Goal: Task Accomplishment & Management: Complete application form

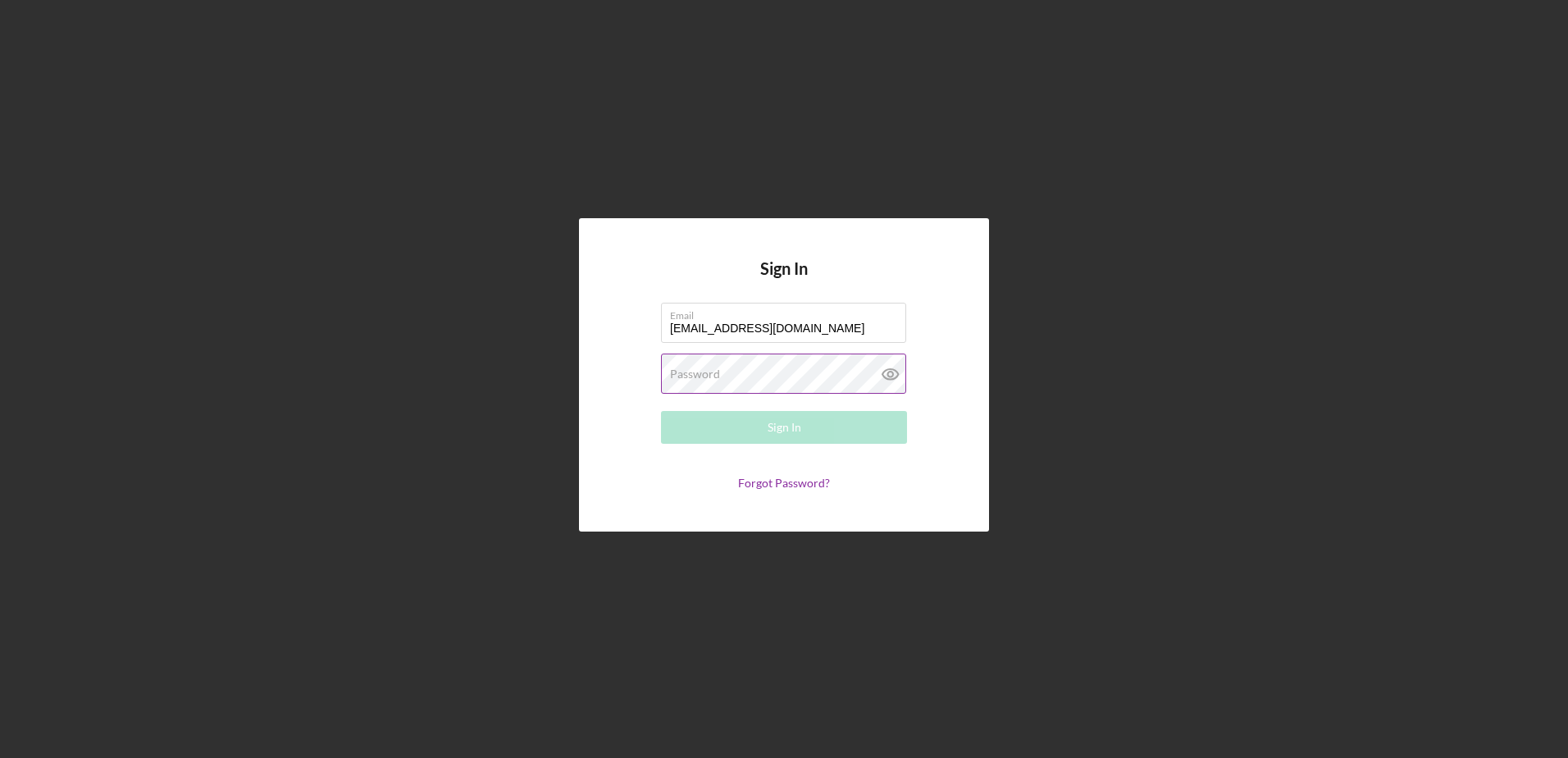
type input "donaldsumners@yahoo.com"
click at [683, 375] on label "Password" at bounding box center [694, 374] width 50 height 13
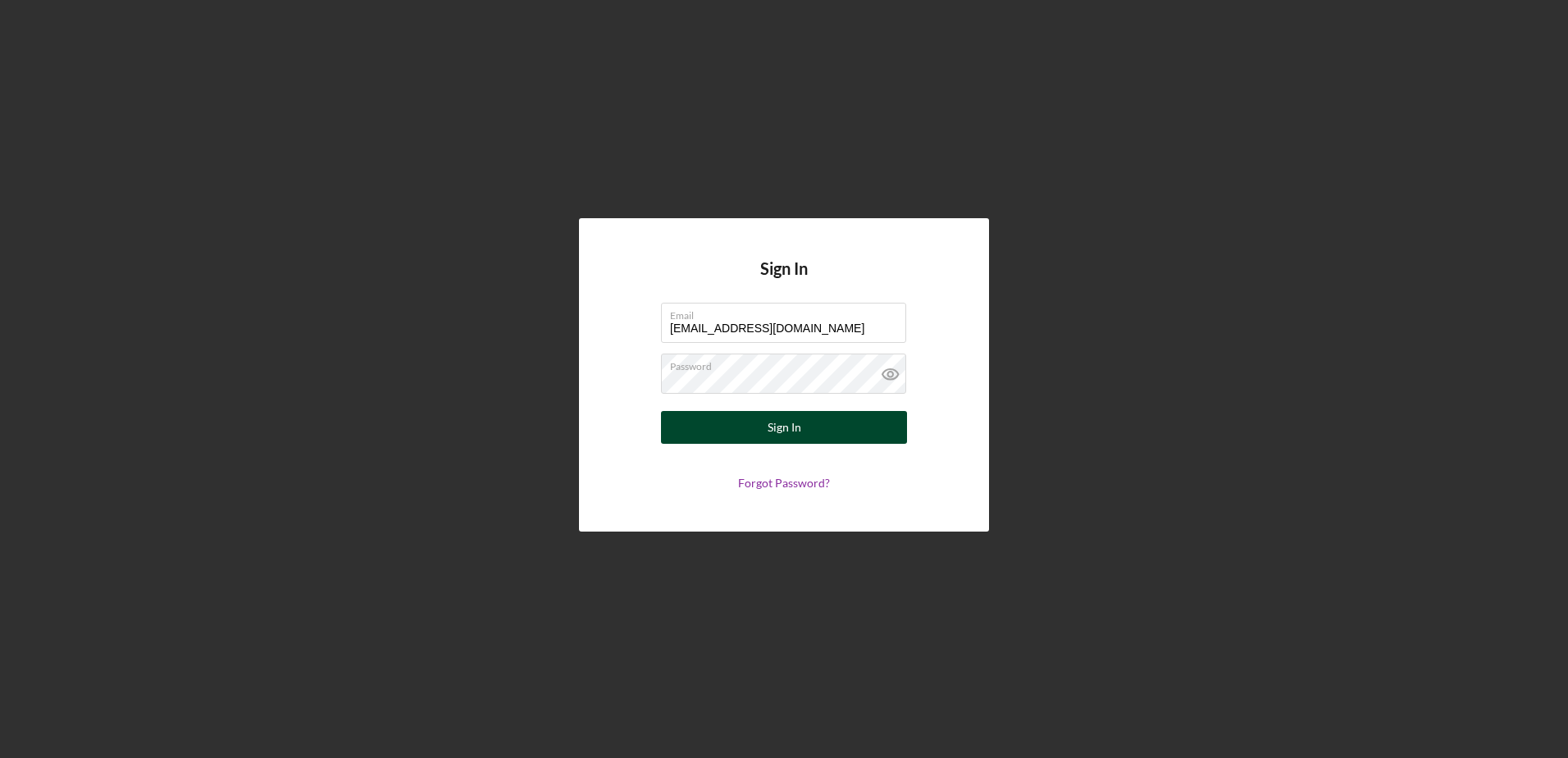
click at [779, 433] on div "Sign In" at bounding box center [785, 427] width 34 height 33
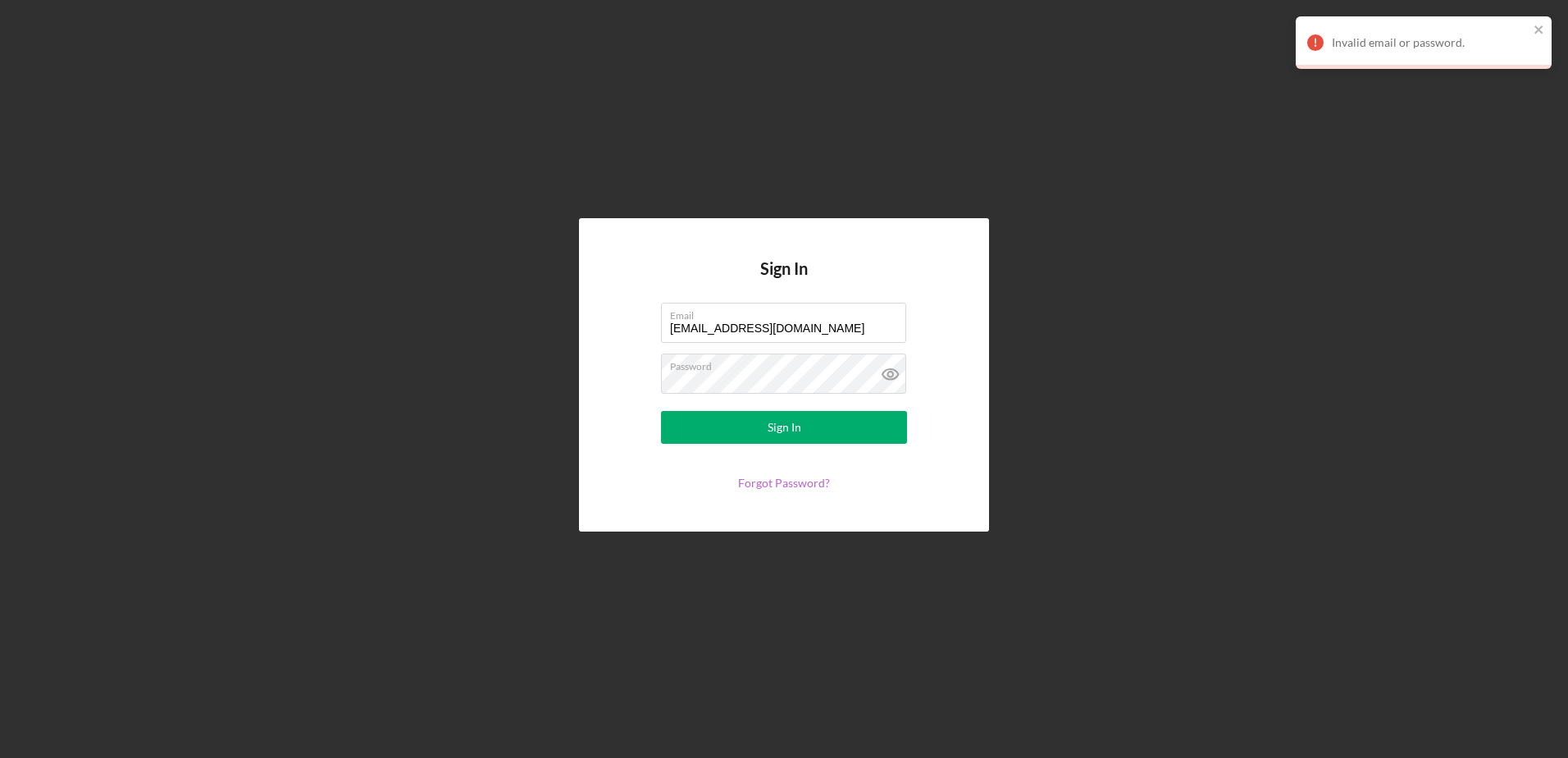
click at [797, 482] on link "Forgot Password?" at bounding box center [784, 483] width 92 height 14
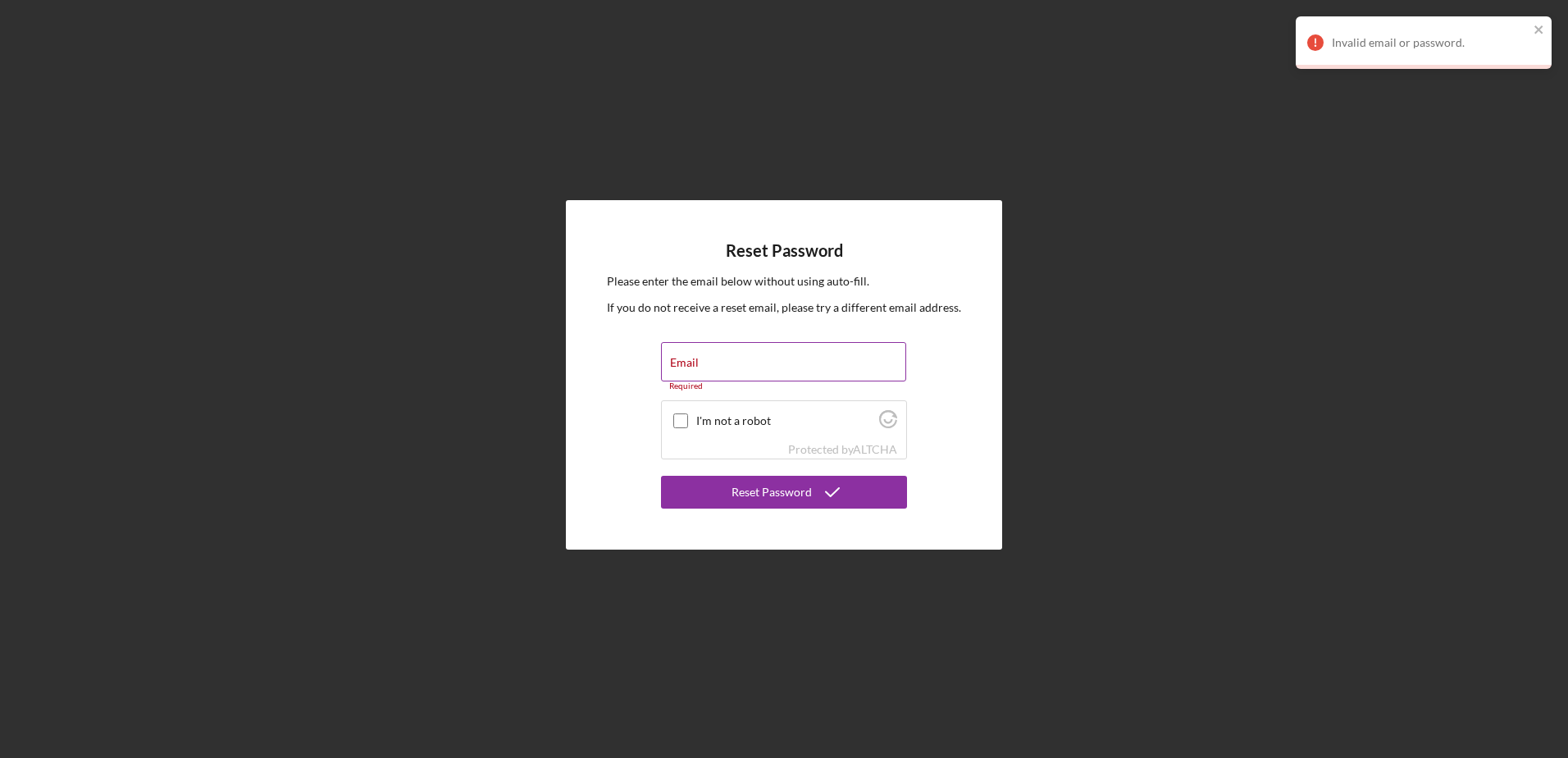
click at [696, 360] on label "Email" at bounding box center [684, 363] width 29 height 13
click at [696, 360] on input "Email" at bounding box center [784, 362] width 245 height 39
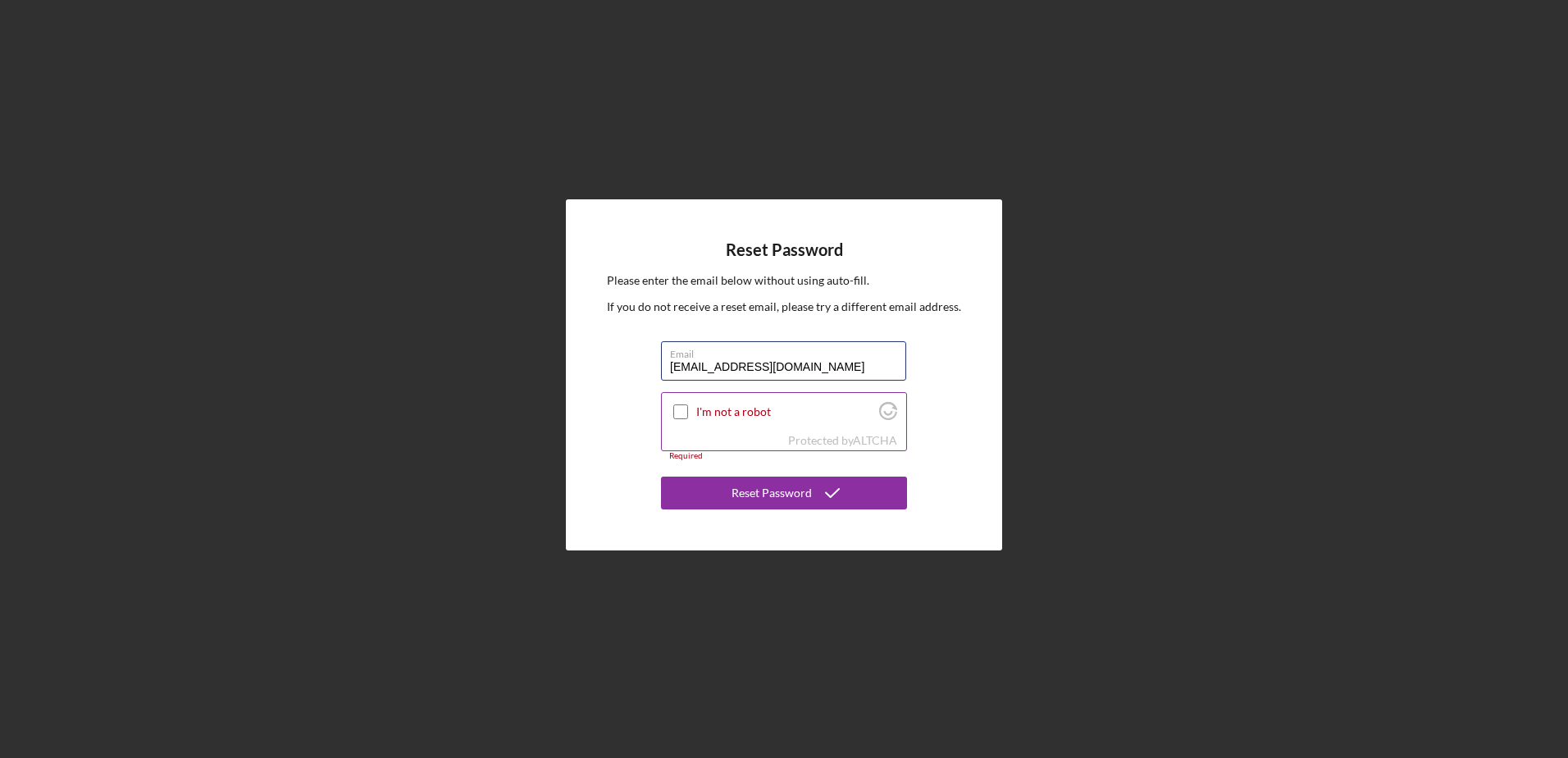
type input "donaldsumners@yahoo.com"
click at [682, 412] on input "I'm not a robot" at bounding box center [681, 412] width 15 height 15
checkbox input "true"
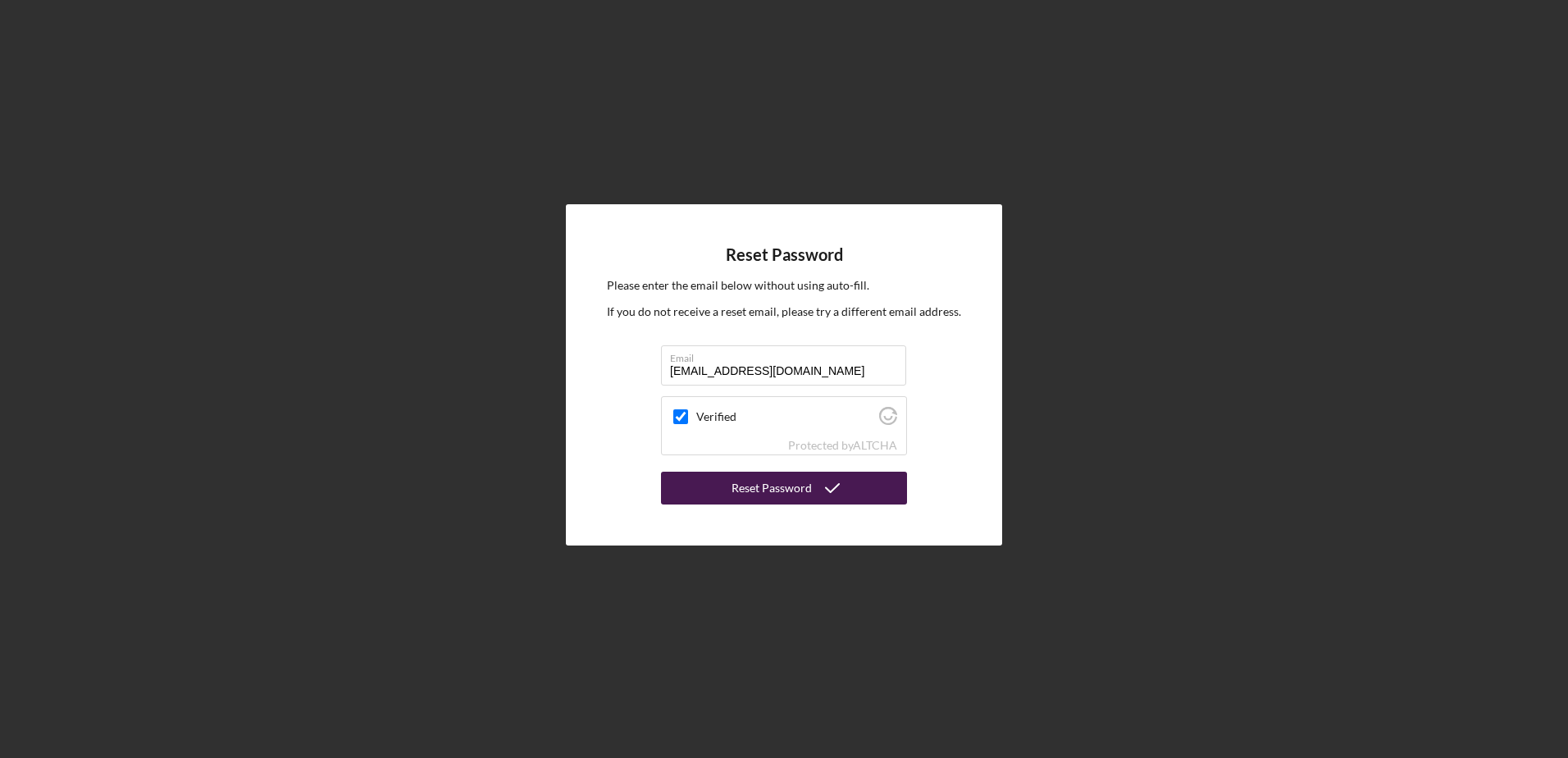
click at [758, 494] on div "Reset Password" at bounding box center [772, 488] width 81 height 33
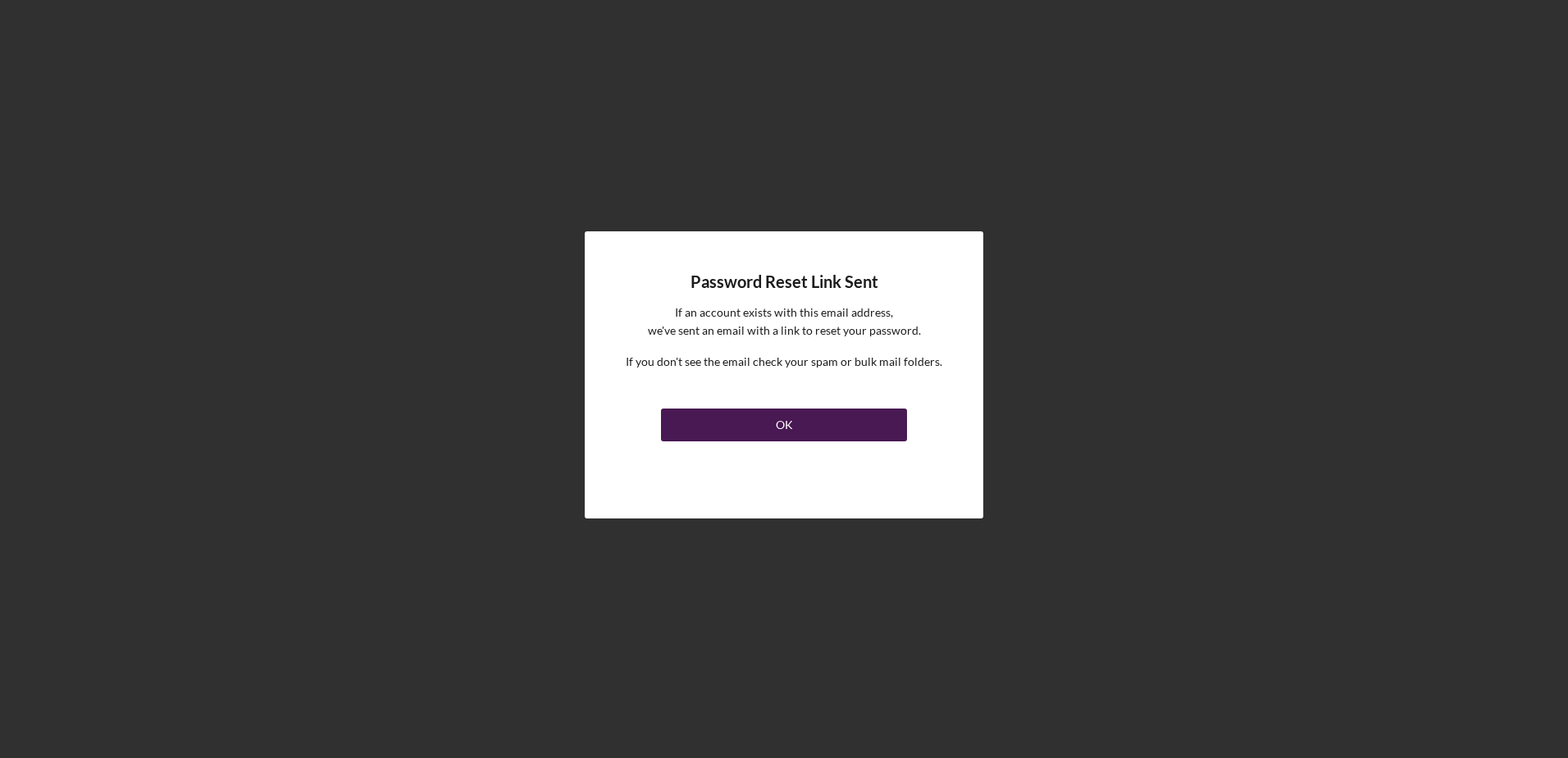
click at [773, 425] on button "OK" at bounding box center [784, 424] width 246 height 33
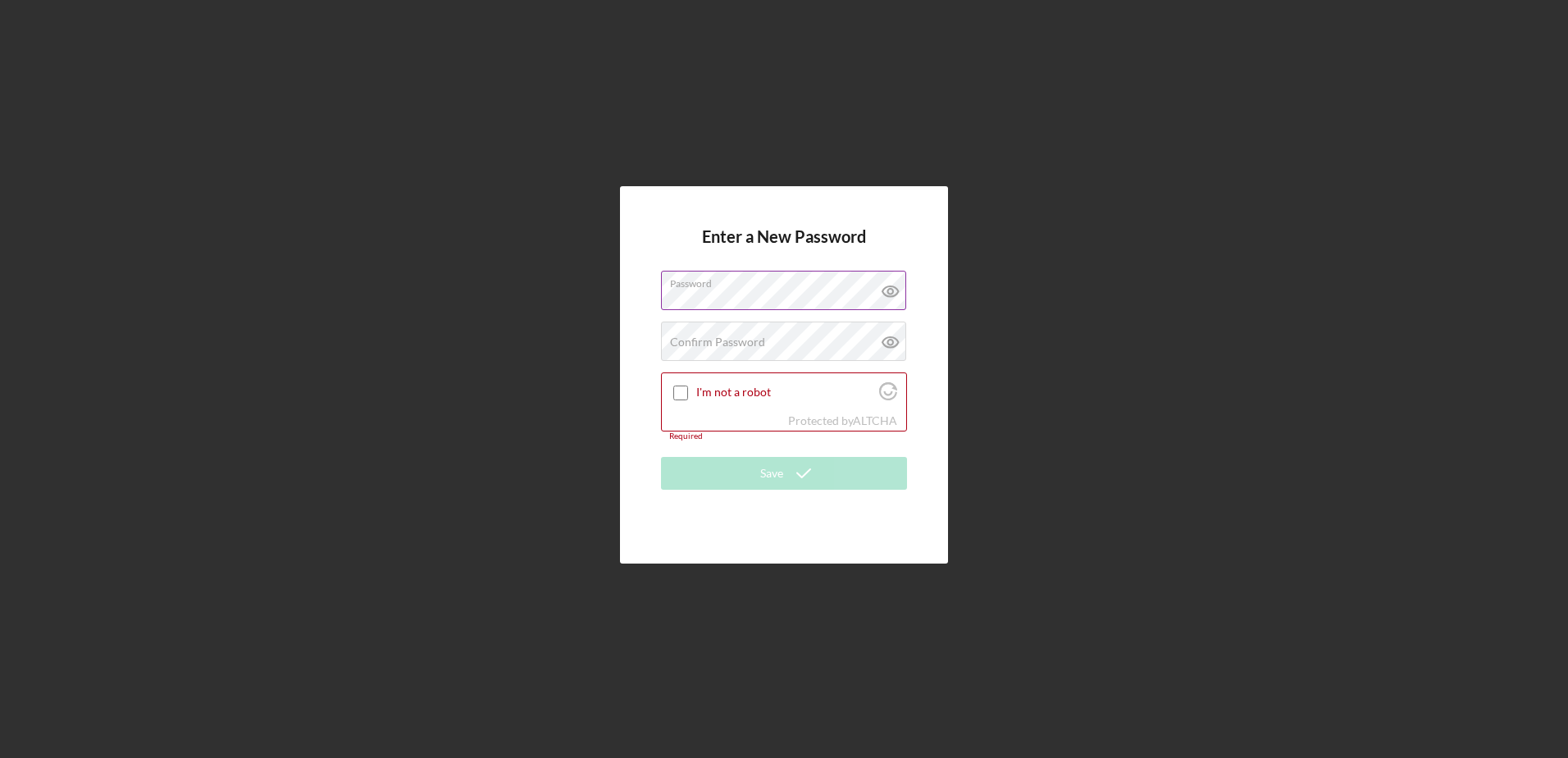
click at [890, 294] on icon at bounding box center [890, 290] width 5 height 5
click at [679, 390] on input "I'm not a robot" at bounding box center [681, 394] width 15 height 15
checkbox input "true"
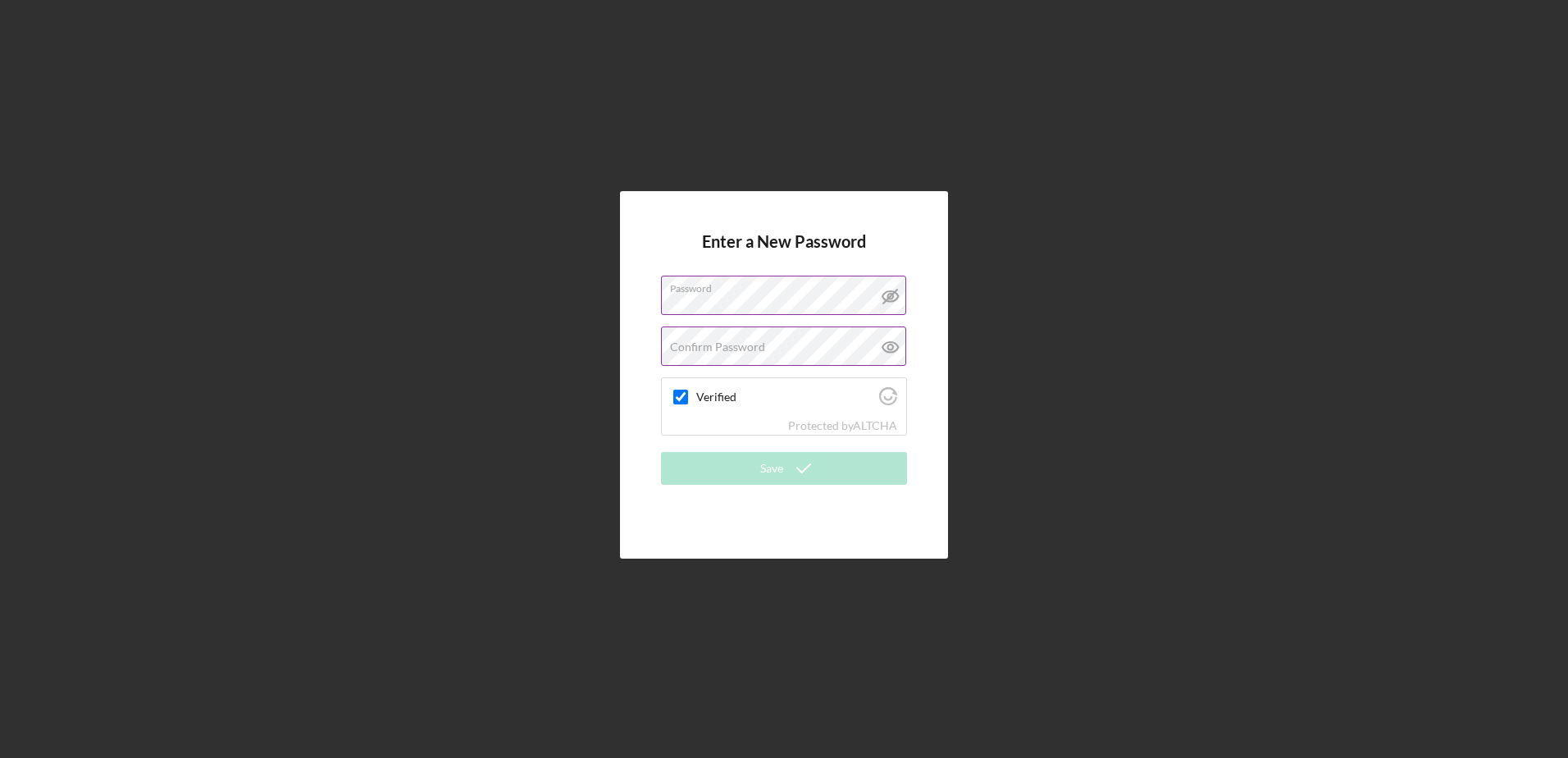
click at [674, 340] on label "Confirm Password" at bounding box center [717, 347] width 96 height 13
click at [692, 531] on div "Enter a New Password Password Confirm Password Verified Protected by ALTCHA Save" at bounding box center [784, 375] width 328 height 368
click at [762, 477] on div "Save" at bounding box center [772, 468] width 23 height 33
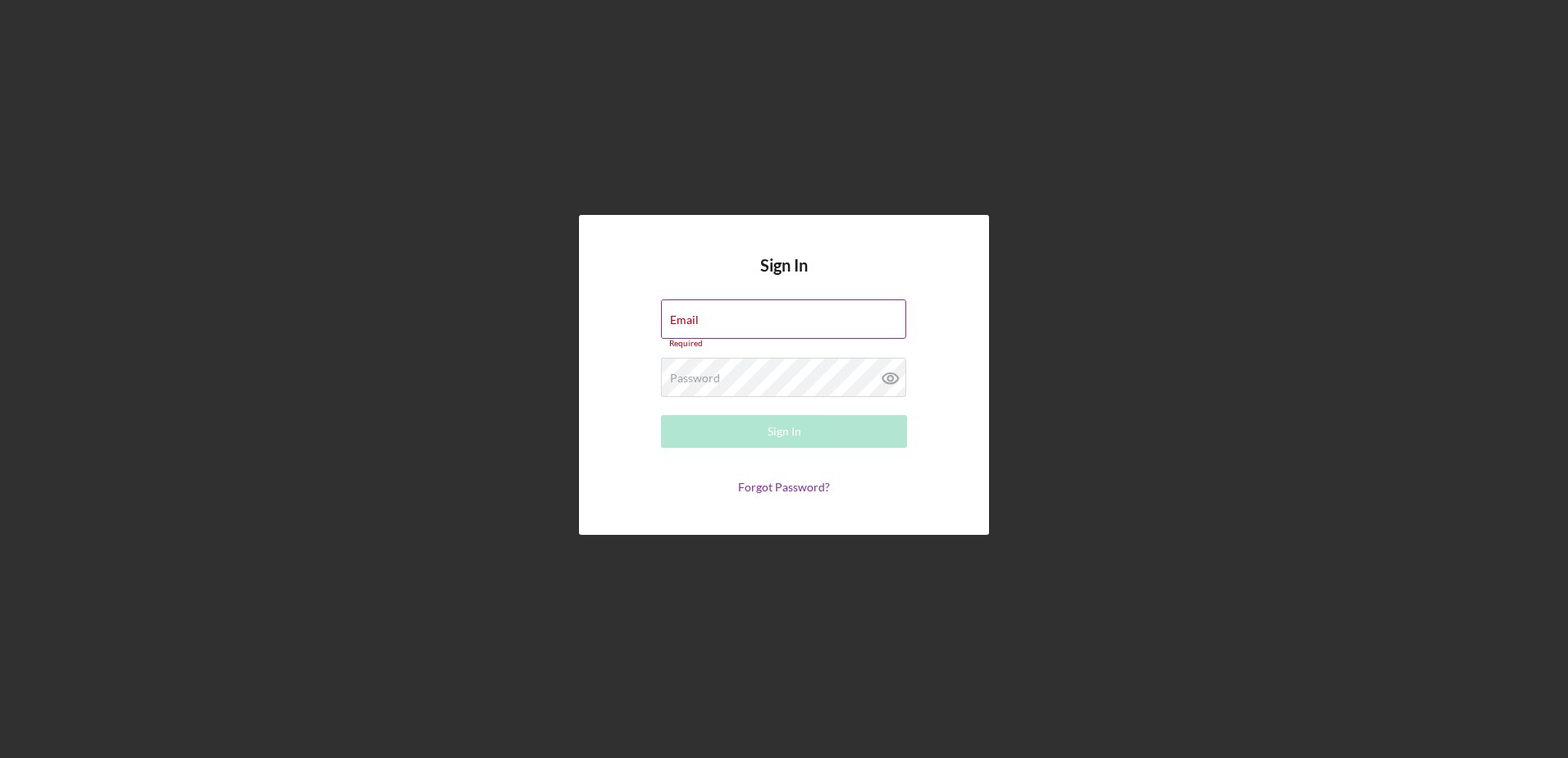
click at [672, 319] on label "Email" at bounding box center [684, 320] width 29 height 13
click at [672, 319] on input "Email" at bounding box center [784, 320] width 245 height 39
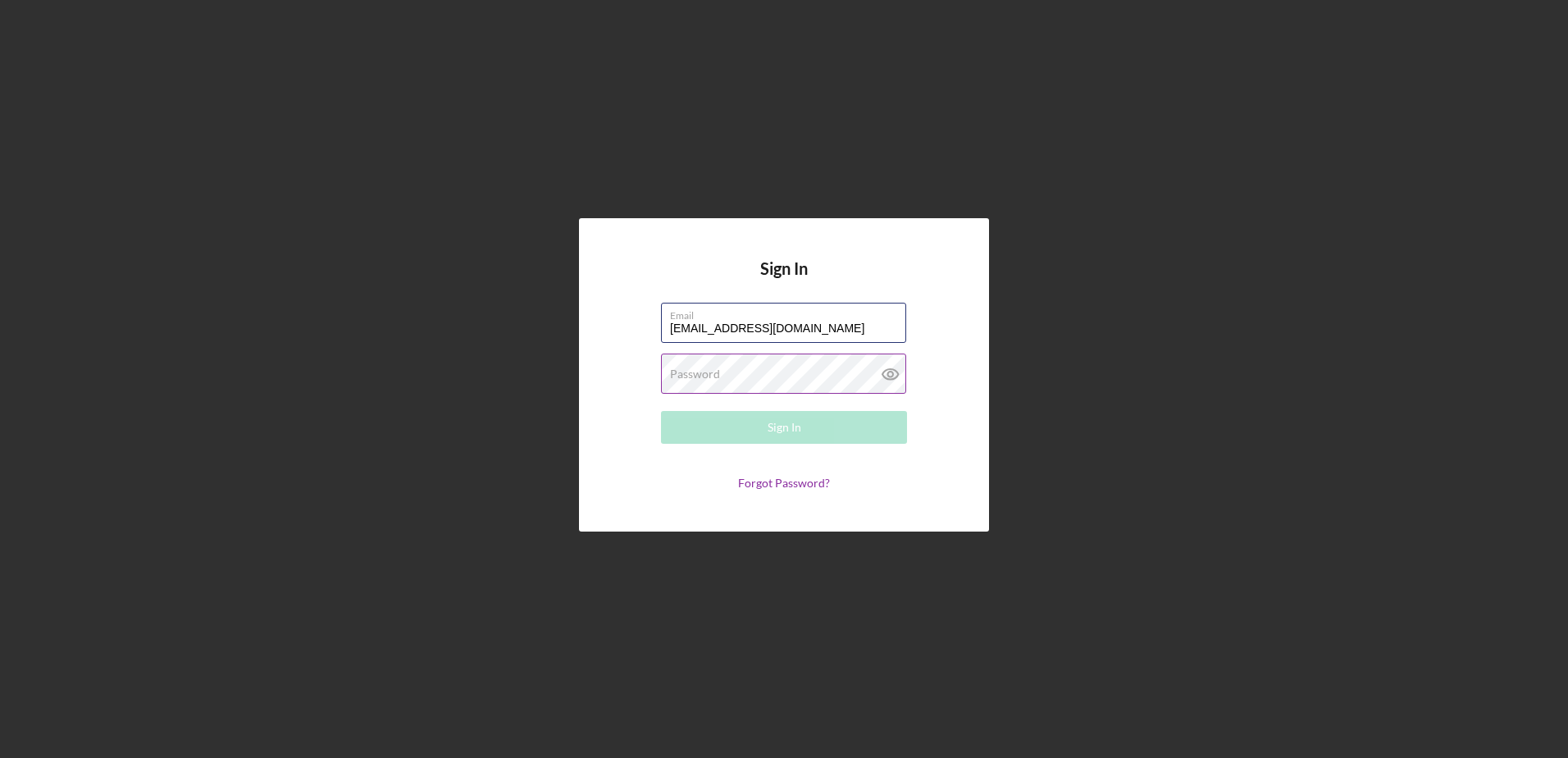
type input "donaldsumners@yahoo.com"
click at [688, 374] on label "Password" at bounding box center [694, 374] width 50 height 13
click at [661, 411] on button "Sign In" at bounding box center [784, 427] width 246 height 33
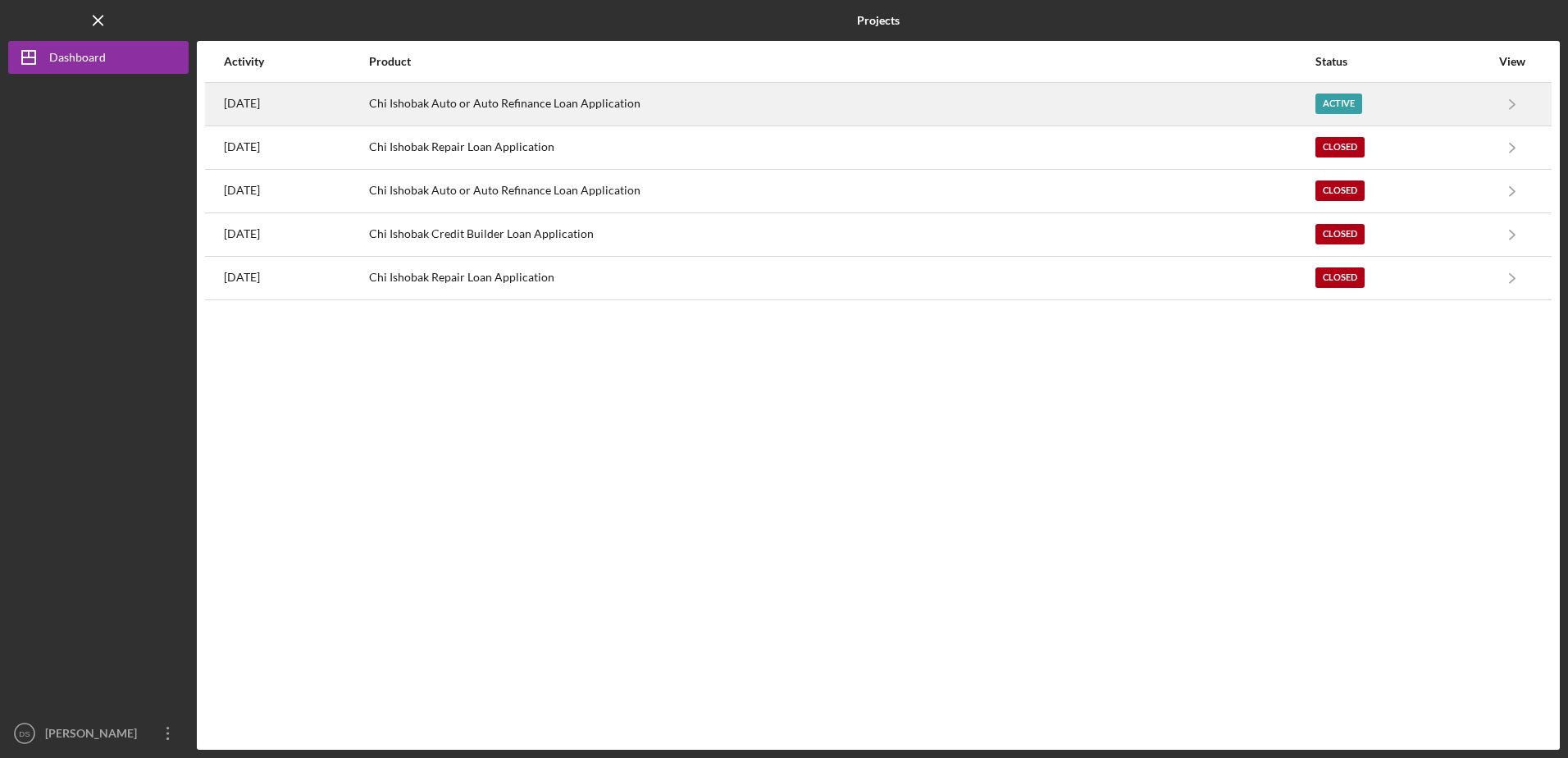
click at [678, 107] on div "Chi Ishobak Auto or Auto Refinance Loan Application" at bounding box center [841, 104] width 945 height 41
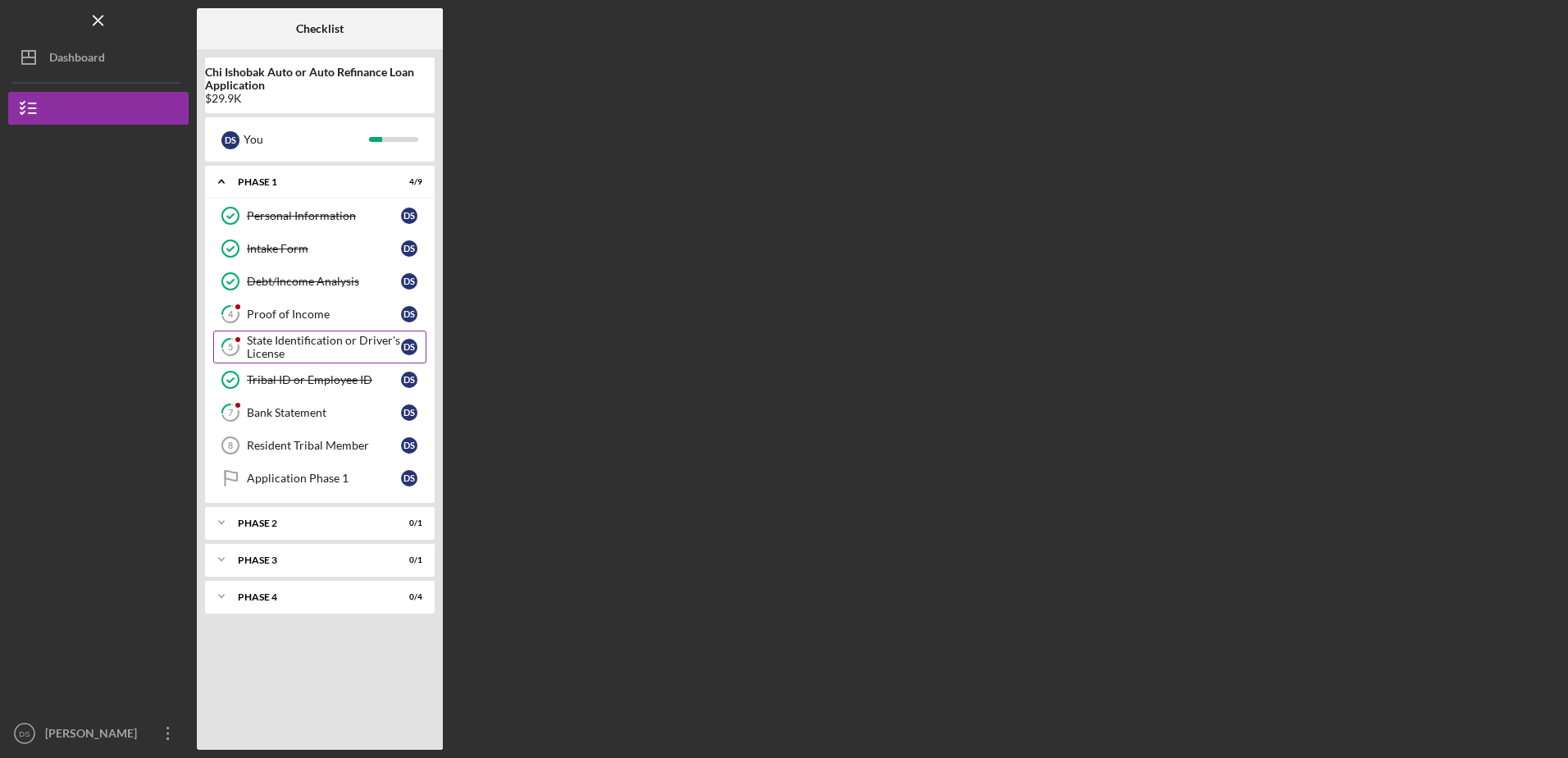
click at [316, 341] on div "State Identification or Driver's License" at bounding box center [324, 347] width 155 height 26
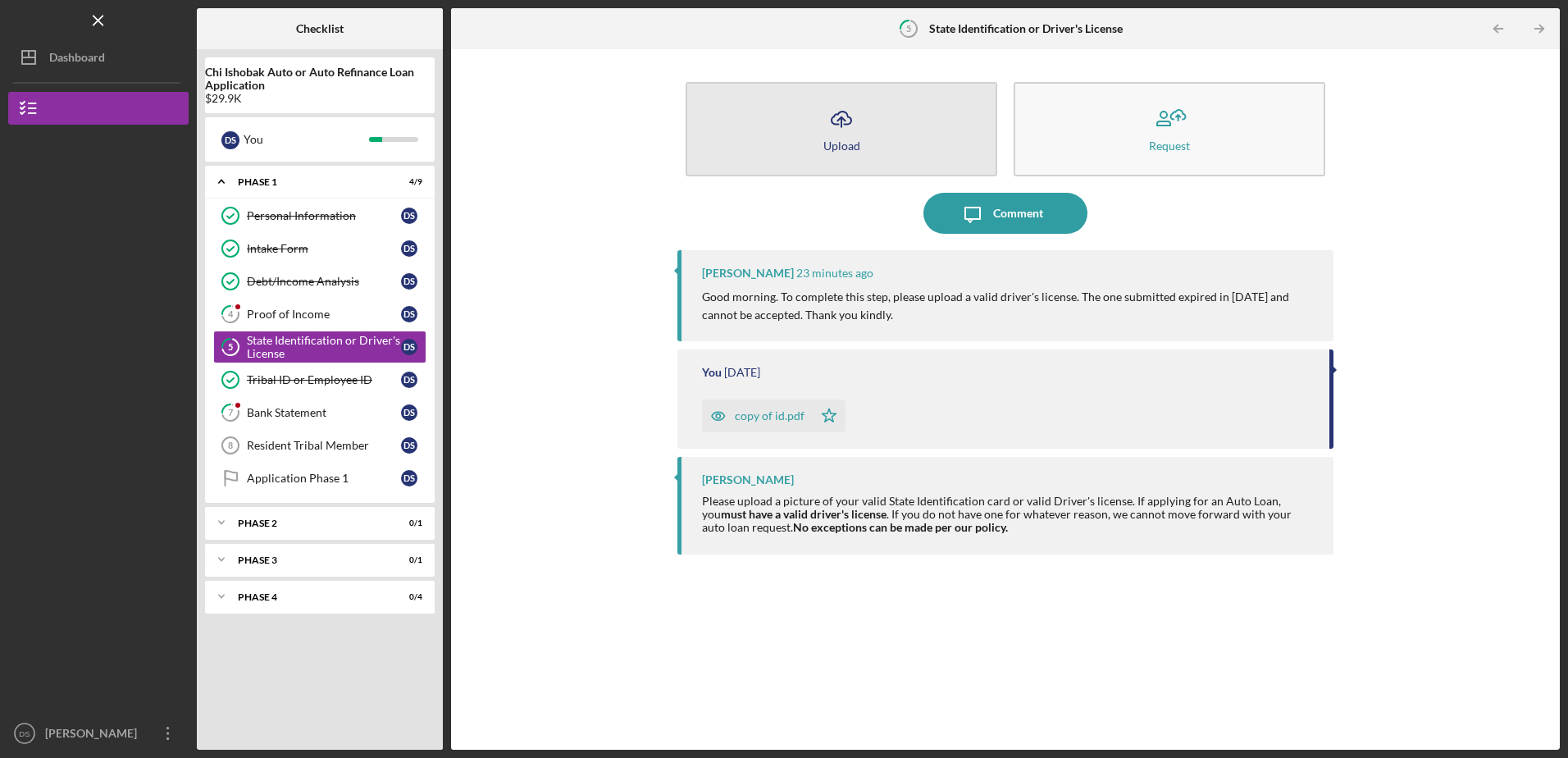
click at [846, 122] on polyline "button" at bounding box center [842, 119] width 7 height 4
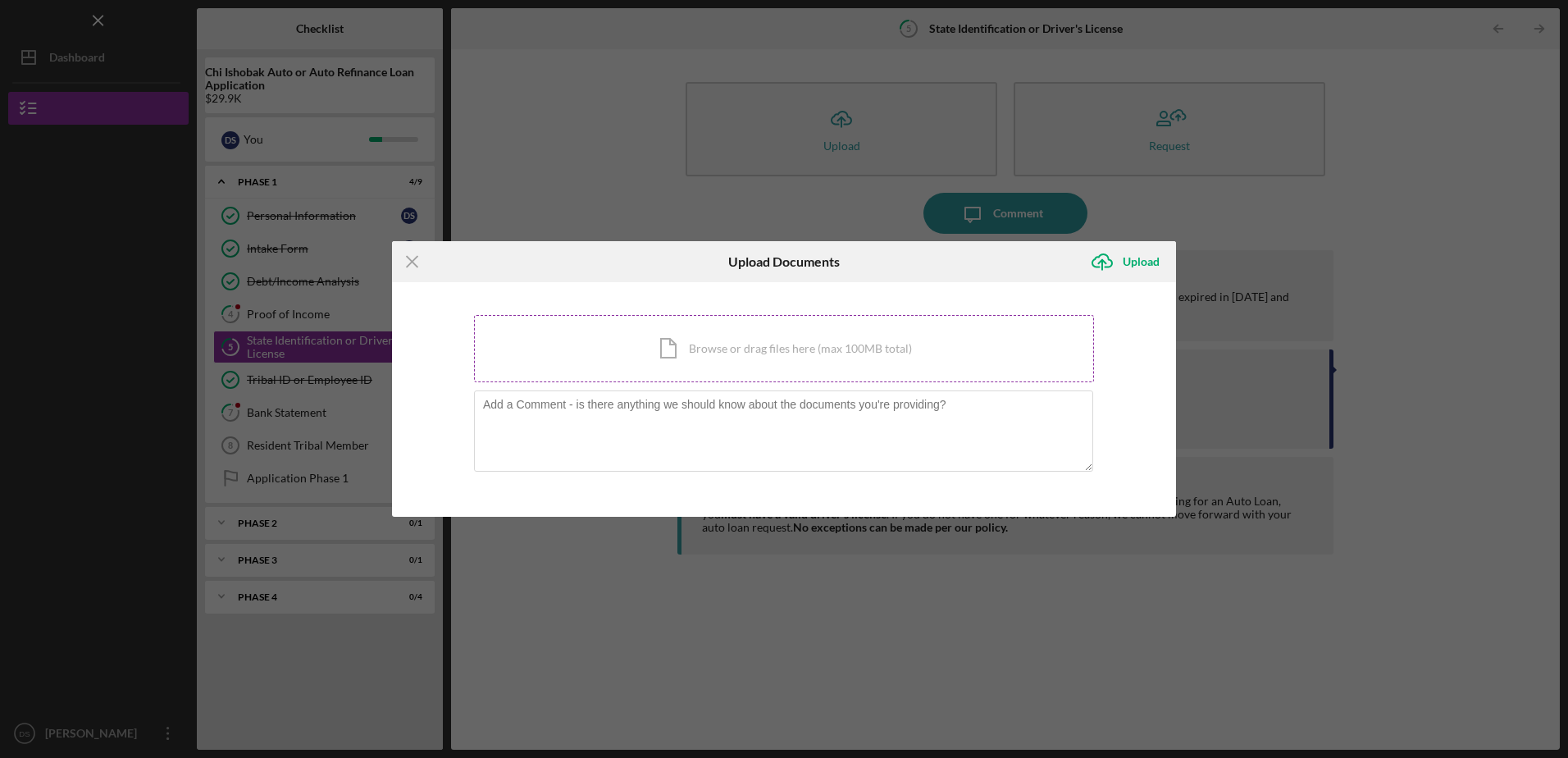
click at [757, 356] on div "Icon/Document Browse or drag files here (max 100MB total) Tap to choose files o…" at bounding box center [784, 349] width 620 height 67
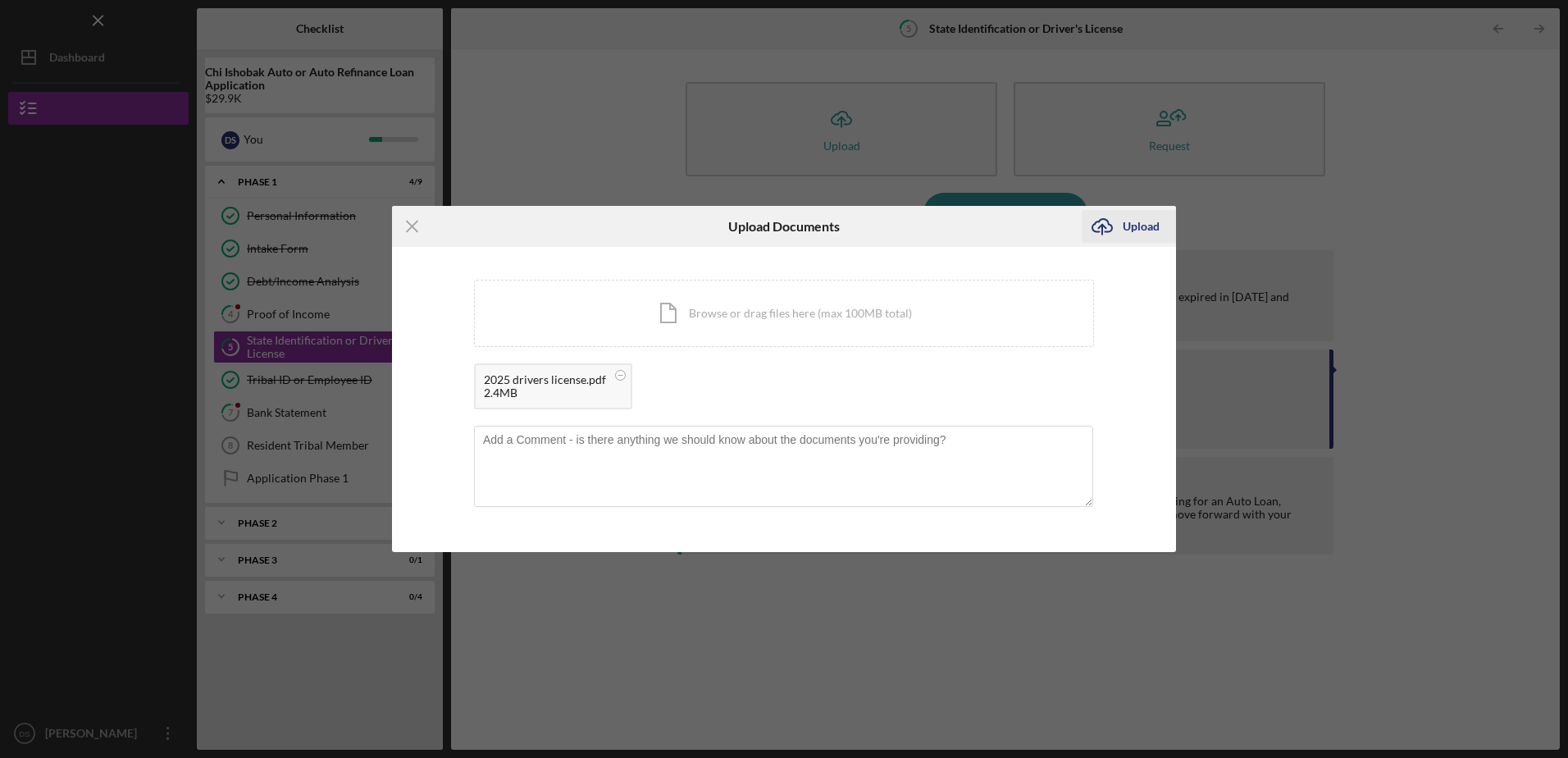
click at [1145, 225] on div "Upload" at bounding box center [1141, 226] width 37 height 33
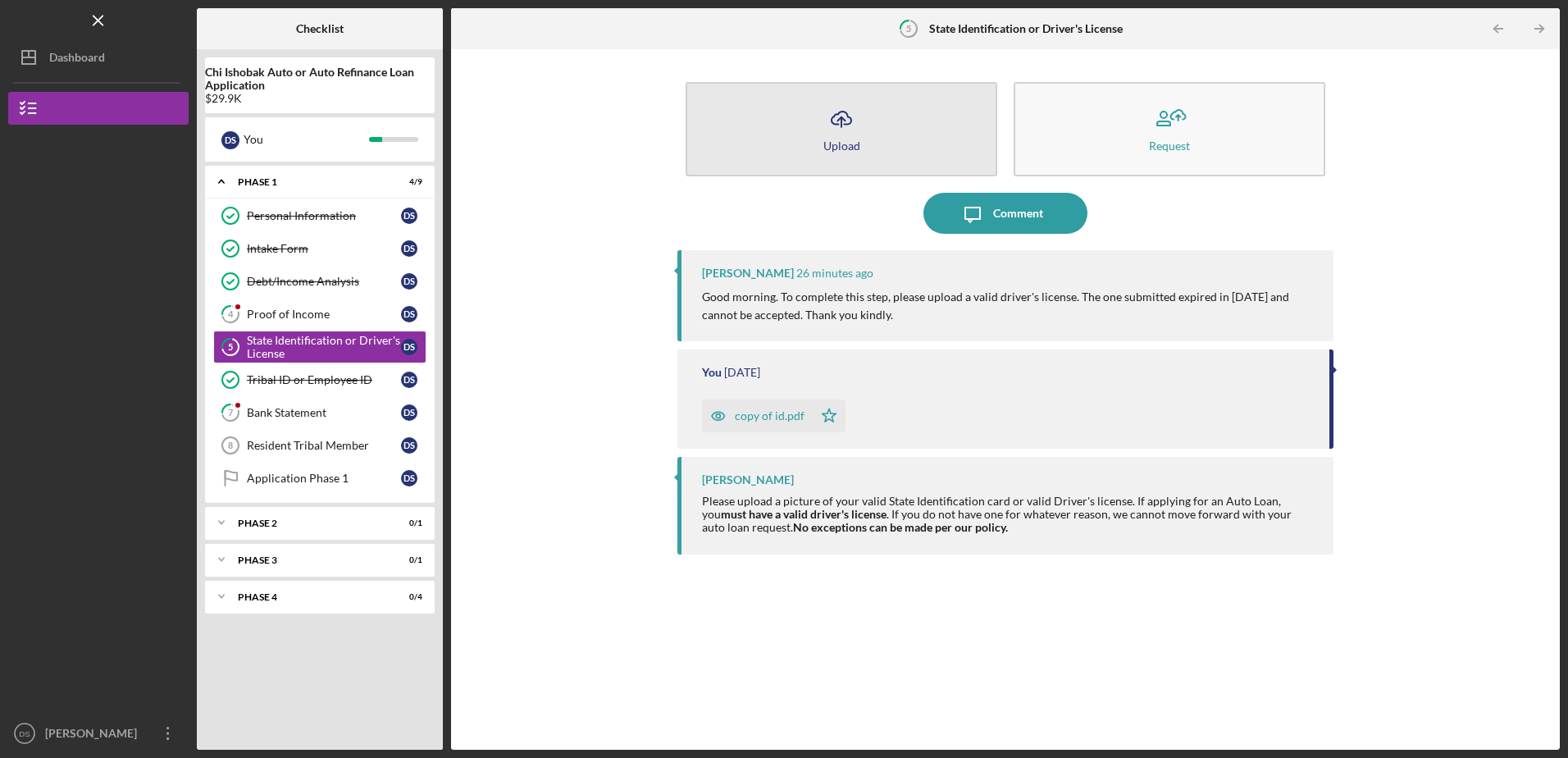
click at [848, 117] on icon "Icon/Upload" at bounding box center [842, 119] width 41 height 41
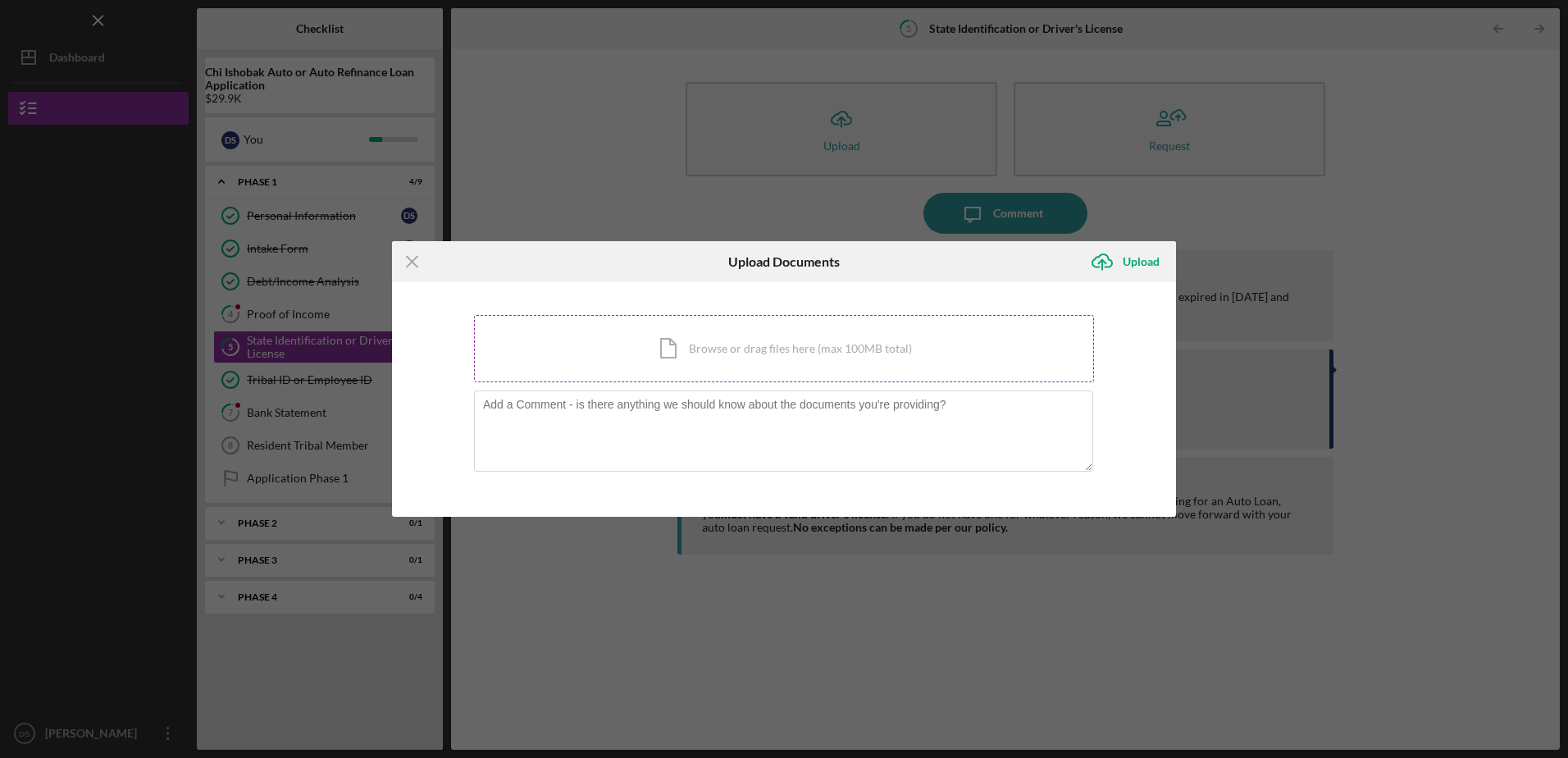
click at [762, 354] on div "Icon/Document Browse or drag files here (max 100MB total) Tap to choose files o…" at bounding box center [784, 349] width 620 height 67
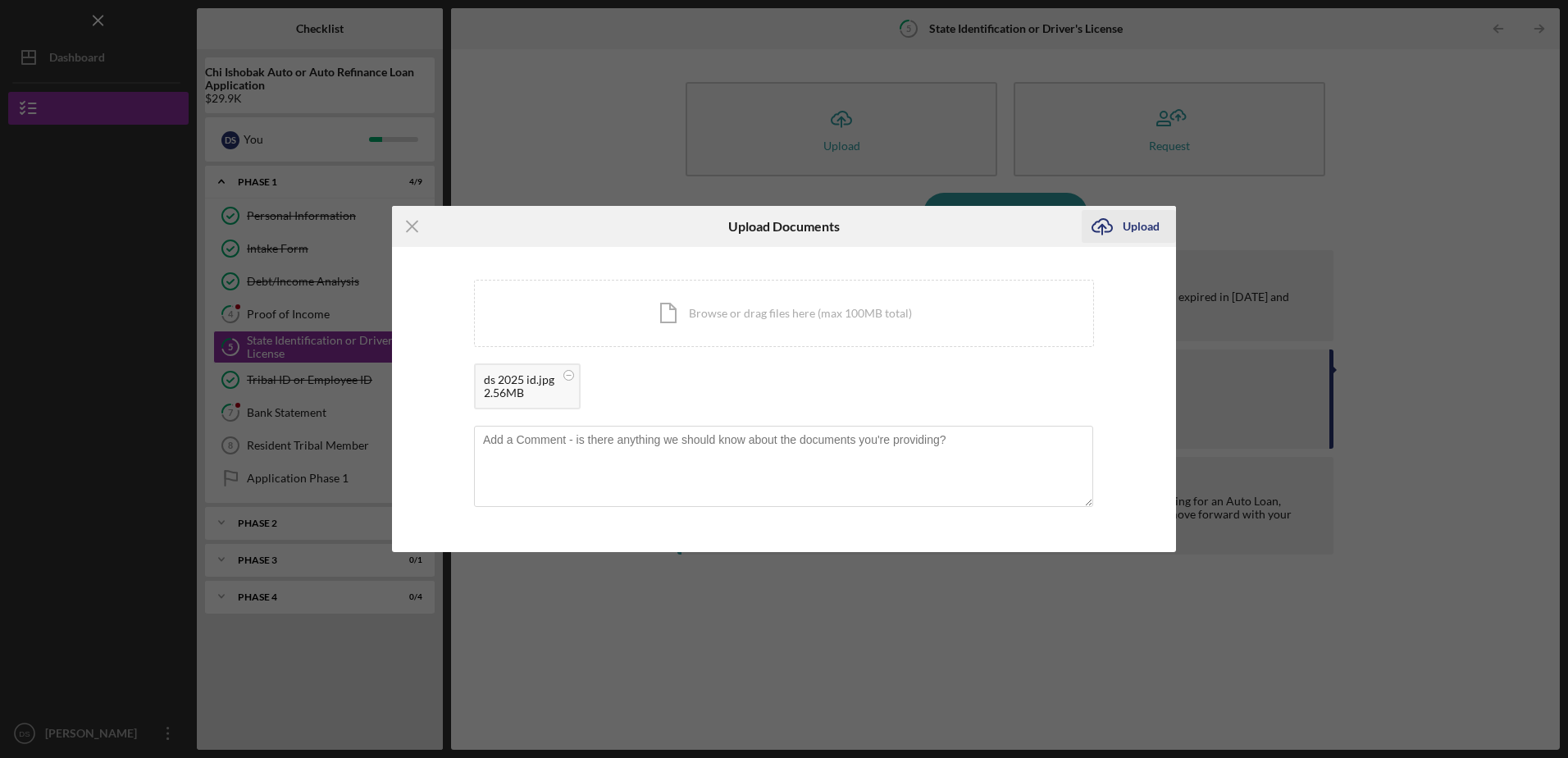
click at [1135, 228] on div "Upload" at bounding box center [1141, 226] width 37 height 33
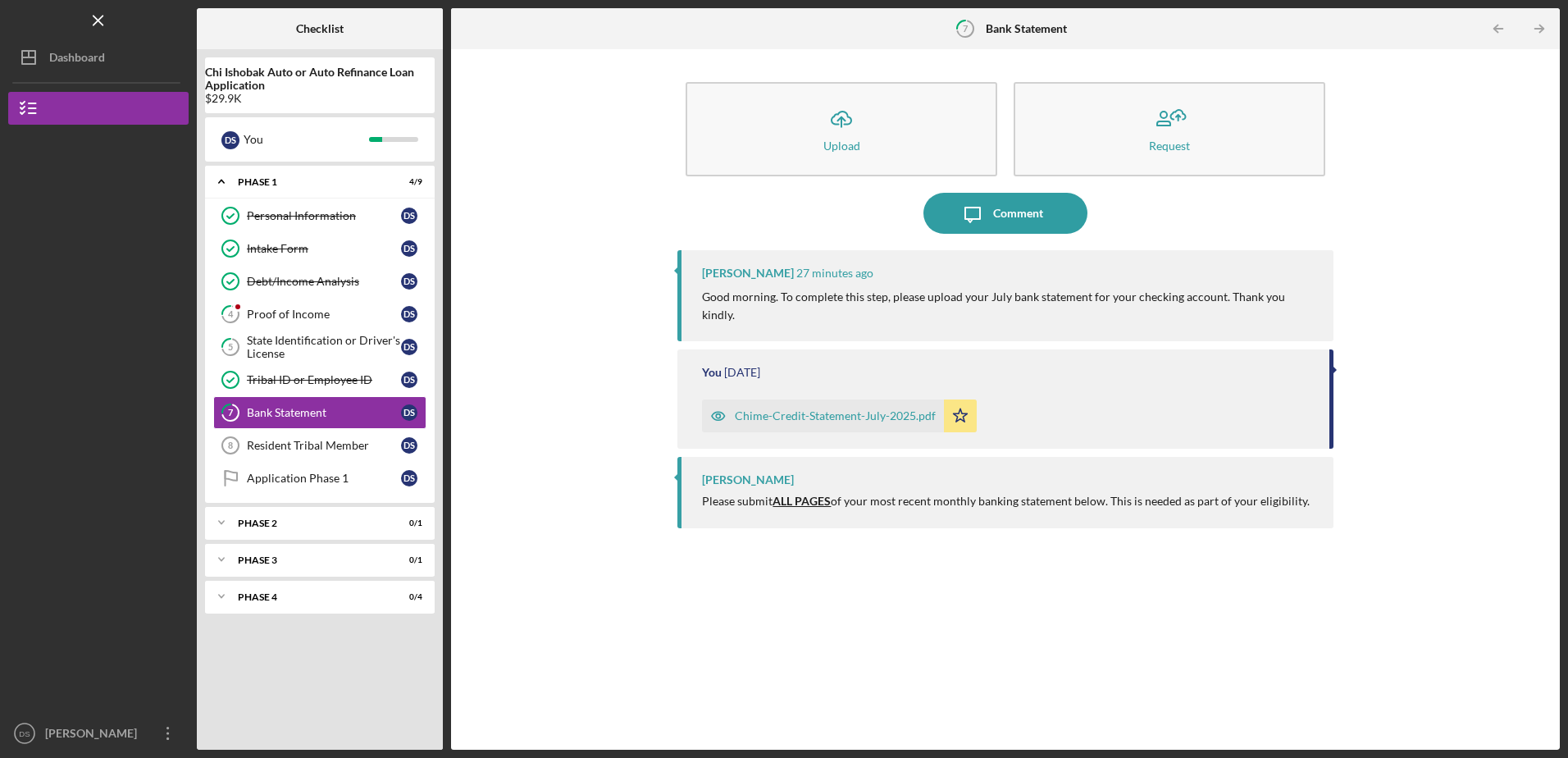
click at [854, 409] on div "Chime-Credit-Statement-July-2025.pdf" at bounding box center [836, 416] width 201 height 13
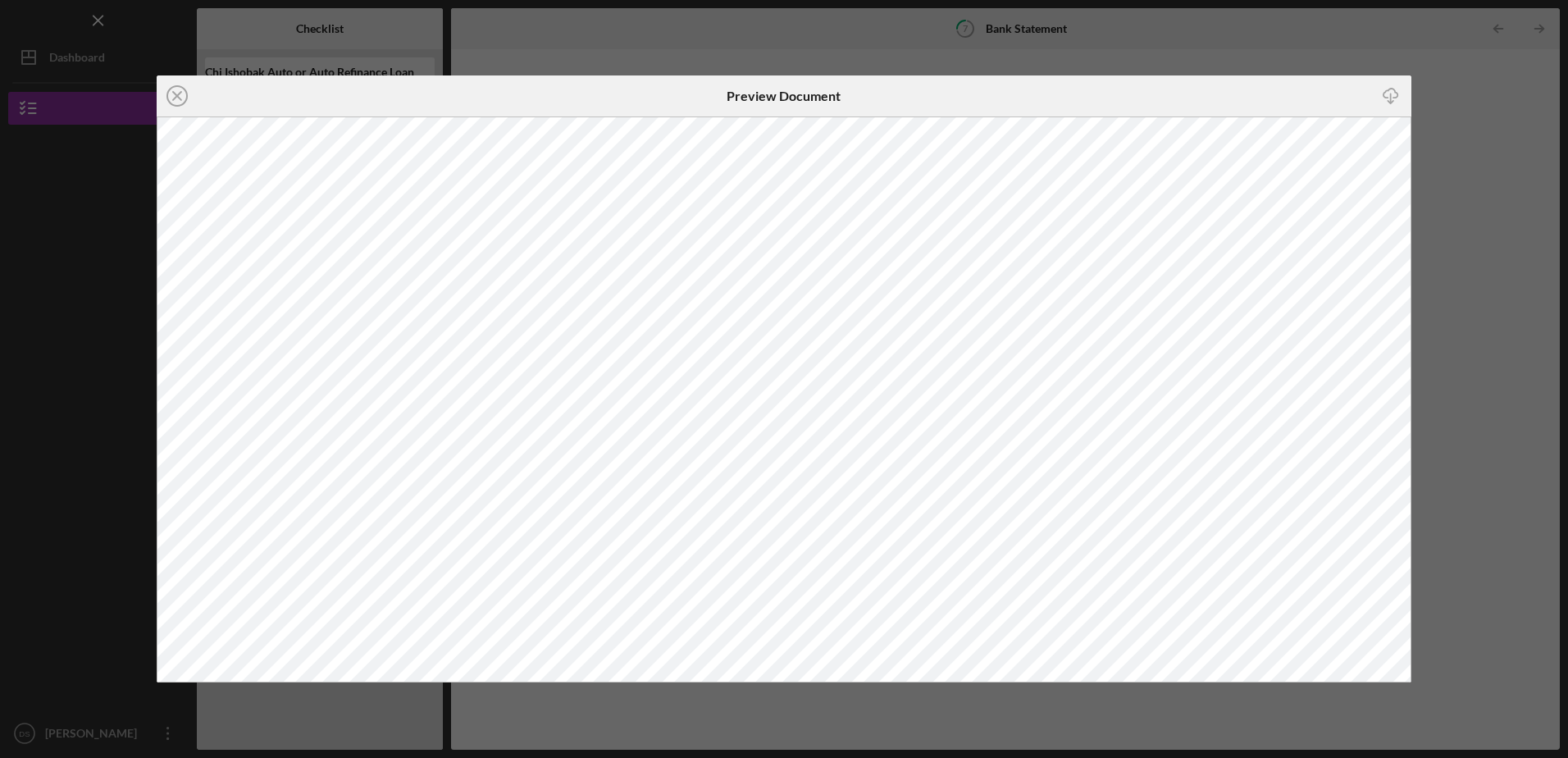
click at [1462, 250] on div "Icon/Close Preview Document Icon/Download" at bounding box center [784, 379] width 1568 height 758
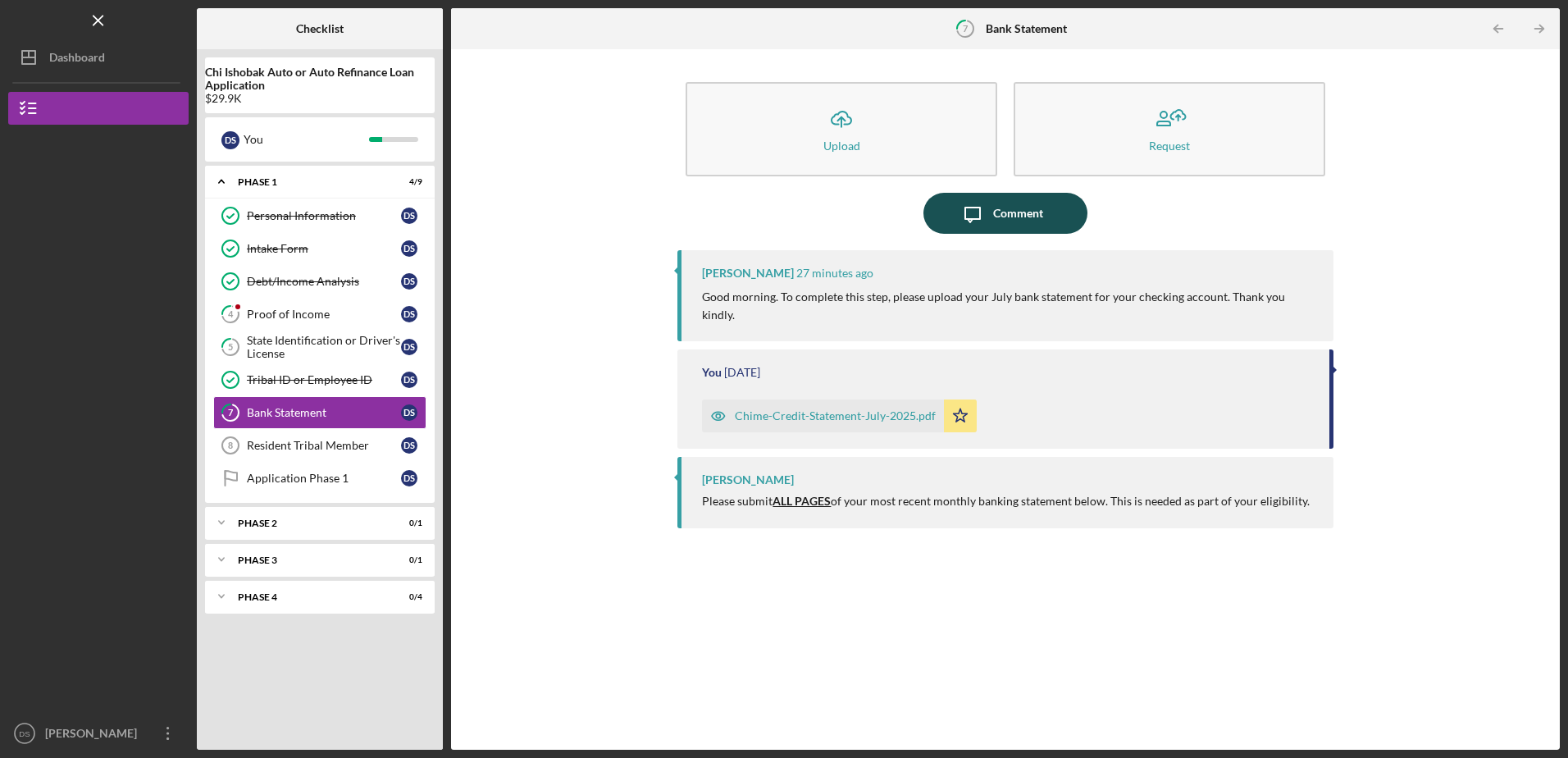
click at [998, 220] on div "Comment" at bounding box center [1017, 214] width 50 height 41
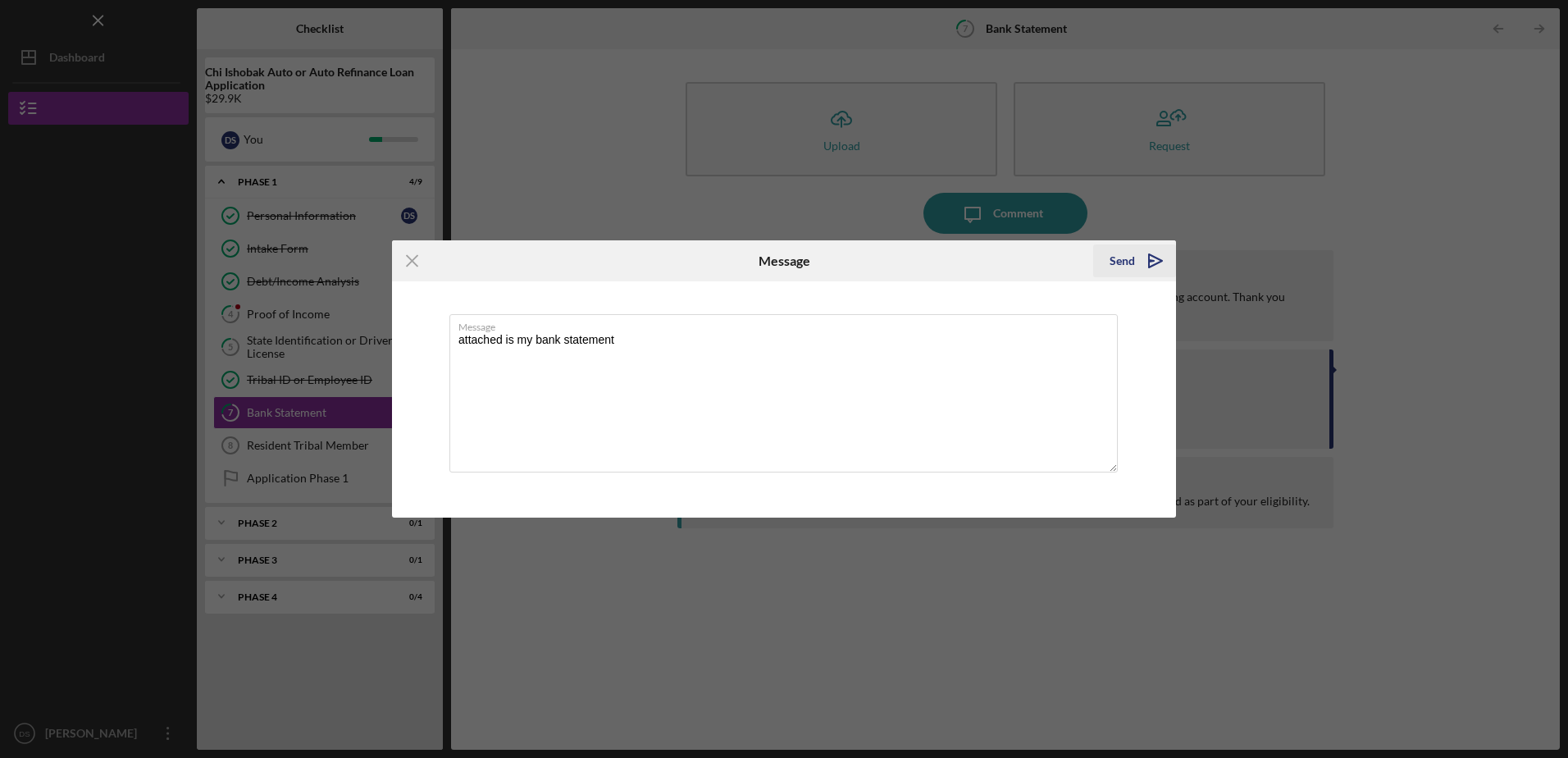
type textarea "attached is my bank statement"
click at [1153, 264] on icon "Icon/icon-invite-send" at bounding box center [1156, 261] width 41 height 41
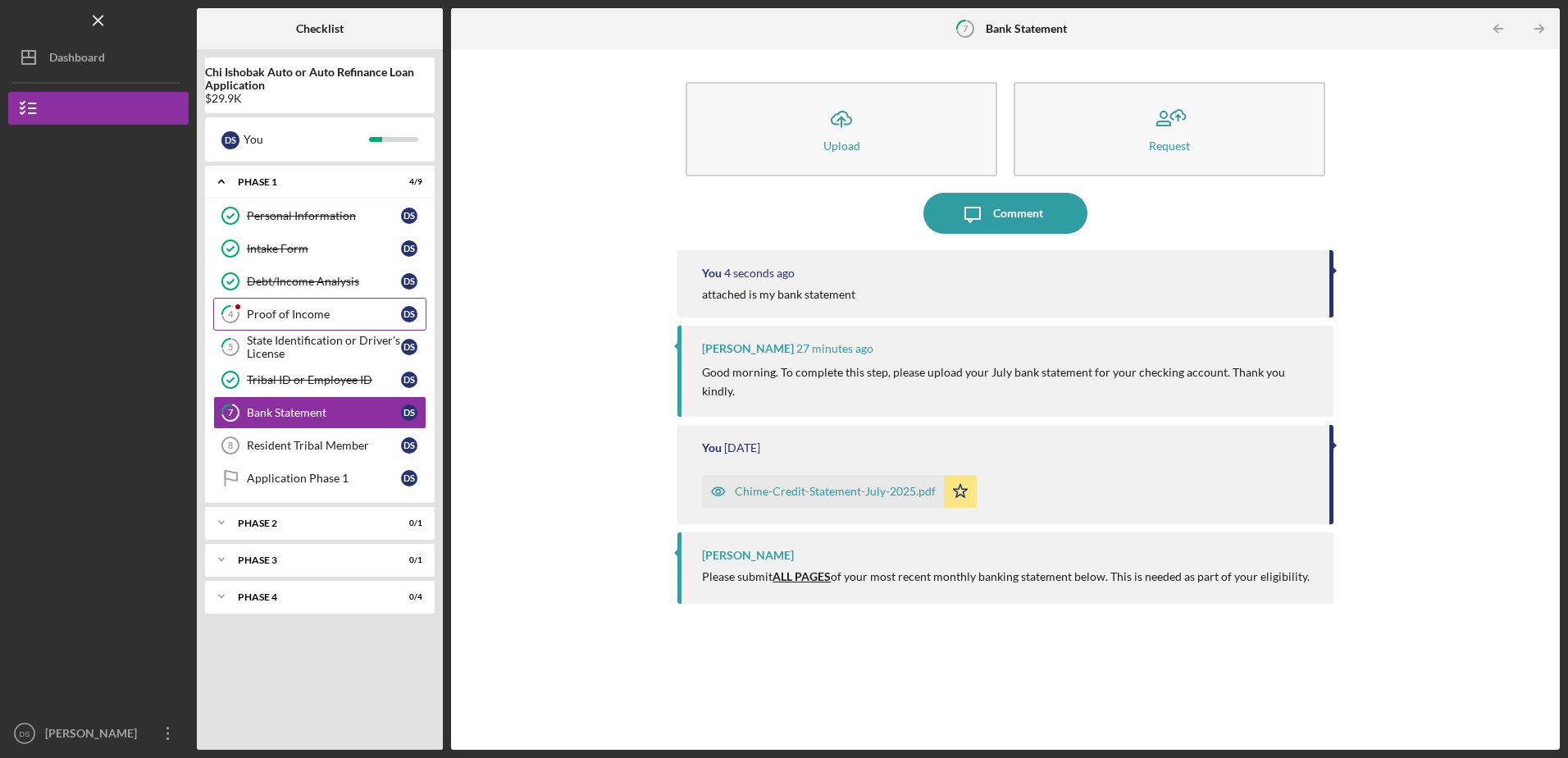
click at [300, 314] on div "Proof of Income" at bounding box center [324, 314] width 155 height 13
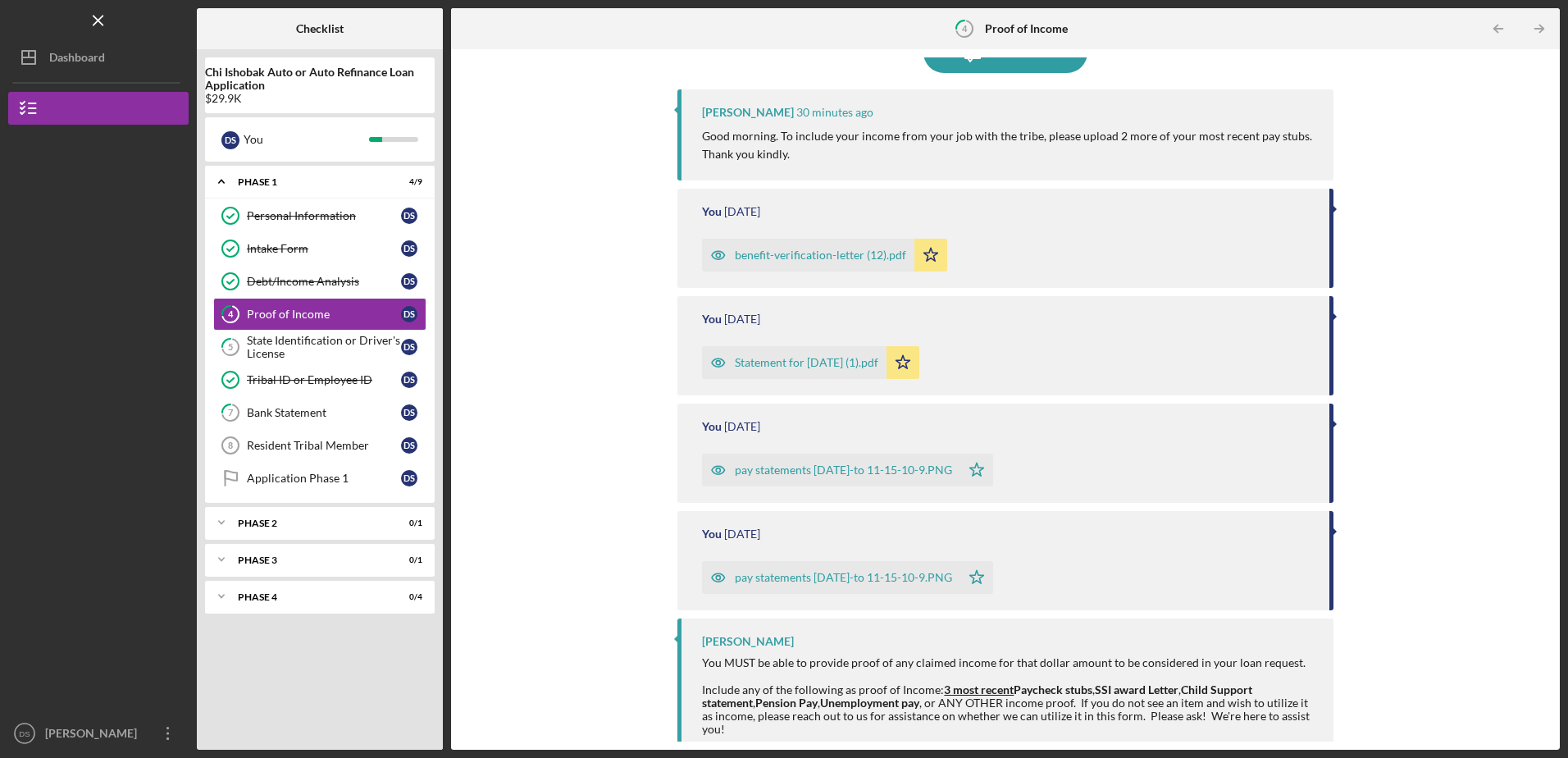
scroll to position [162, 0]
click at [925, 260] on polygon "button" at bounding box center [931, 253] width 14 height 13
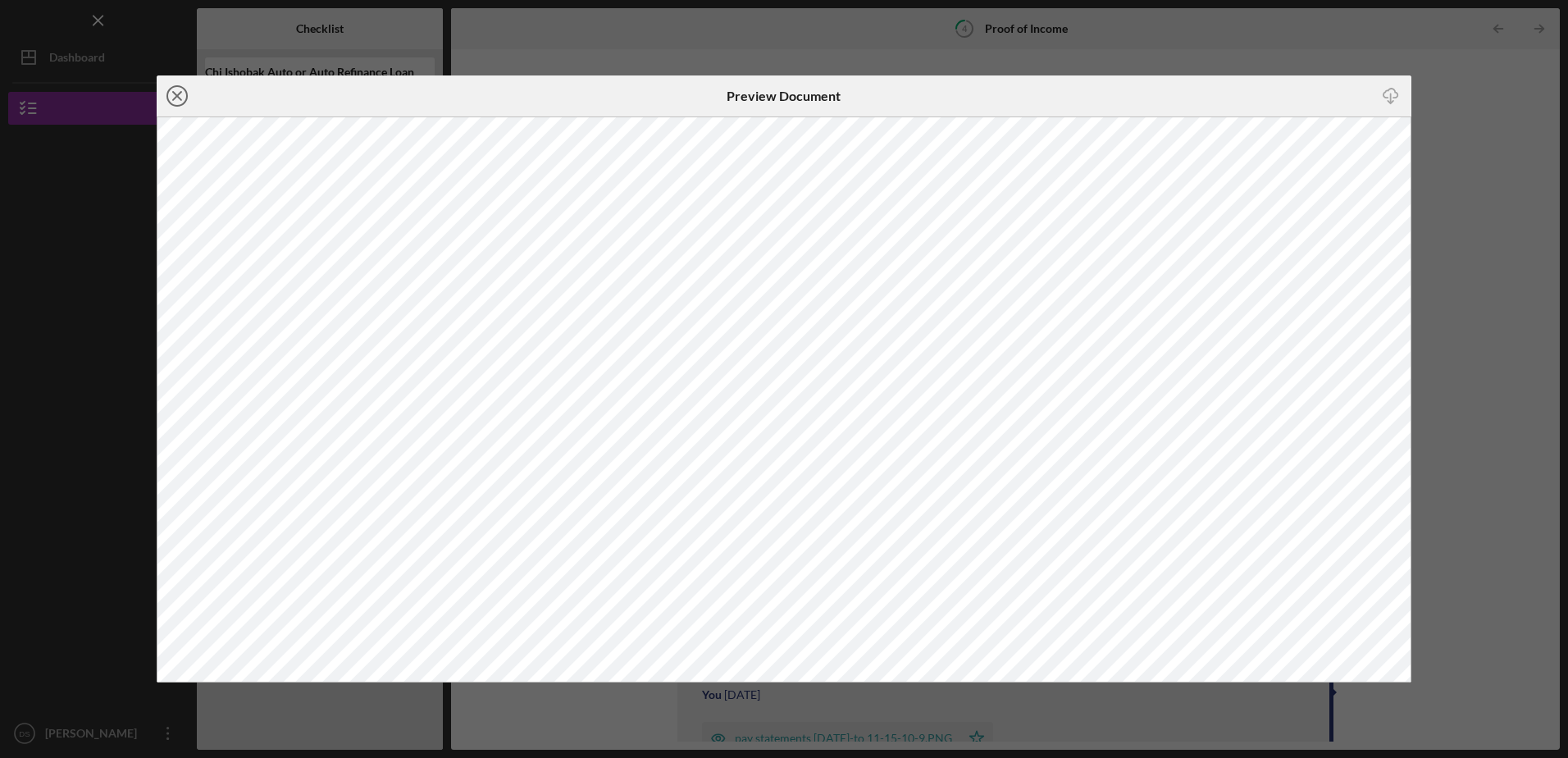
click at [181, 91] on icon "Icon/Close" at bounding box center [177, 97] width 41 height 41
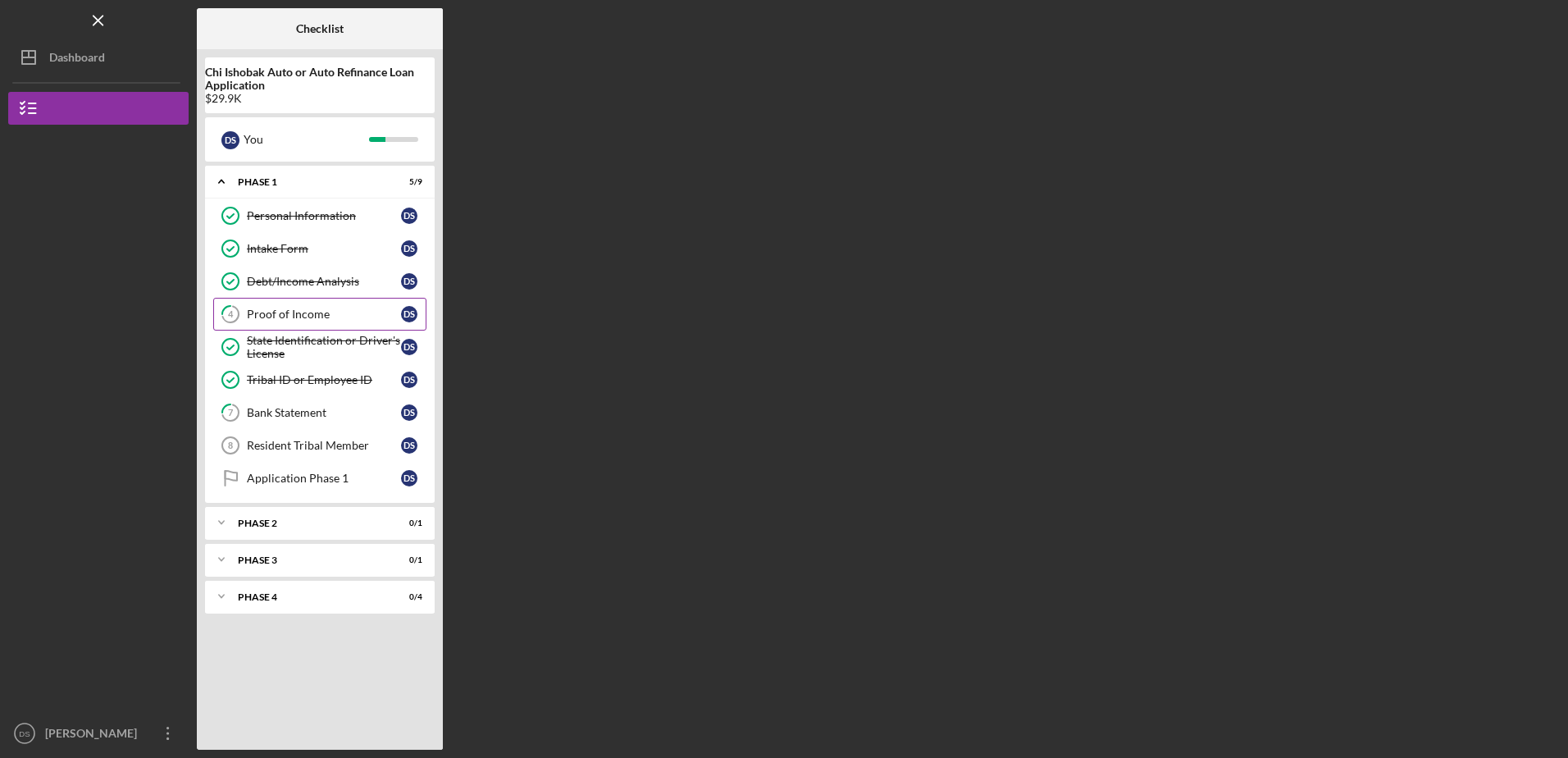
click at [333, 322] on link "4 Proof of Income D S" at bounding box center [320, 314] width 214 height 33
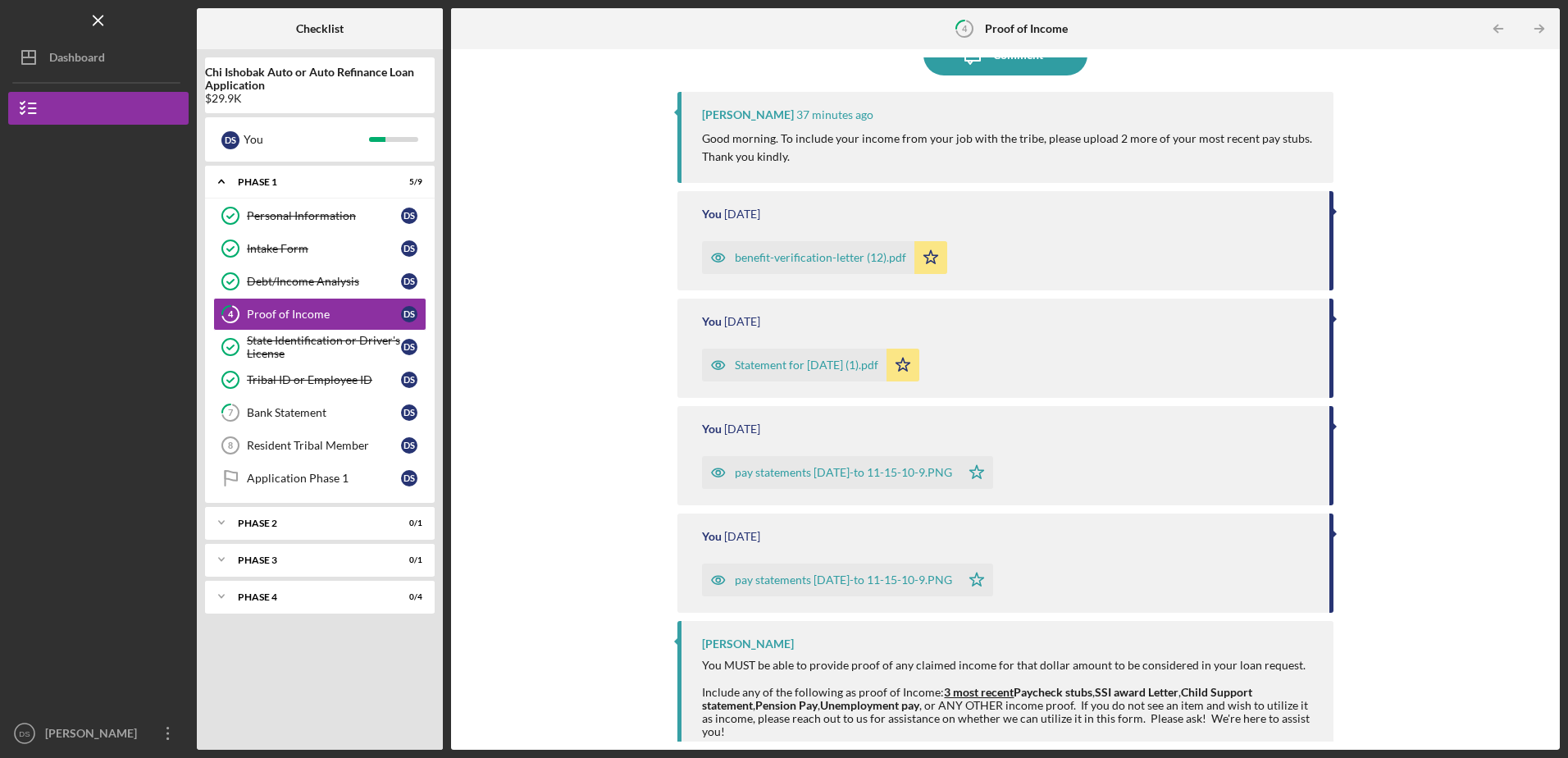
scroll to position [162, 0]
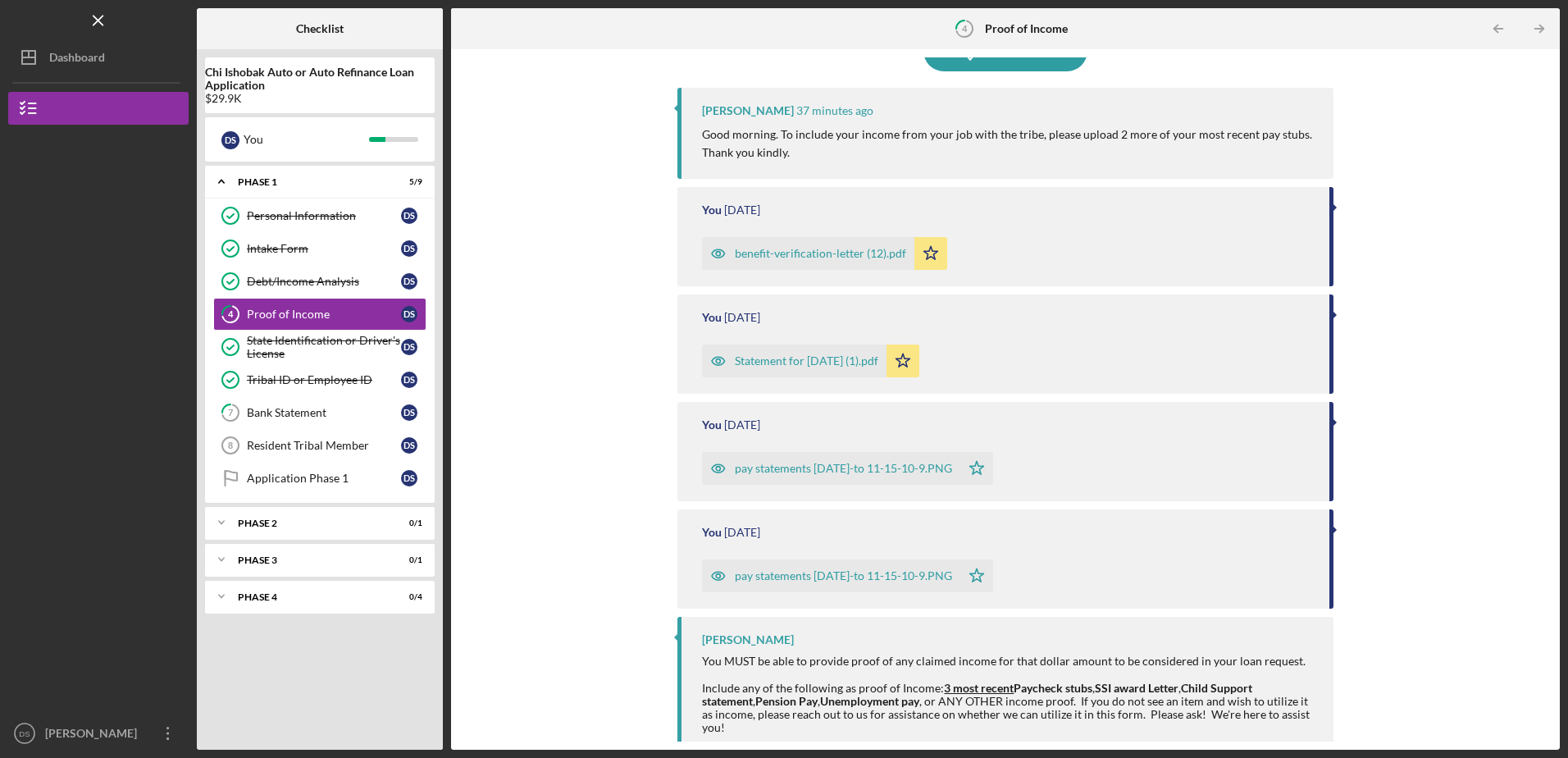
click at [802, 359] on div "Statement for [DATE] (1).pdf" at bounding box center [806, 361] width 143 height 13
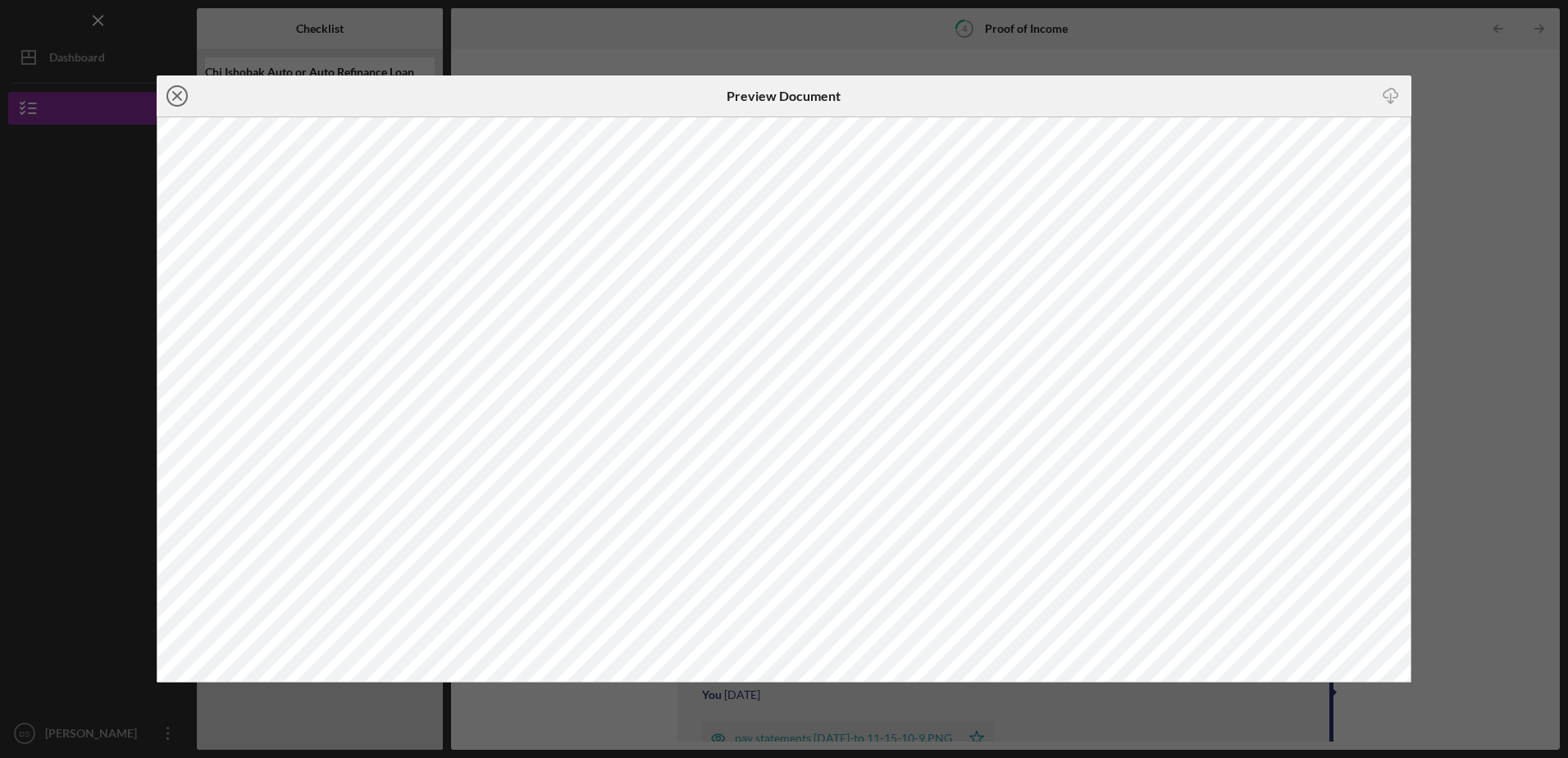
click at [176, 90] on icon "Icon/Close" at bounding box center [177, 97] width 41 height 41
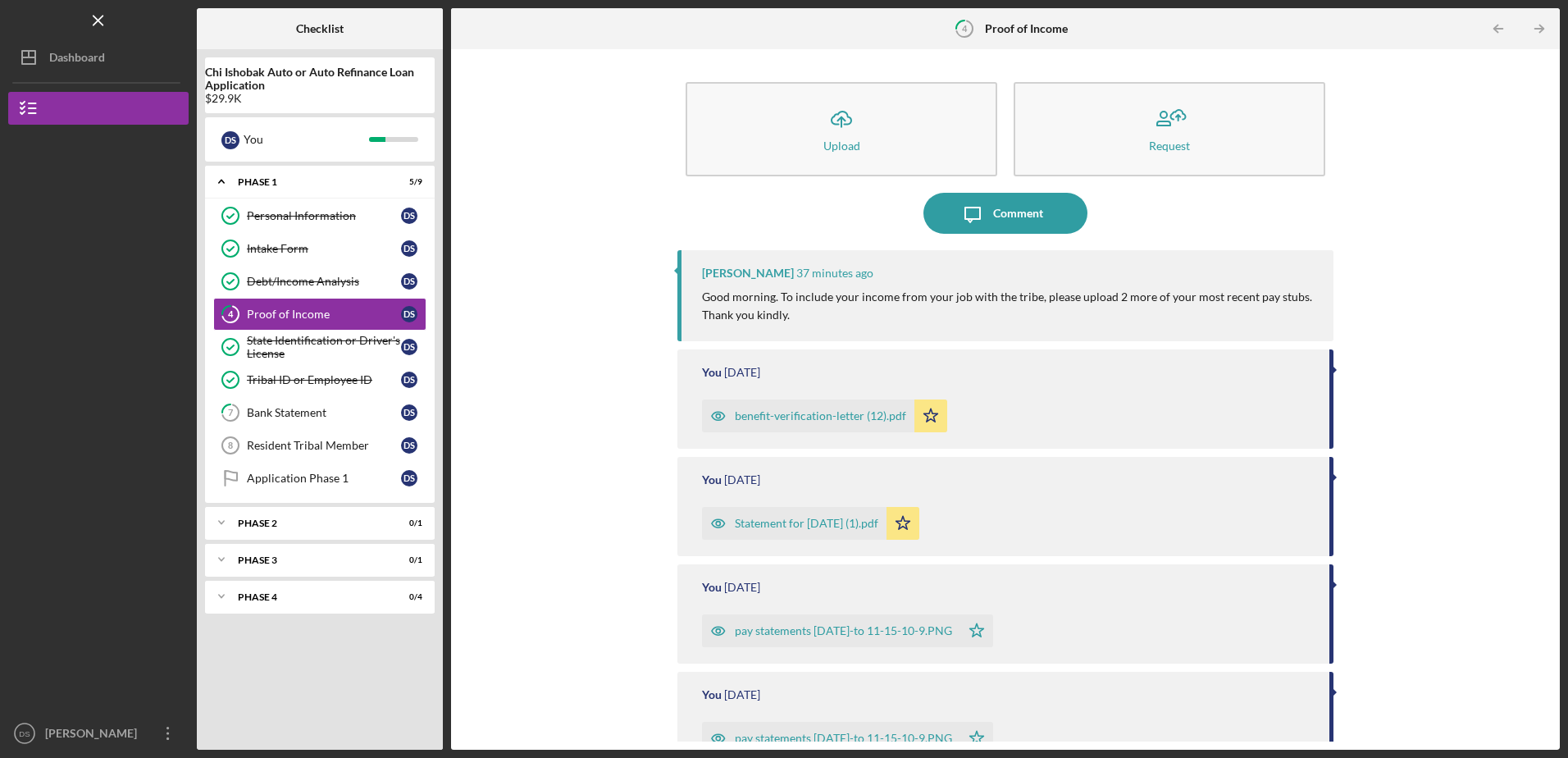
click at [818, 632] on div "pay statements [DATE]-to 11-15-10-9.PNG" at bounding box center [844, 631] width 217 height 13
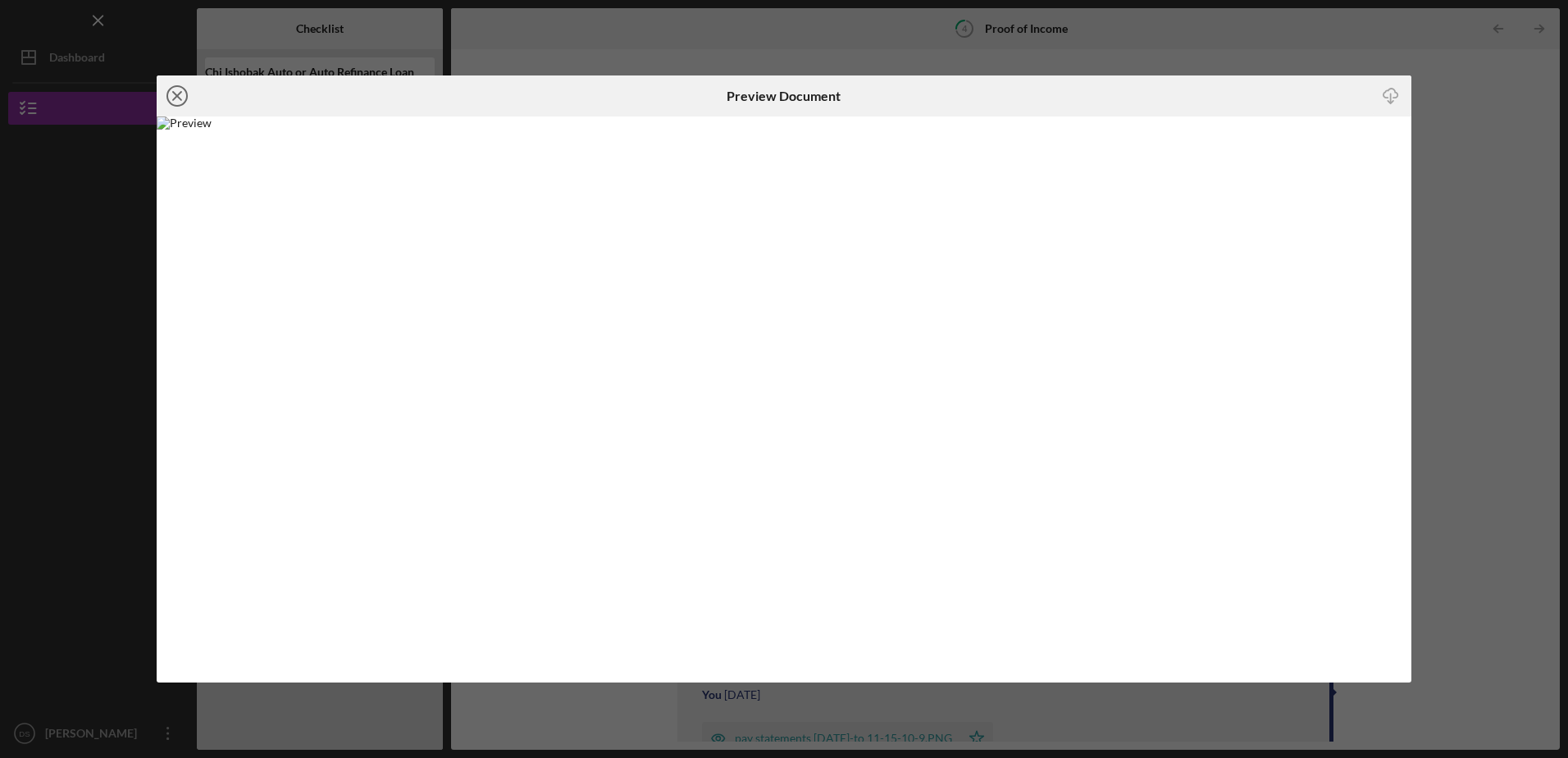
click at [179, 96] on line at bounding box center [177, 96] width 8 height 8
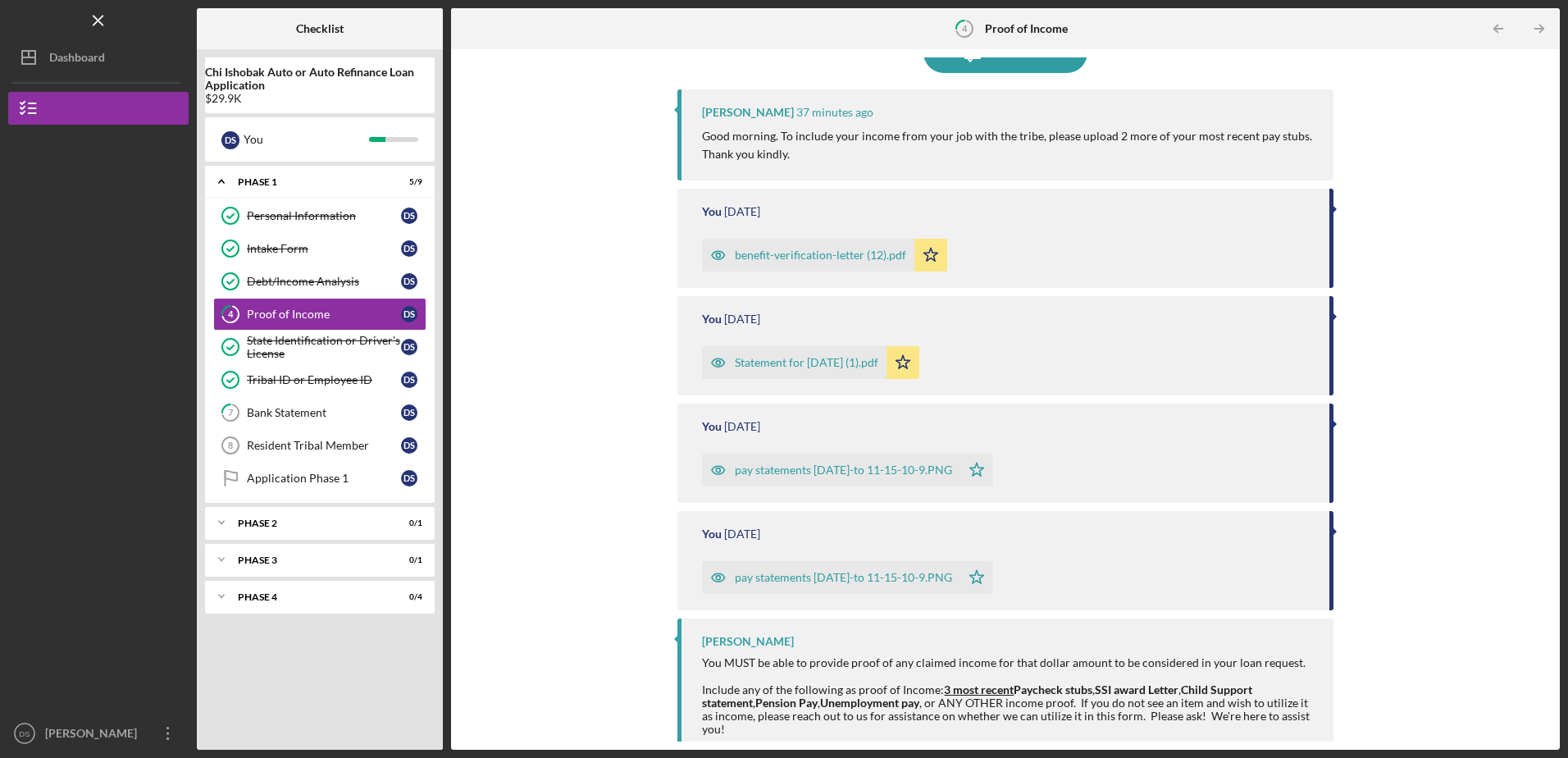
scroll to position [162, 0]
click at [851, 465] on div "pay statements [DATE]-to 11-15-10-9.PNG" at bounding box center [844, 468] width 217 height 13
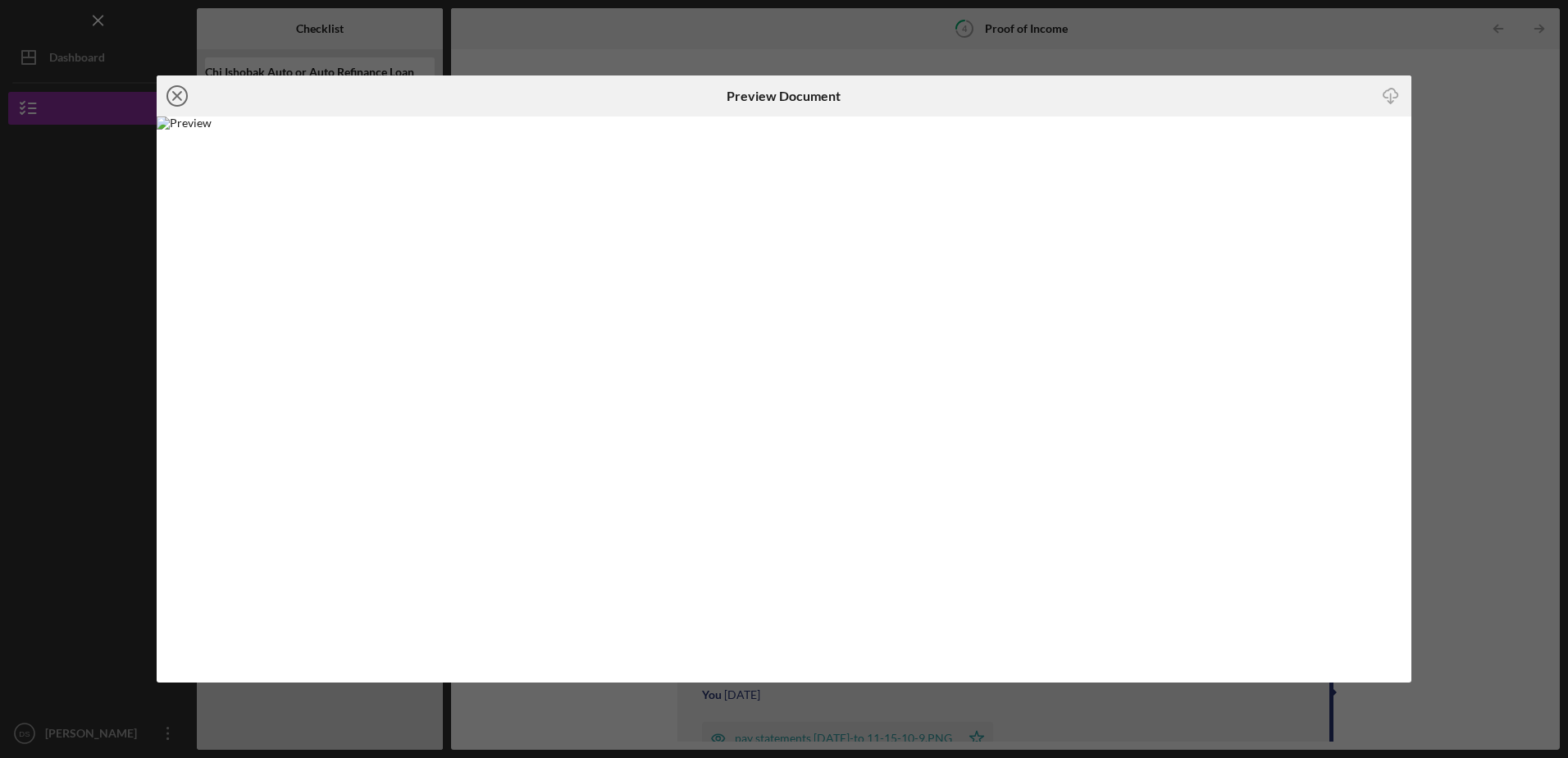
click at [181, 94] on line at bounding box center [177, 96] width 8 height 8
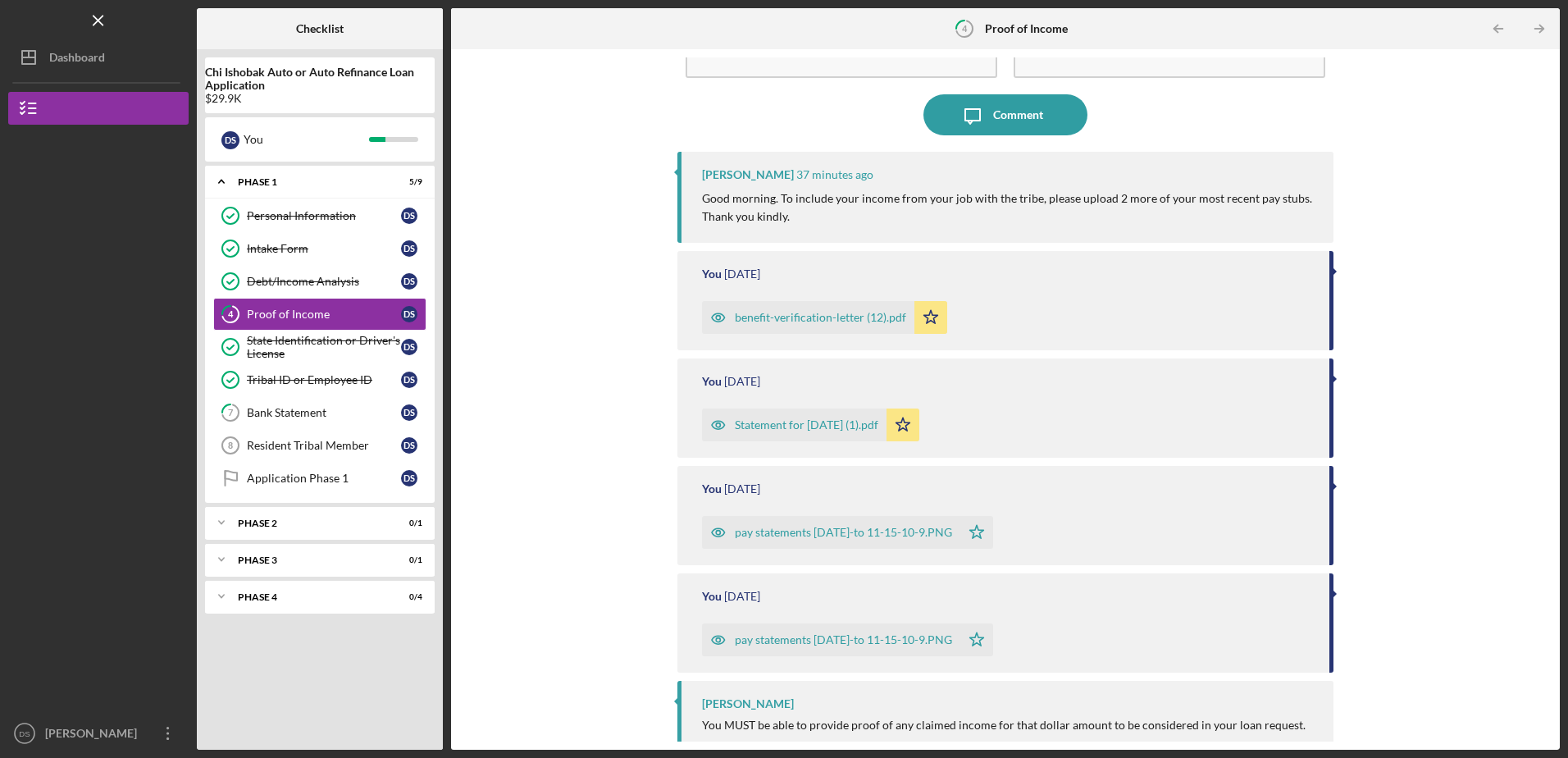
scroll to position [162, 0]
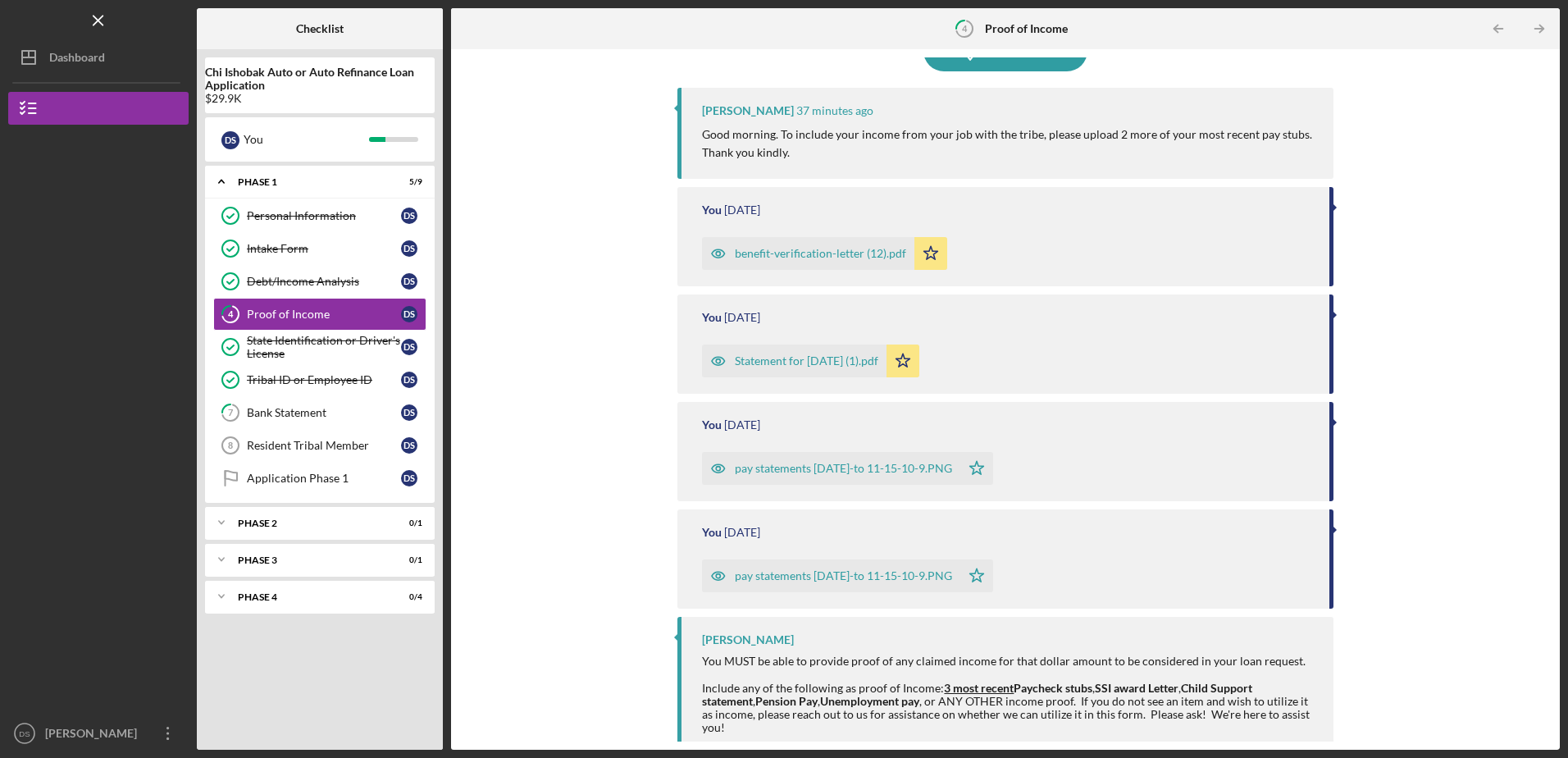
click at [838, 578] on div "pay statements [DATE]-to 11-15-10-9.PNG" at bounding box center [844, 576] width 217 height 13
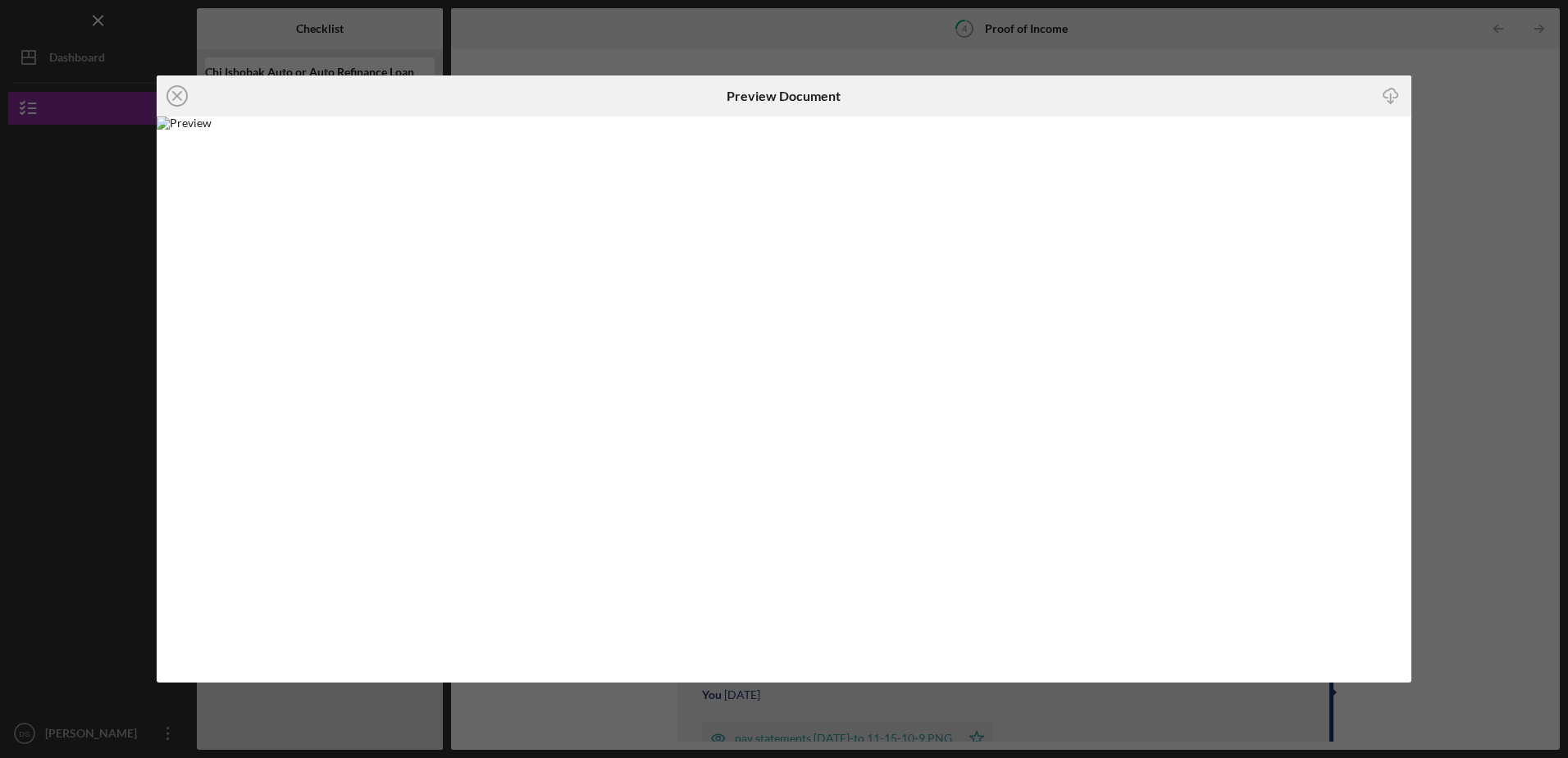
scroll to position [13, 0]
click at [180, 95] on line at bounding box center [177, 96] width 8 height 8
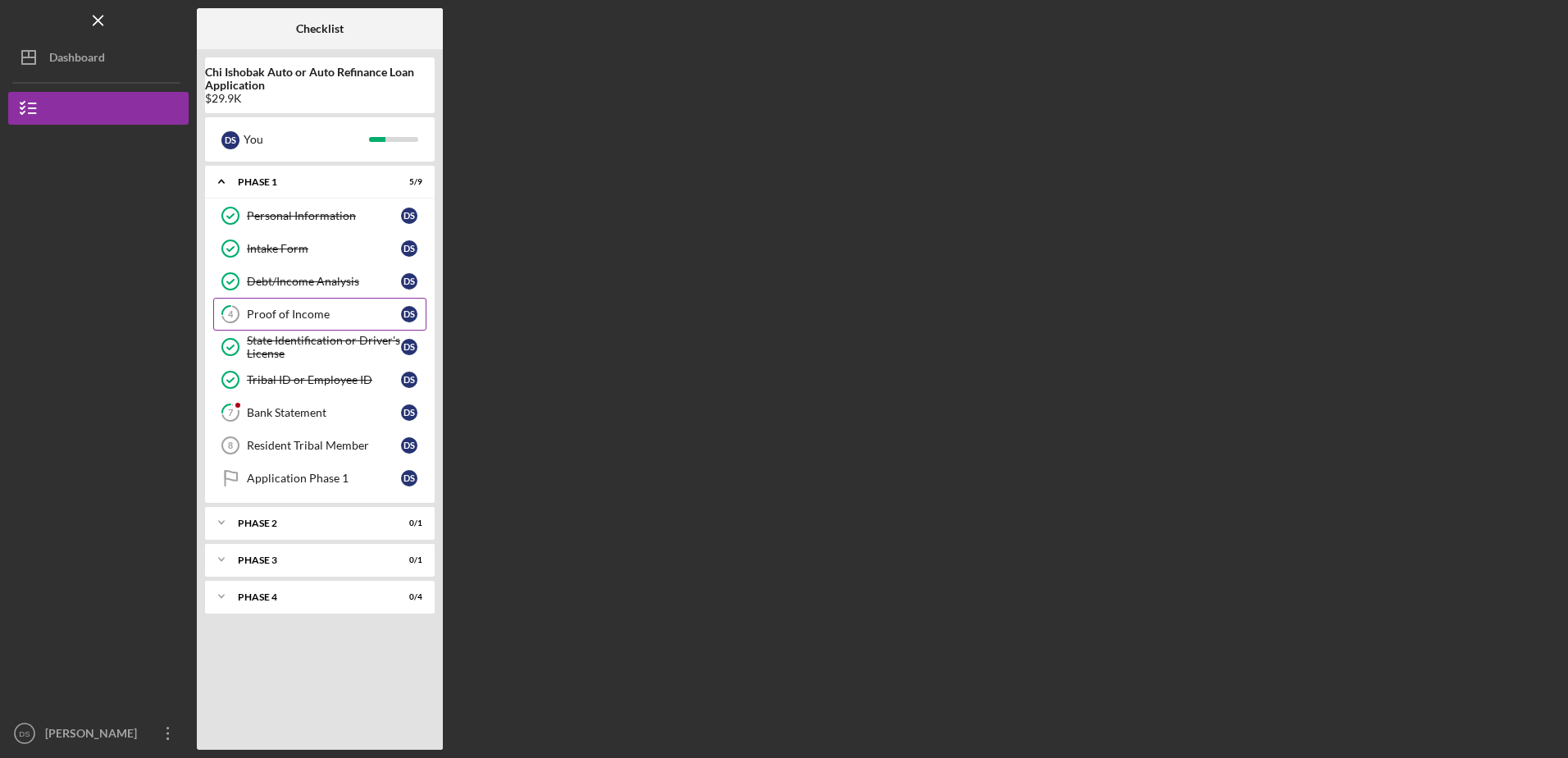
click at [387, 308] on div "Proof of Income" at bounding box center [324, 314] width 155 height 13
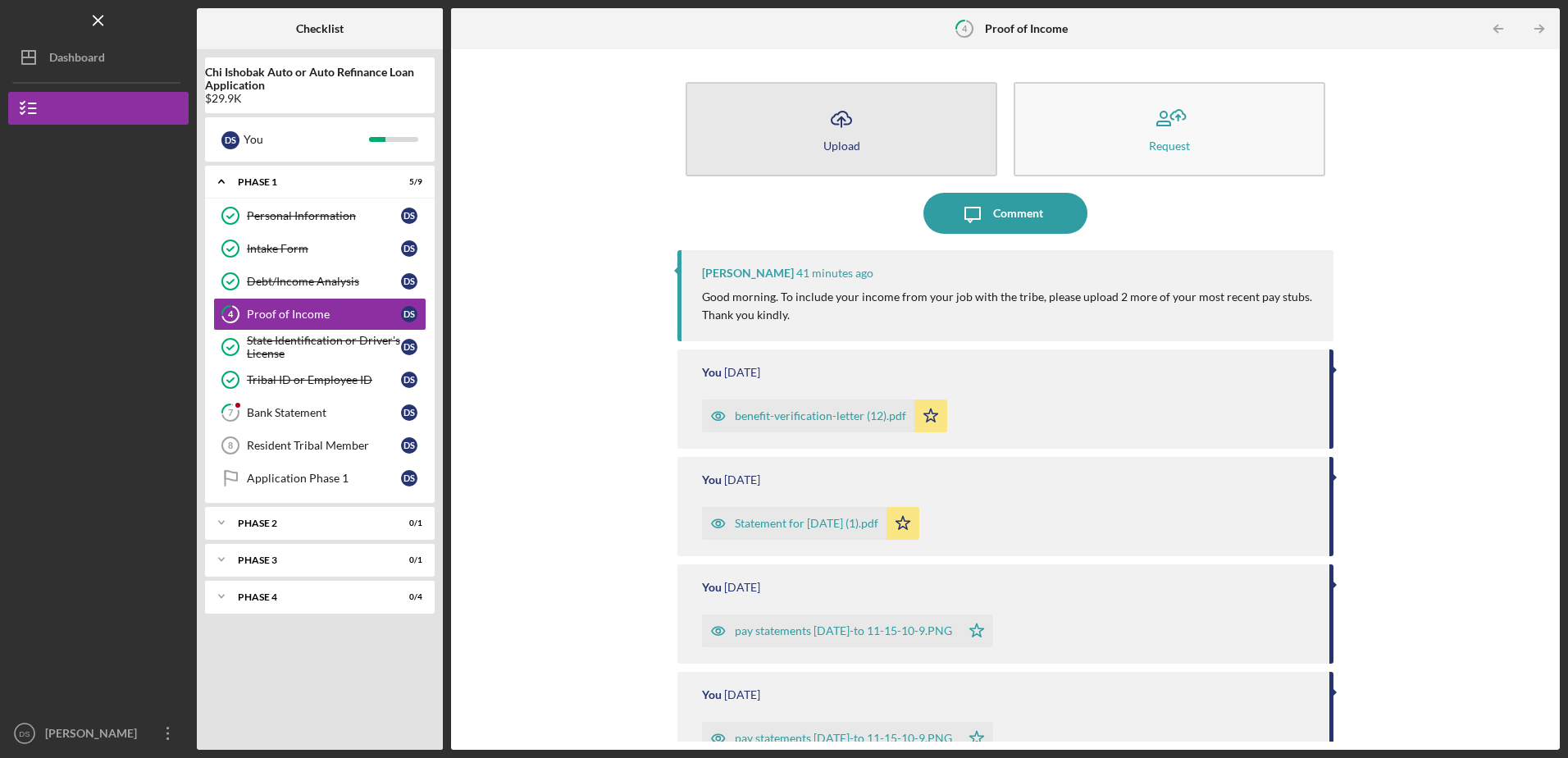
click at [841, 126] on line "button" at bounding box center [841, 122] width 0 height 10
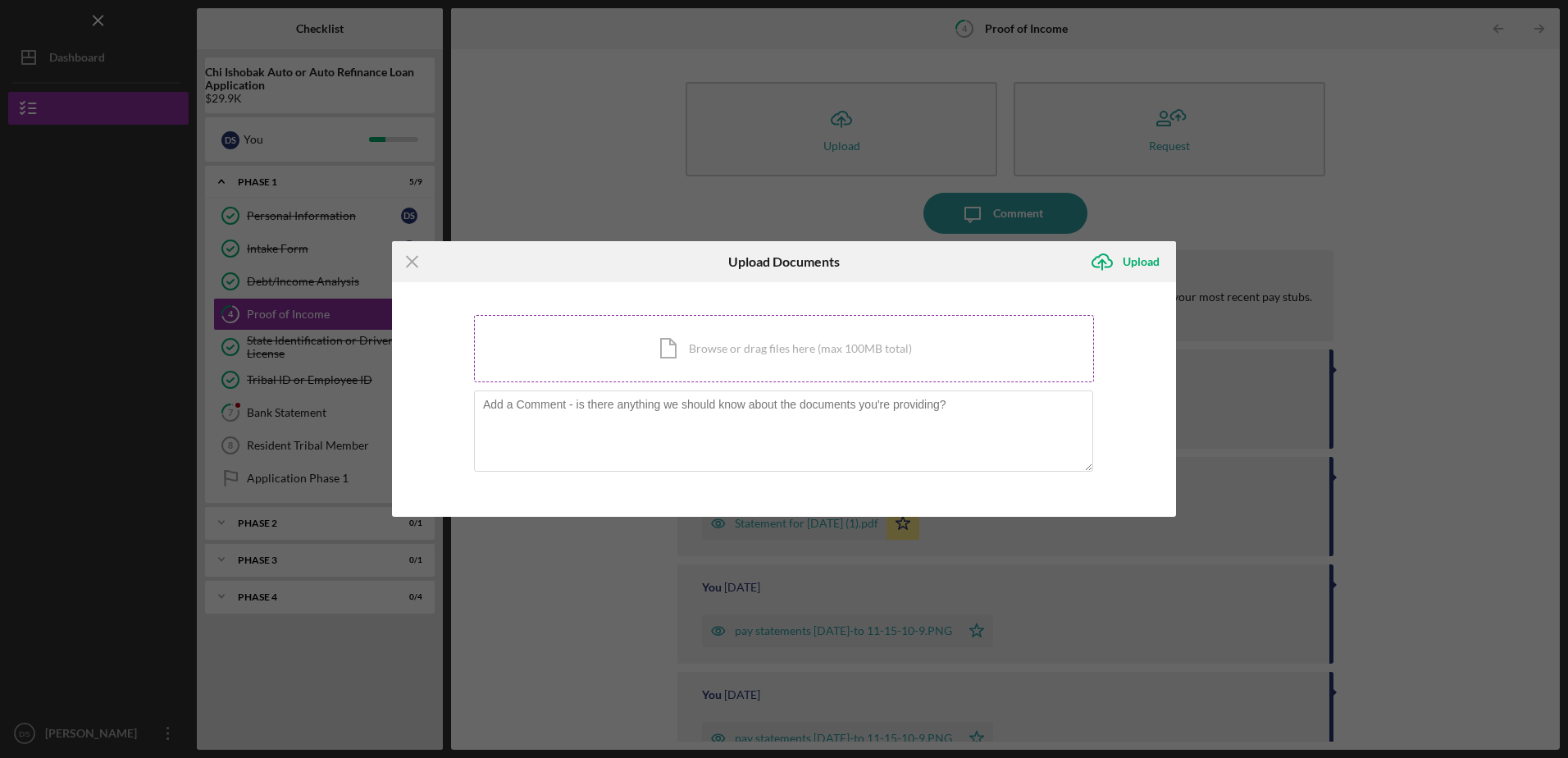
click at [729, 358] on div "Icon/Document Browse or drag files here (max 100MB total) Tap to choose files o…" at bounding box center [784, 349] width 620 height 67
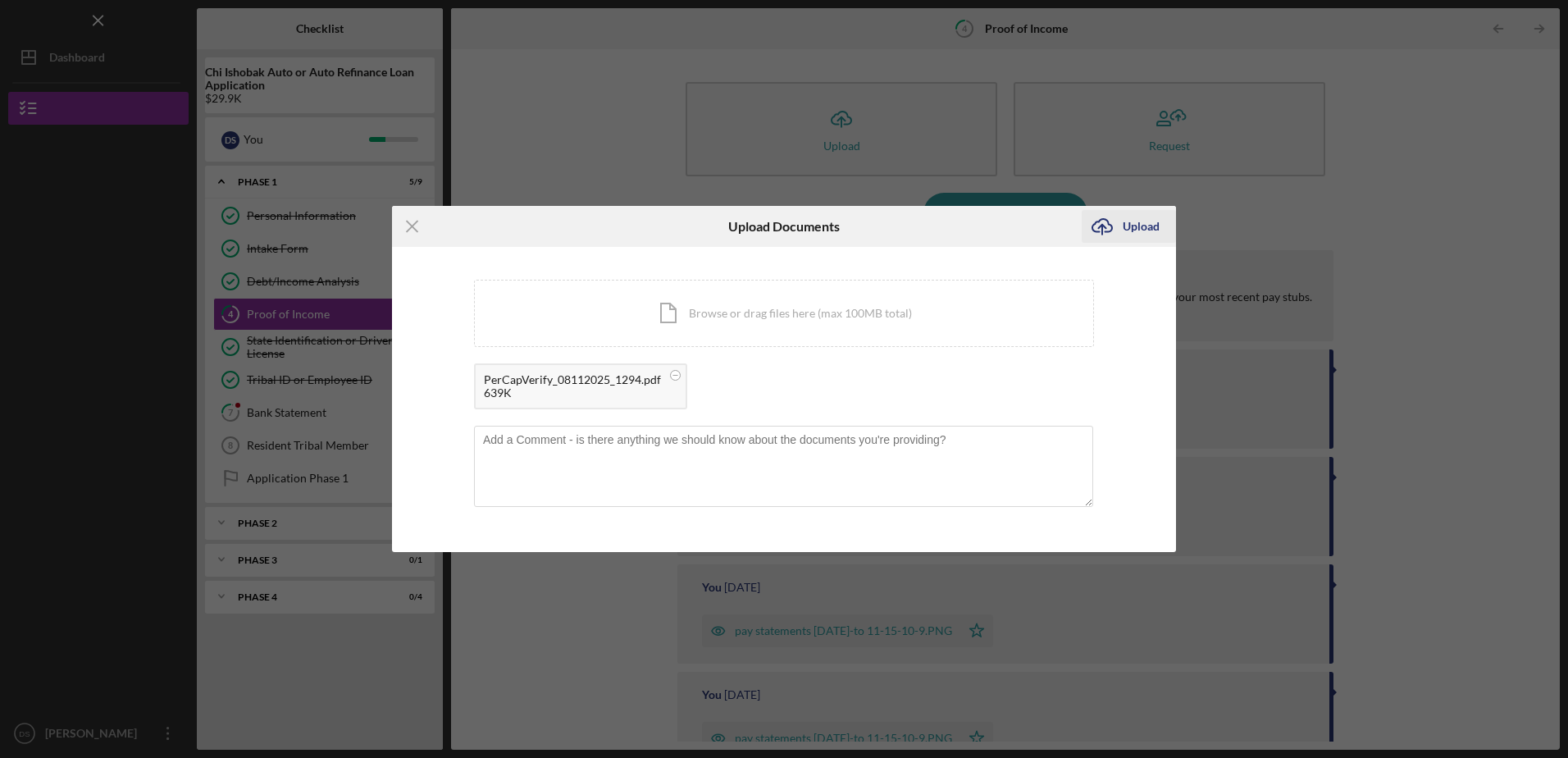
click at [1146, 227] on div "Upload" at bounding box center [1141, 226] width 37 height 33
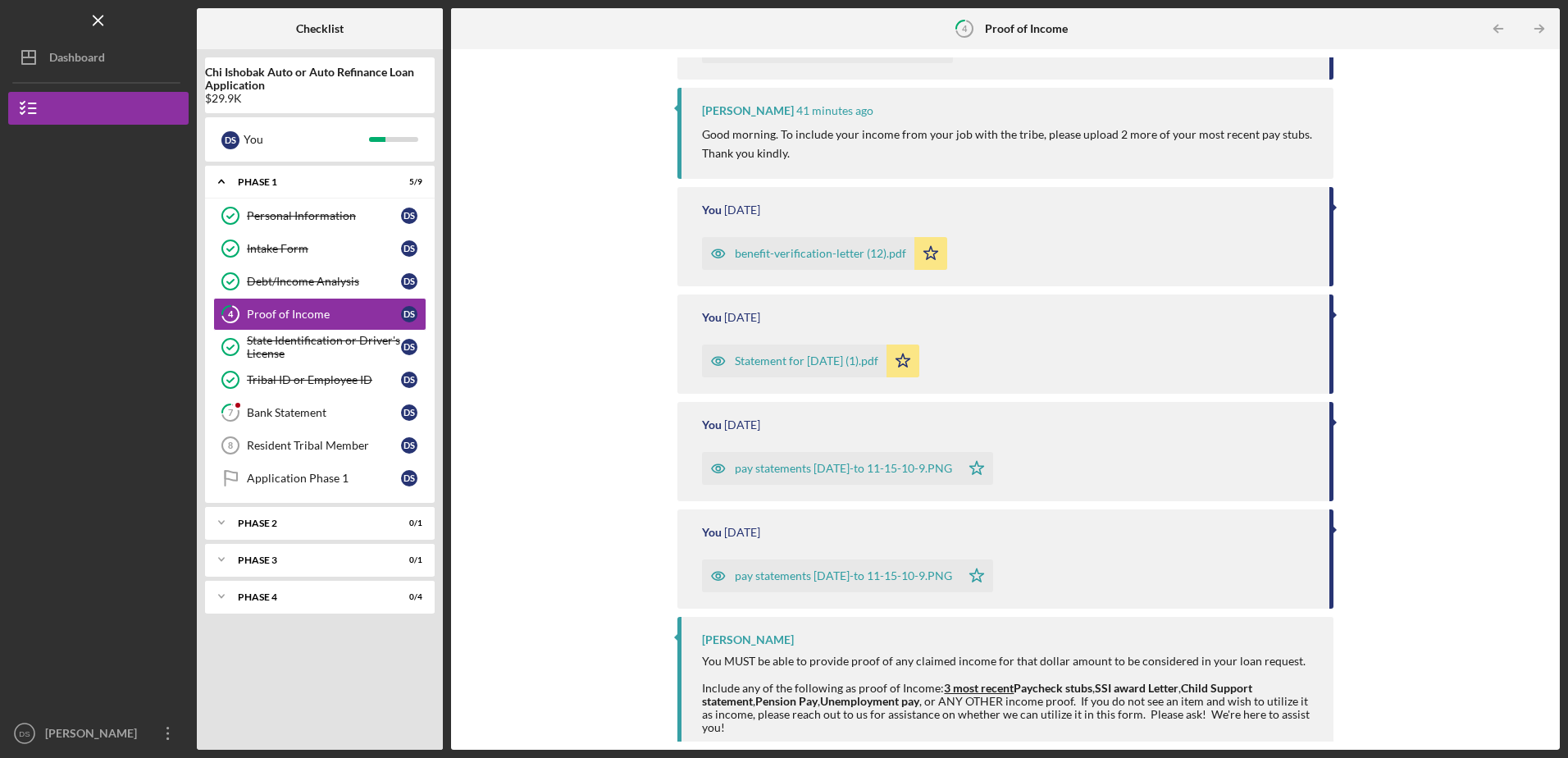
scroll to position [188, 0]
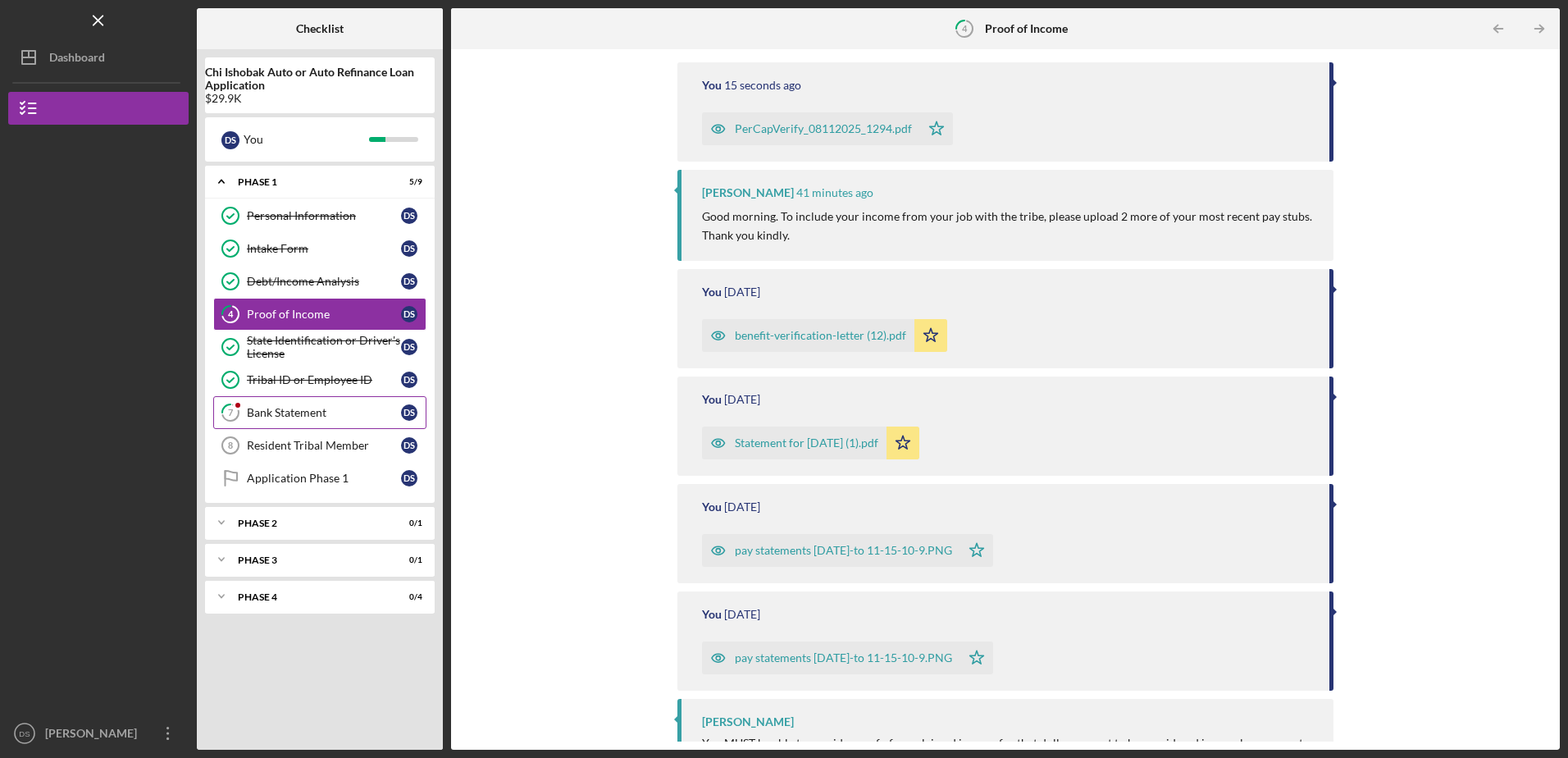
click at [306, 413] on div "Bank Statement" at bounding box center [324, 412] width 155 height 13
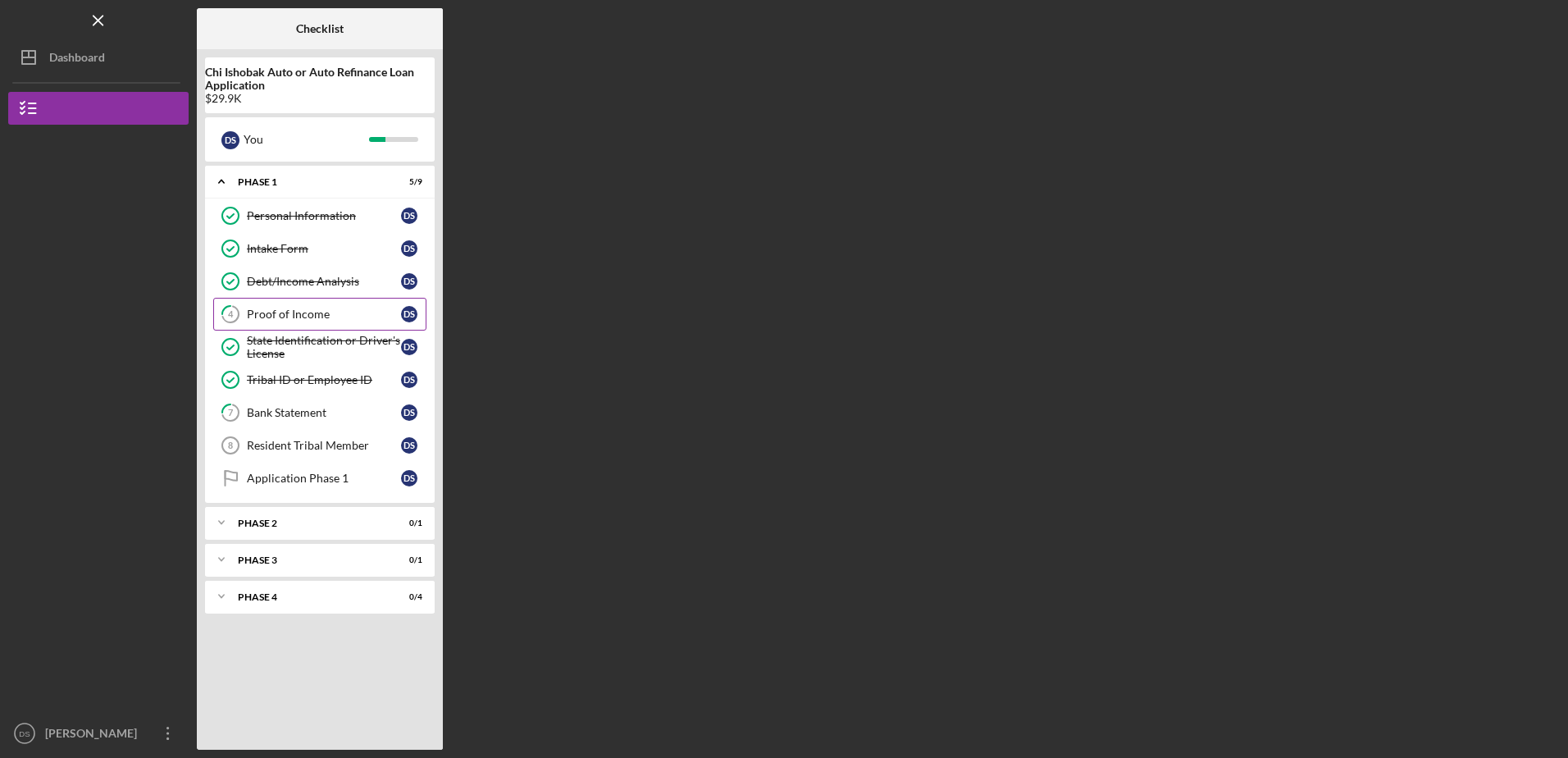
click at [338, 312] on div "Proof of Income" at bounding box center [324, 314] width 155 height 13
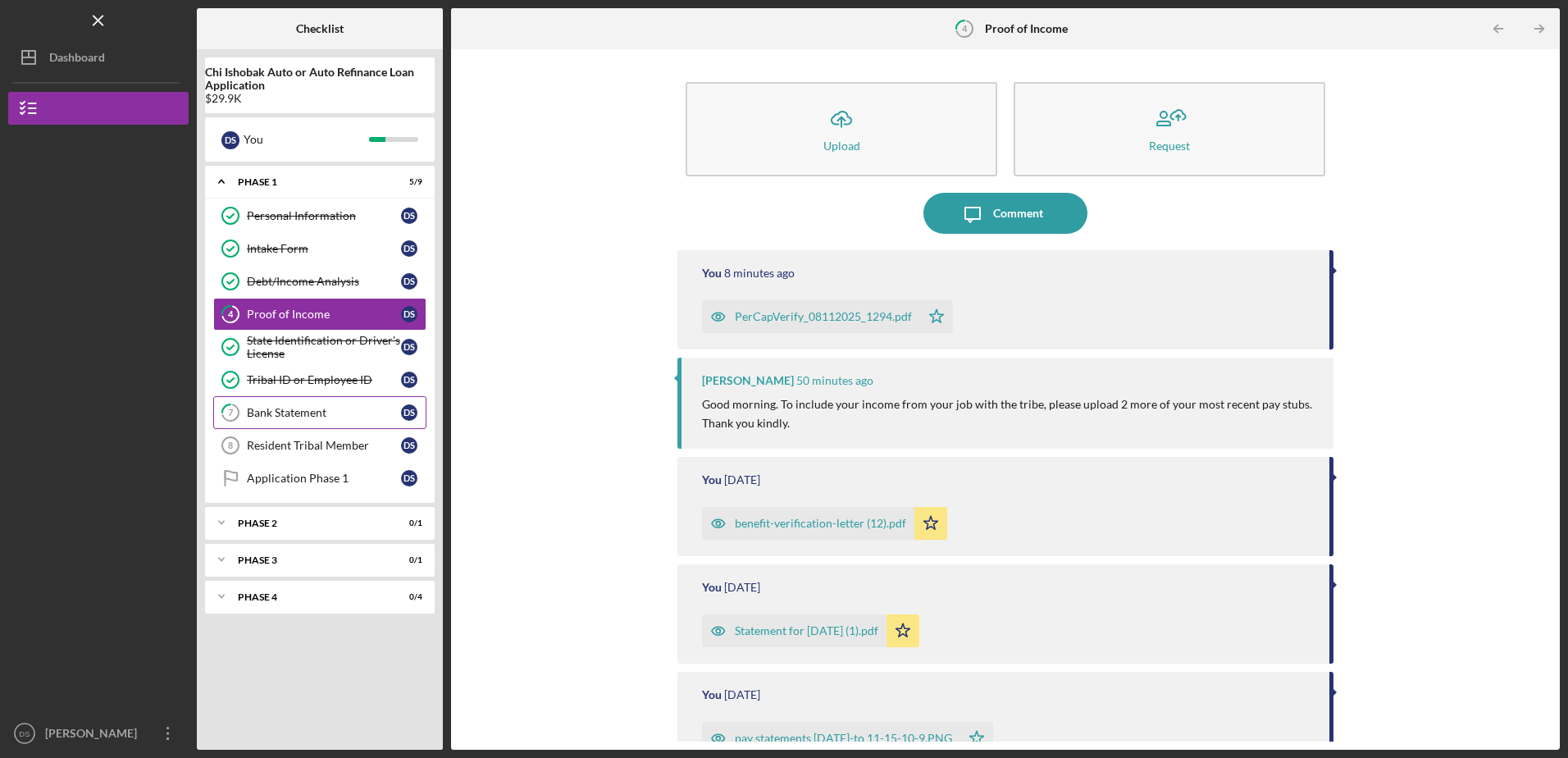
click at [318, 410] on div "Bank Statement" at bounding box center [324, 412] width 155 height 13
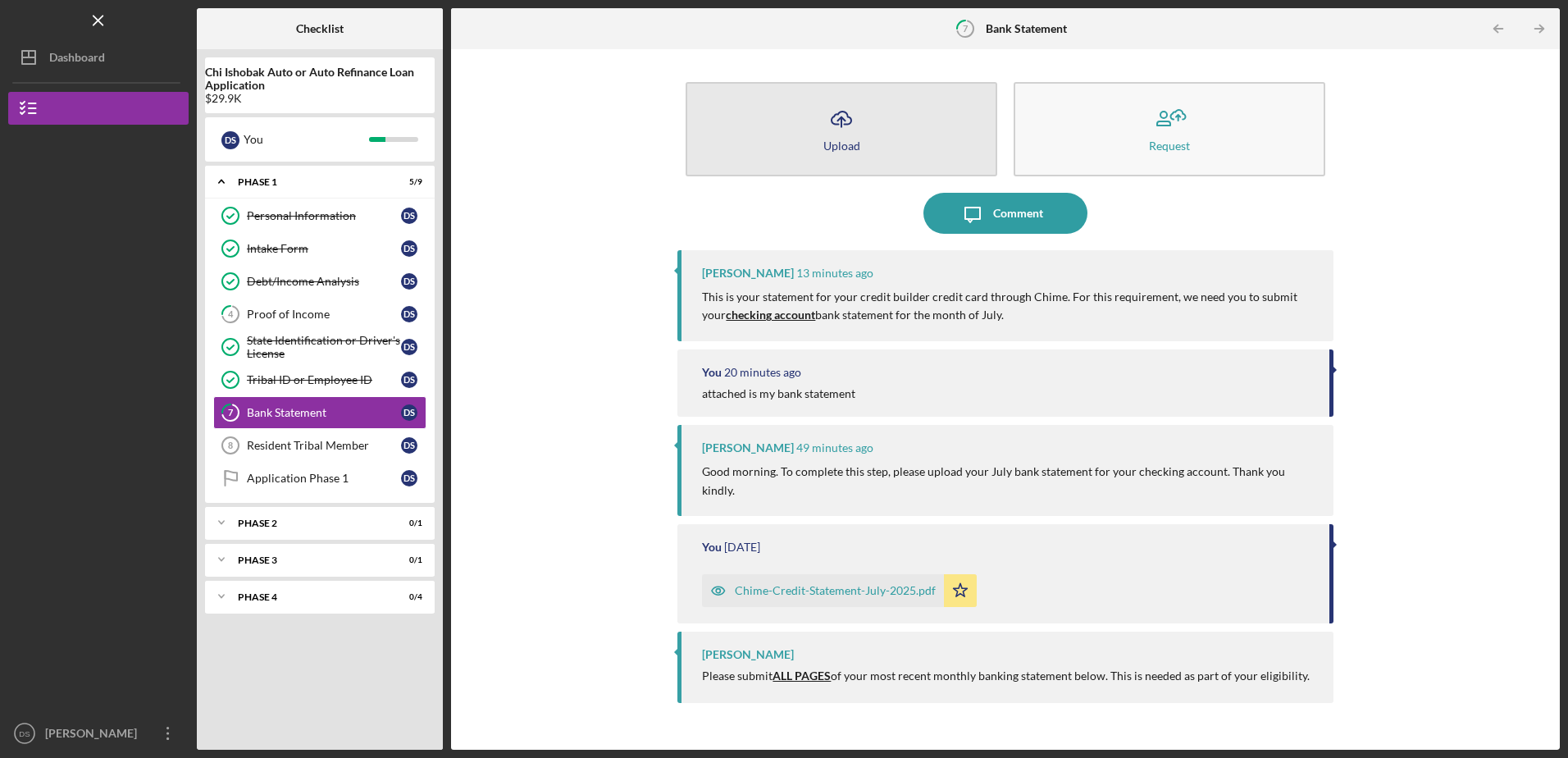
click at [843, 118] on icon "Icon/Upload" at bounding box center [842, 119] width 41 height 41
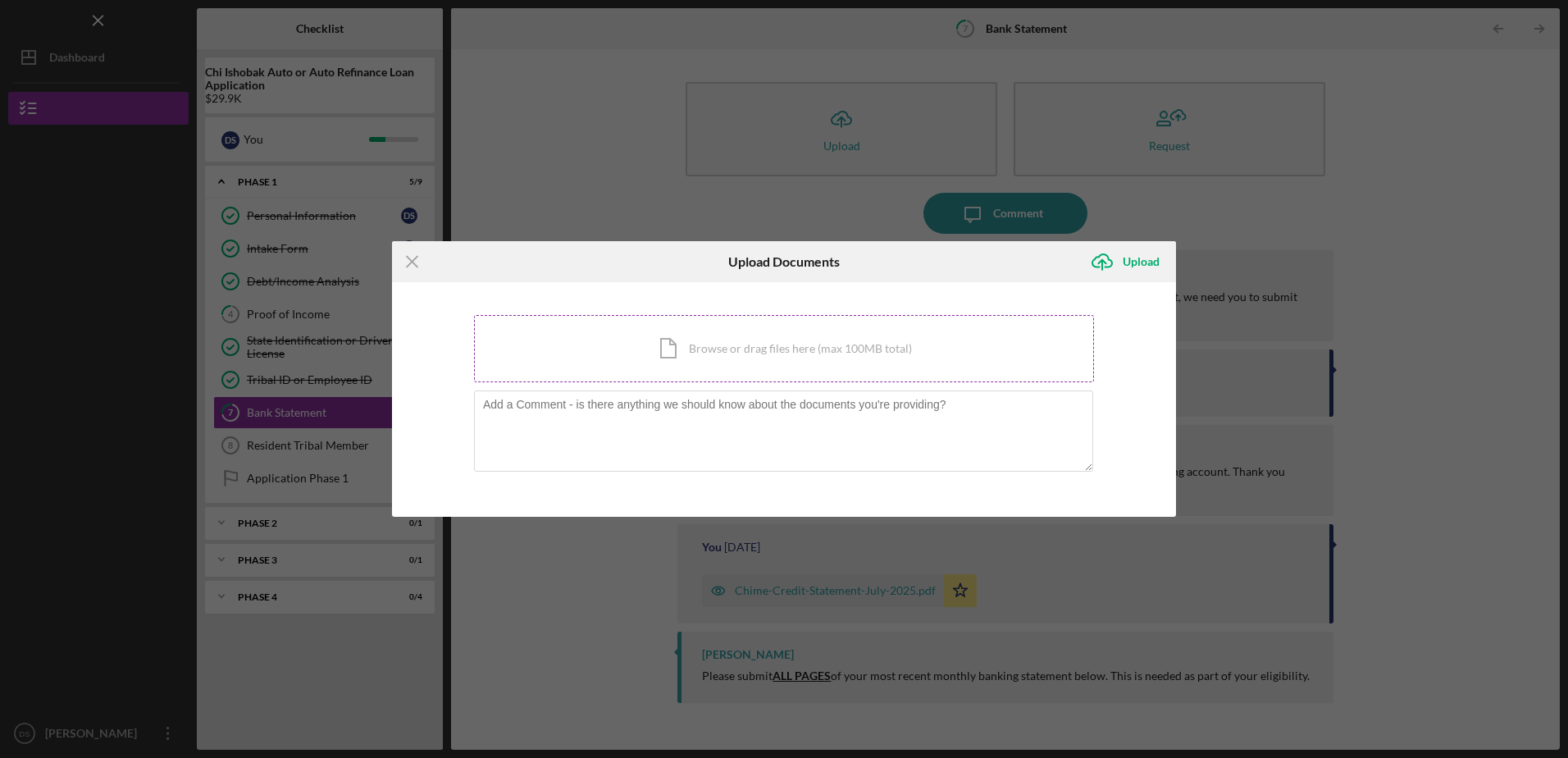
click at [726, 343] on div "Icon/Document Browse or drag files here (max 100MB total) Tap to choose files o…" at bounding box center [784, 349] width 620 height 67
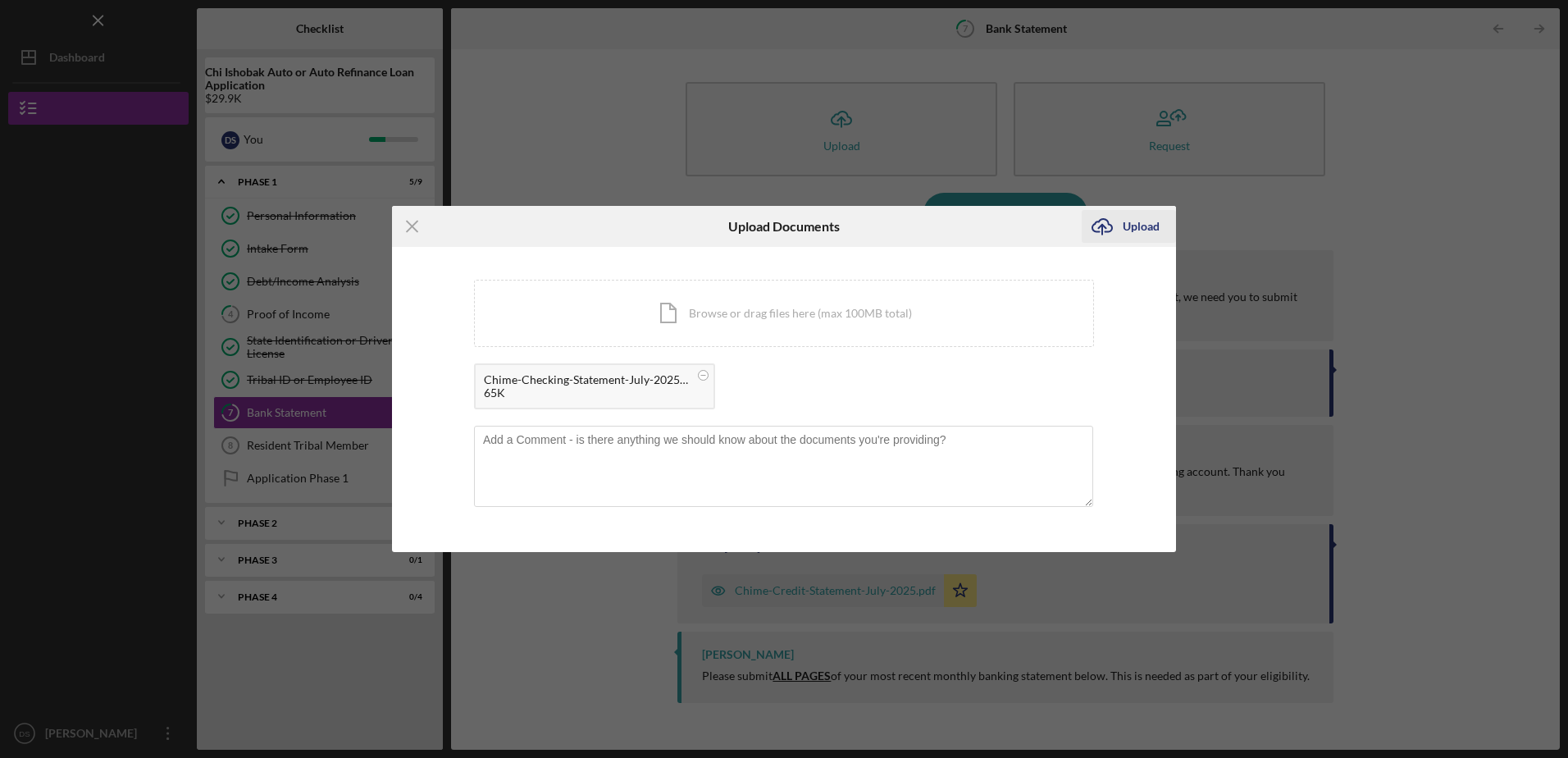
click at [1138, 224] on div "Upload" at bounding box center [1141, 226] width 37 height 33
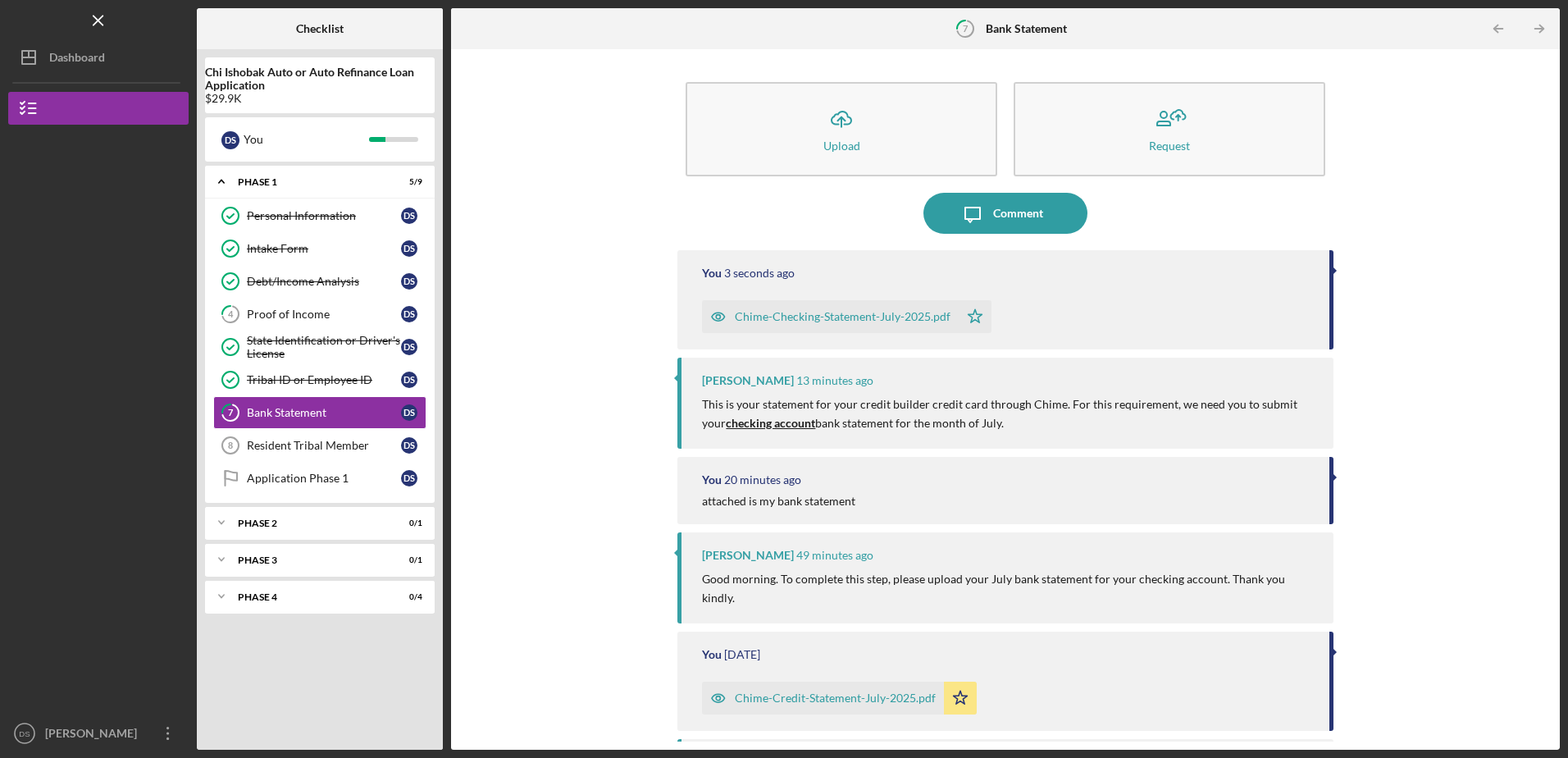
scroll to position [51, 0]
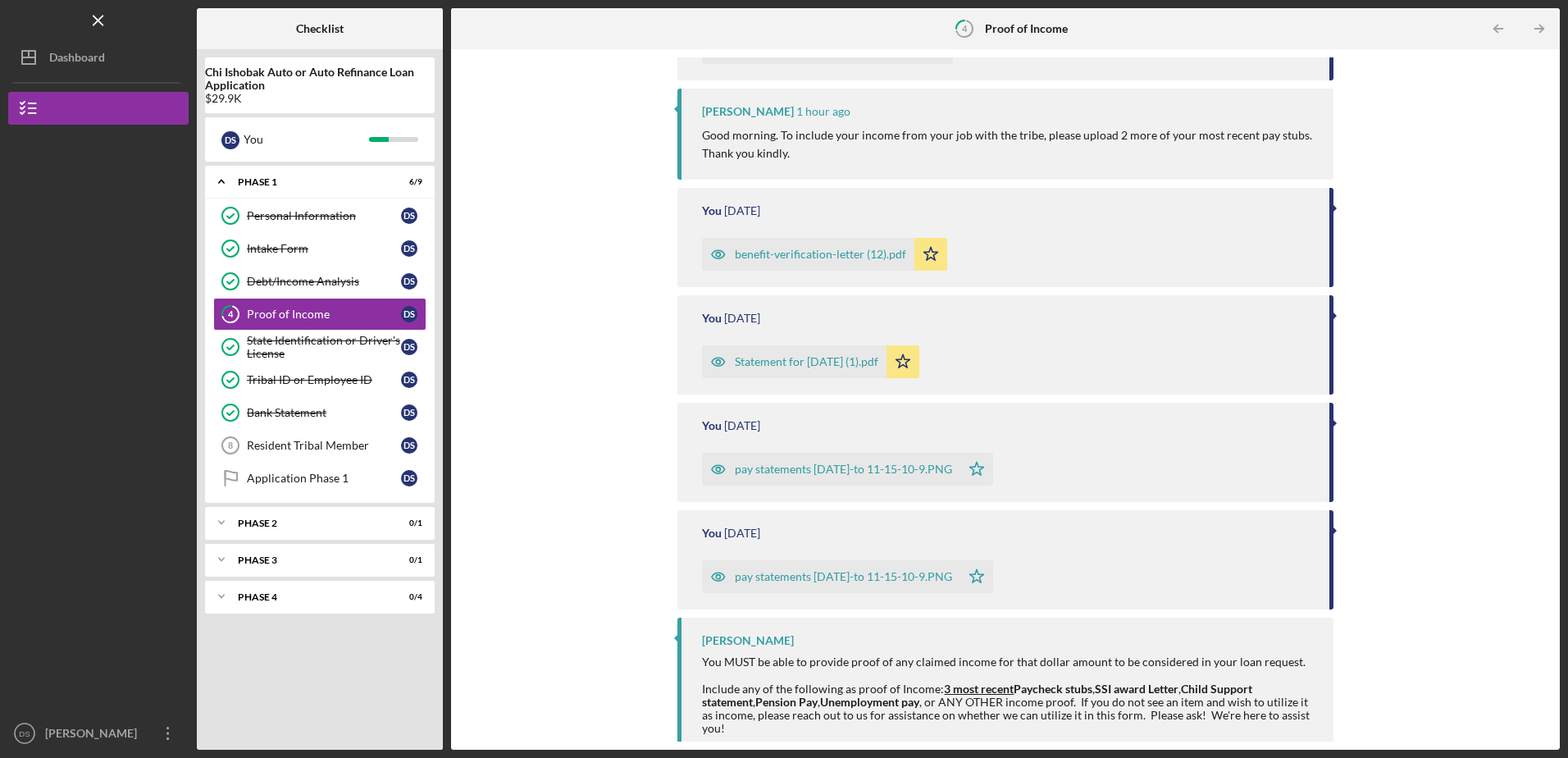
scroll to position [414, 0]
click at [837, 474] on div "pay statements [DATE]-to 11-15-10-9.PNG" at bounding box center [844, 468] width 217 height 13
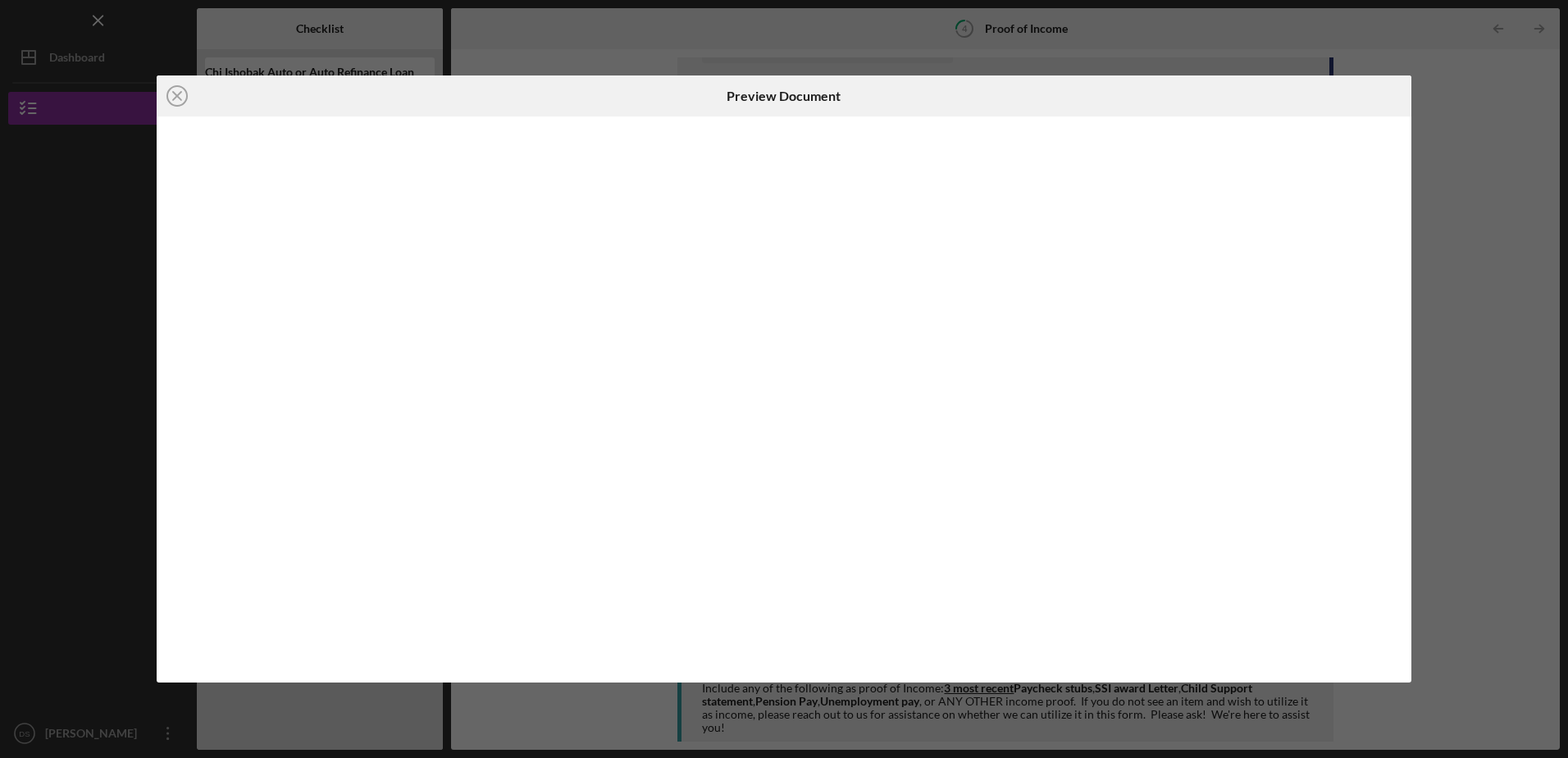
scroll to position [414, 0]
click at [175, 97] on icon "Icon/Close" at bounding box center [177, 97] width 41 height 41
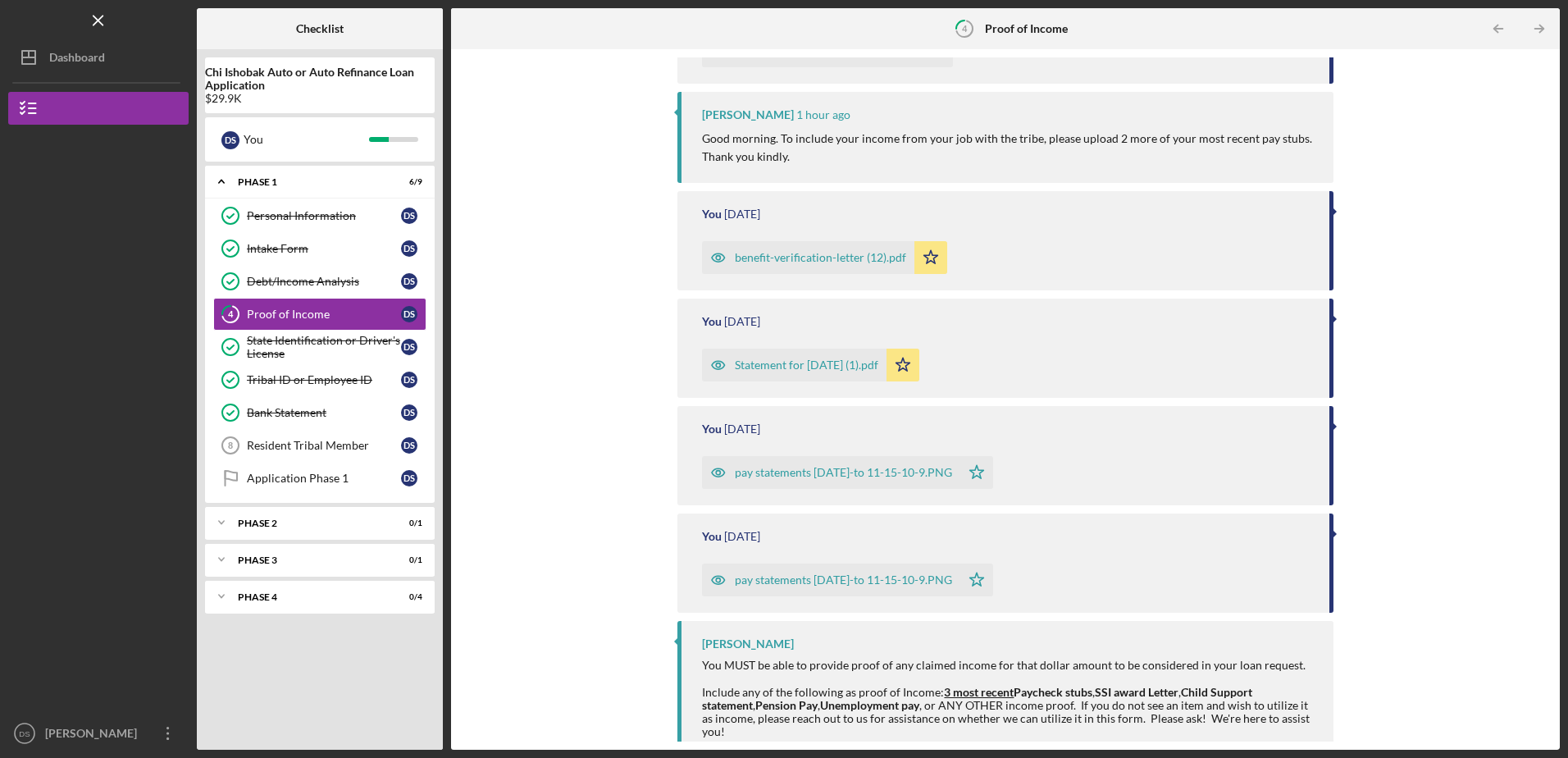
scroll to position [414, 0]
click at [813, 572] on div "pay statements [DATE]-to 11-15-10-9.PNG" at bounding box center [844, 576] width 217 height 13
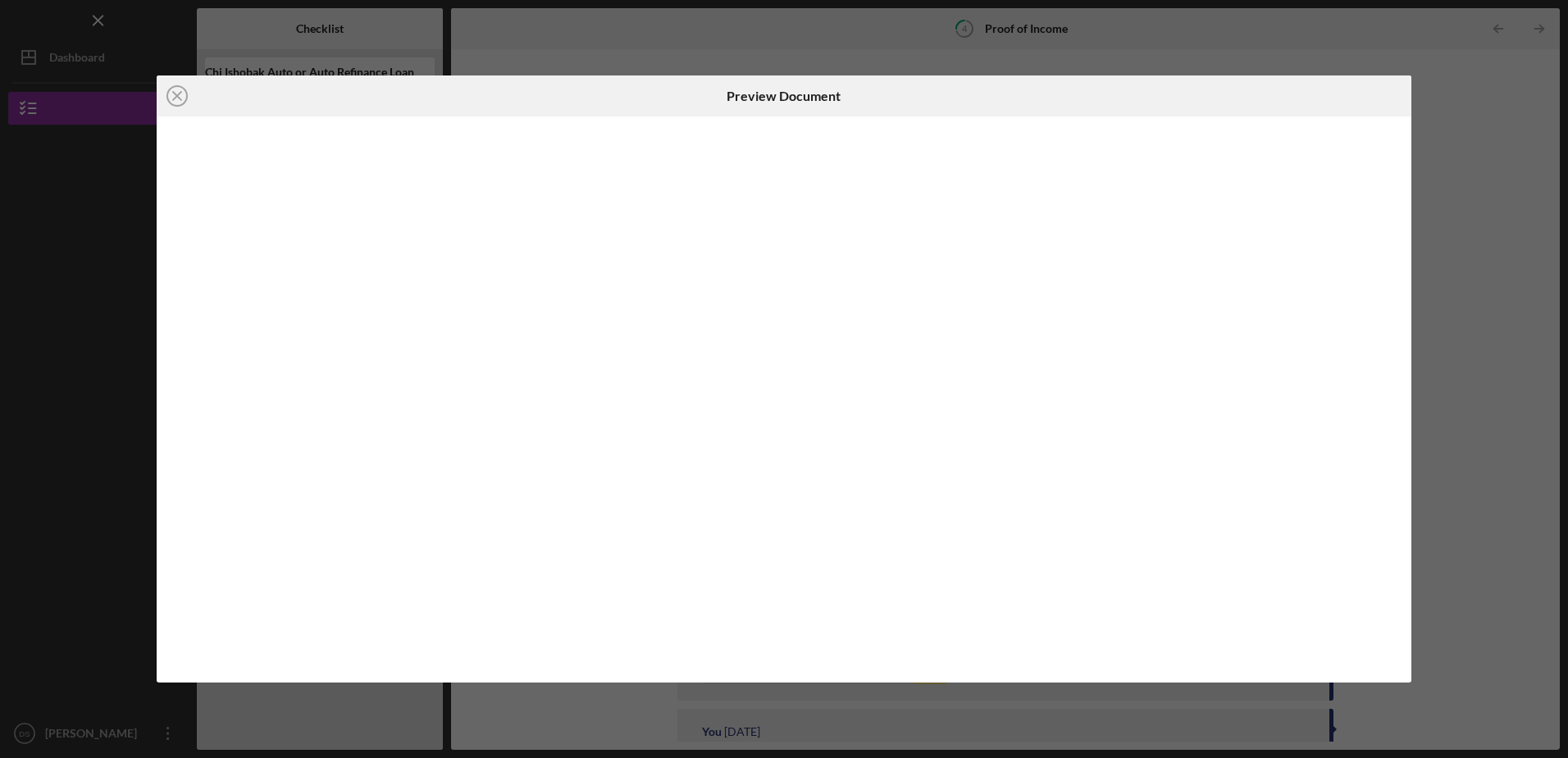
scroll to position [414, 0]
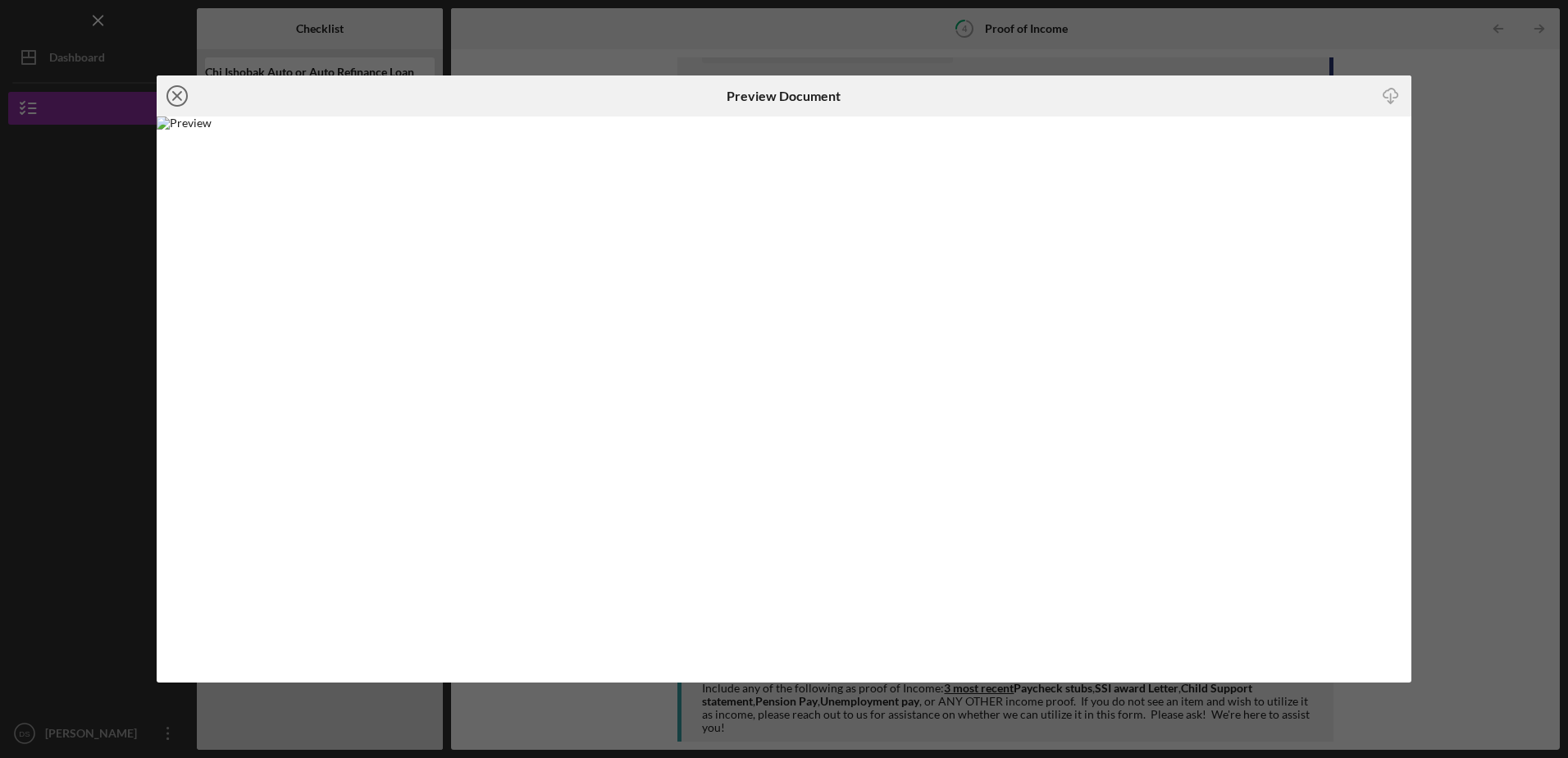
click at [182, 97] on icon "Icon/Close" at bounding box center [177, 97] width 41 height 41
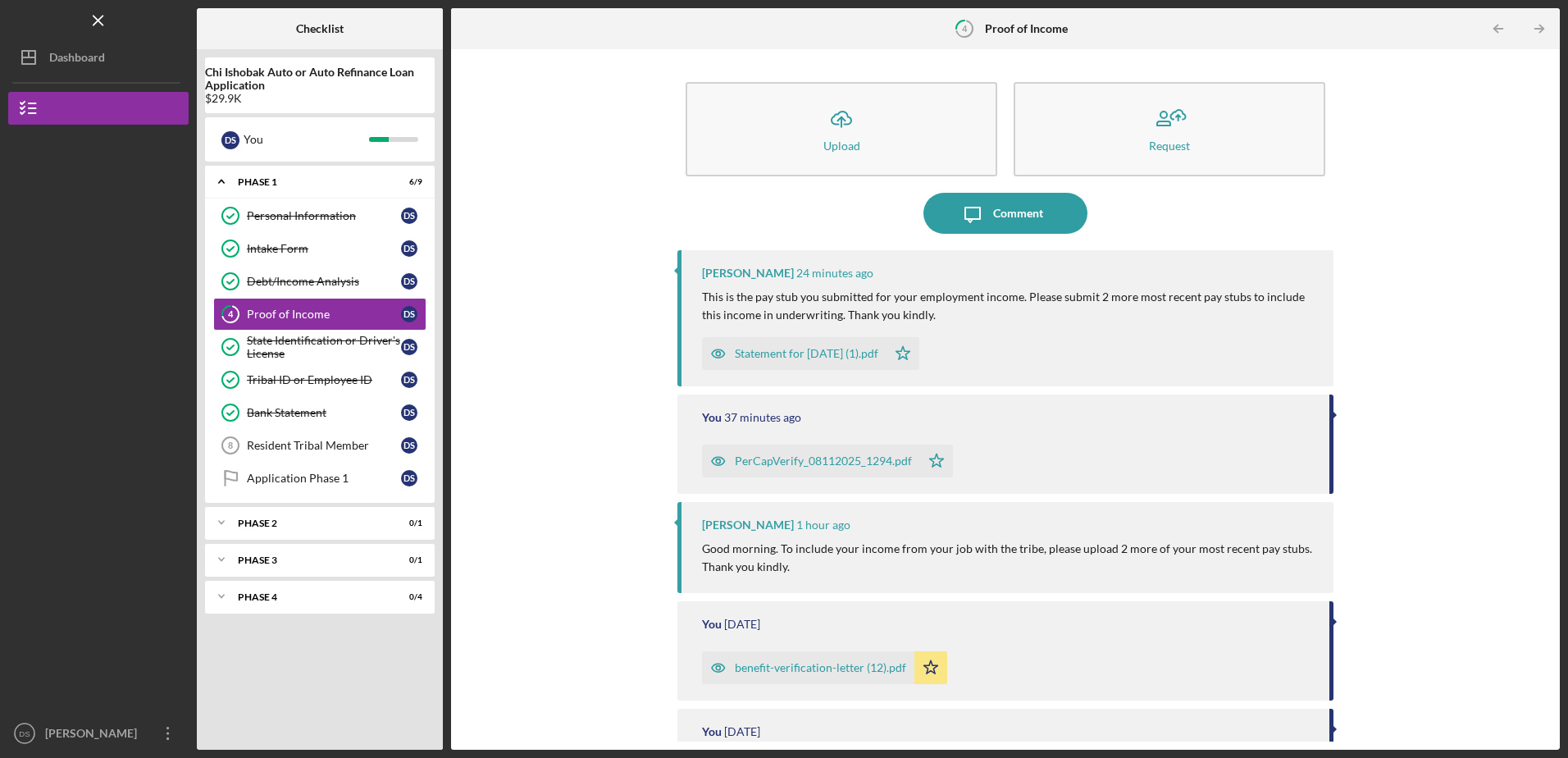
click at [792, 352] on div "Statement for [DATE] (1).pdf" at bounding box center [806, 353] width 143 height 13
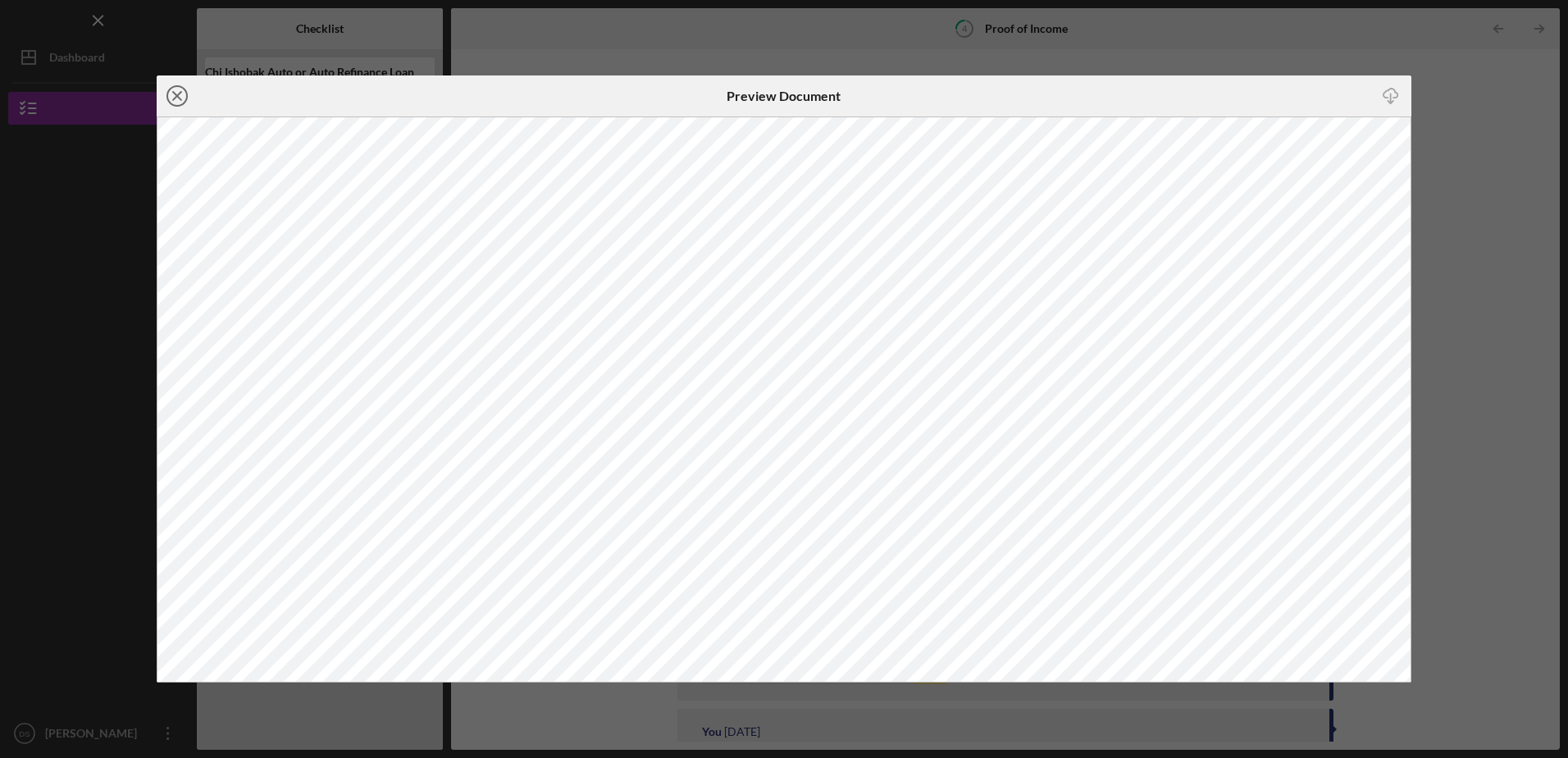
click at [180, 96] on icon "Icon/Close" at bounding box center [177, 97] width 41 height 41
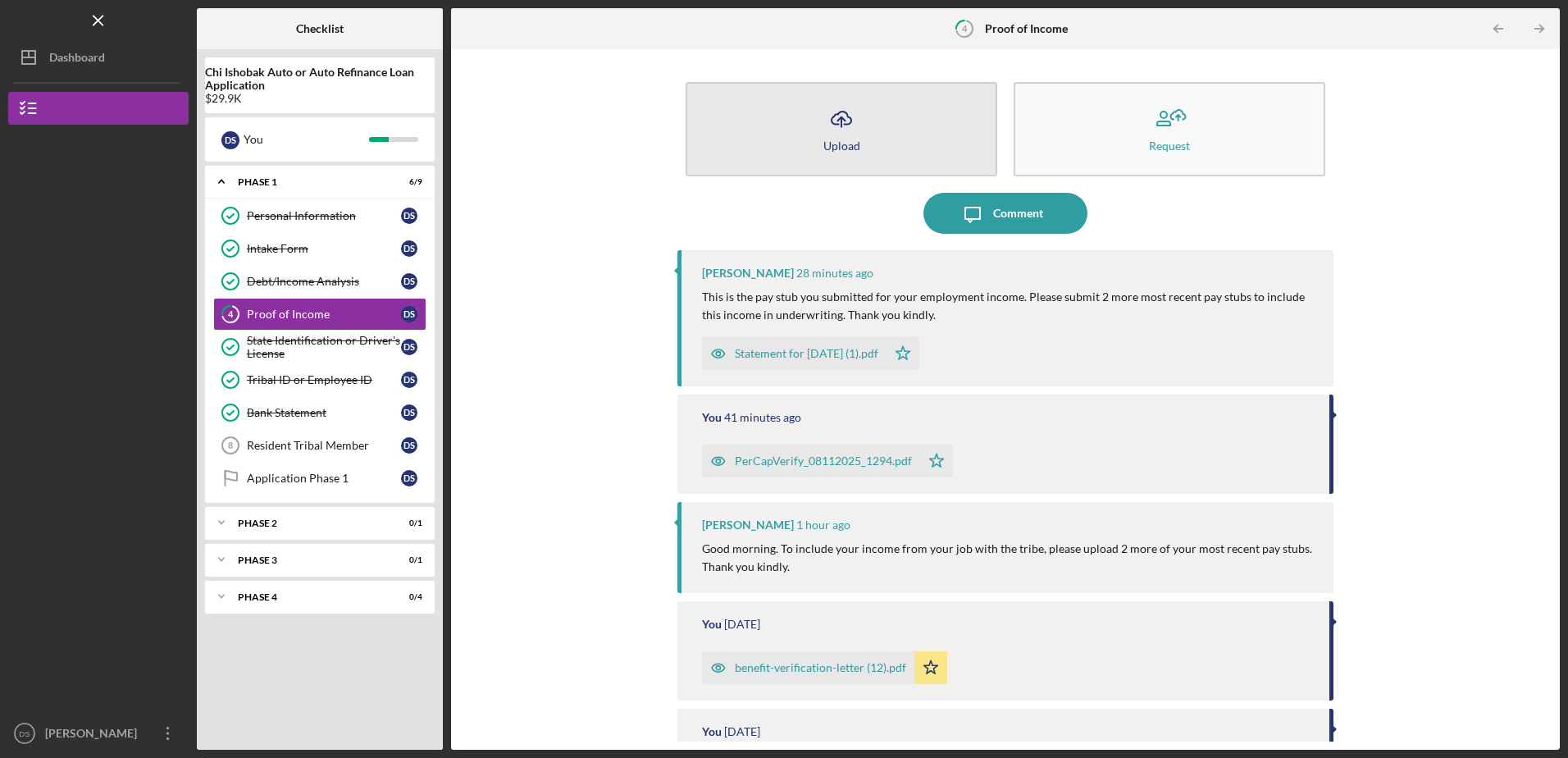
click at [833, 128] on icon "Icon/Upload" at bounding box center [842, 119] width 41 height 41
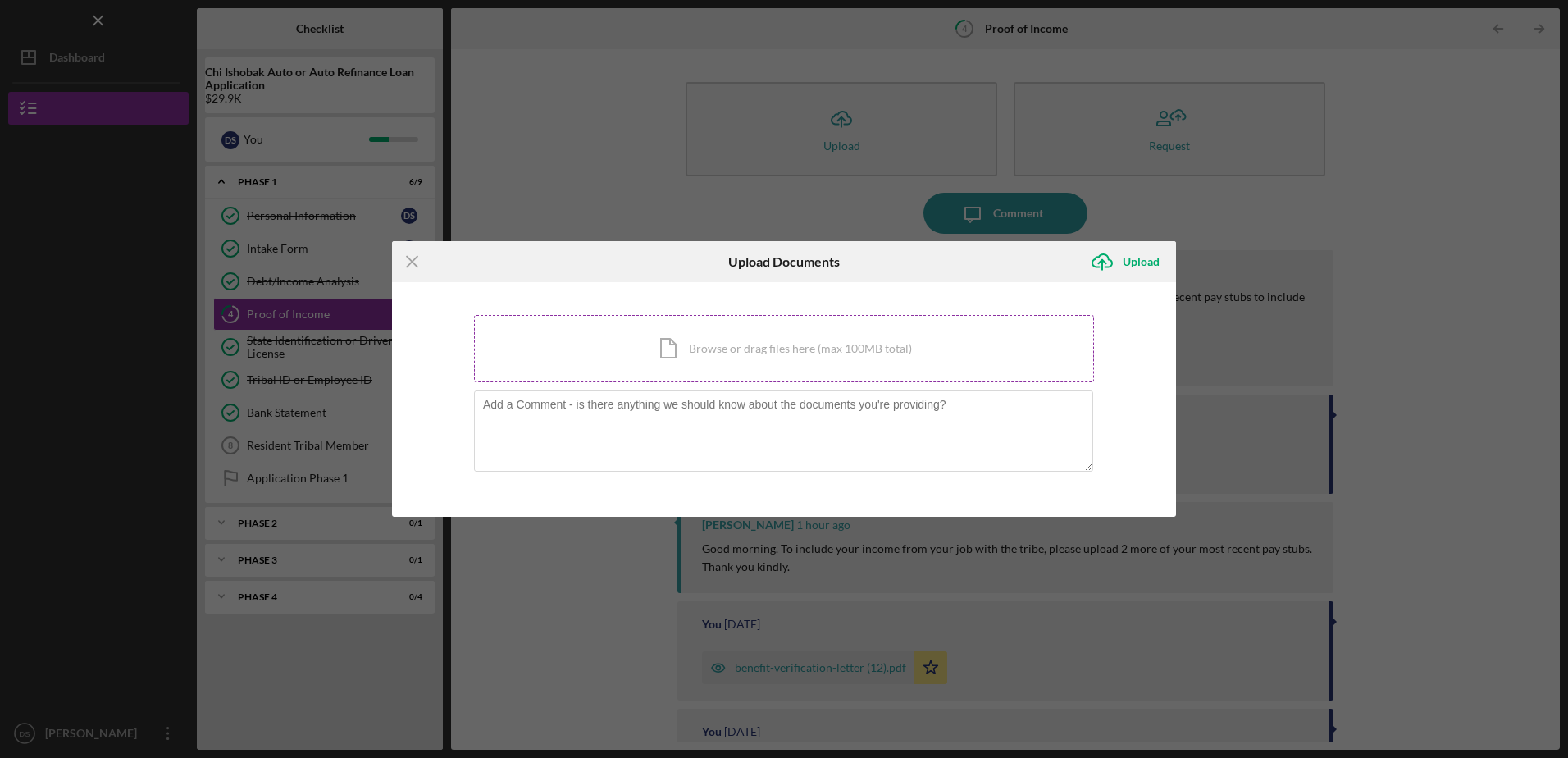
click at [760, 356] on div "Icon/Document Browse or drag files here (max 100MB total) Tap to choose files o…" at bounding box center [784, 349] width 620 height 67
click at [408, 258] on line at bounding box center [411, 261] width 10 height 10
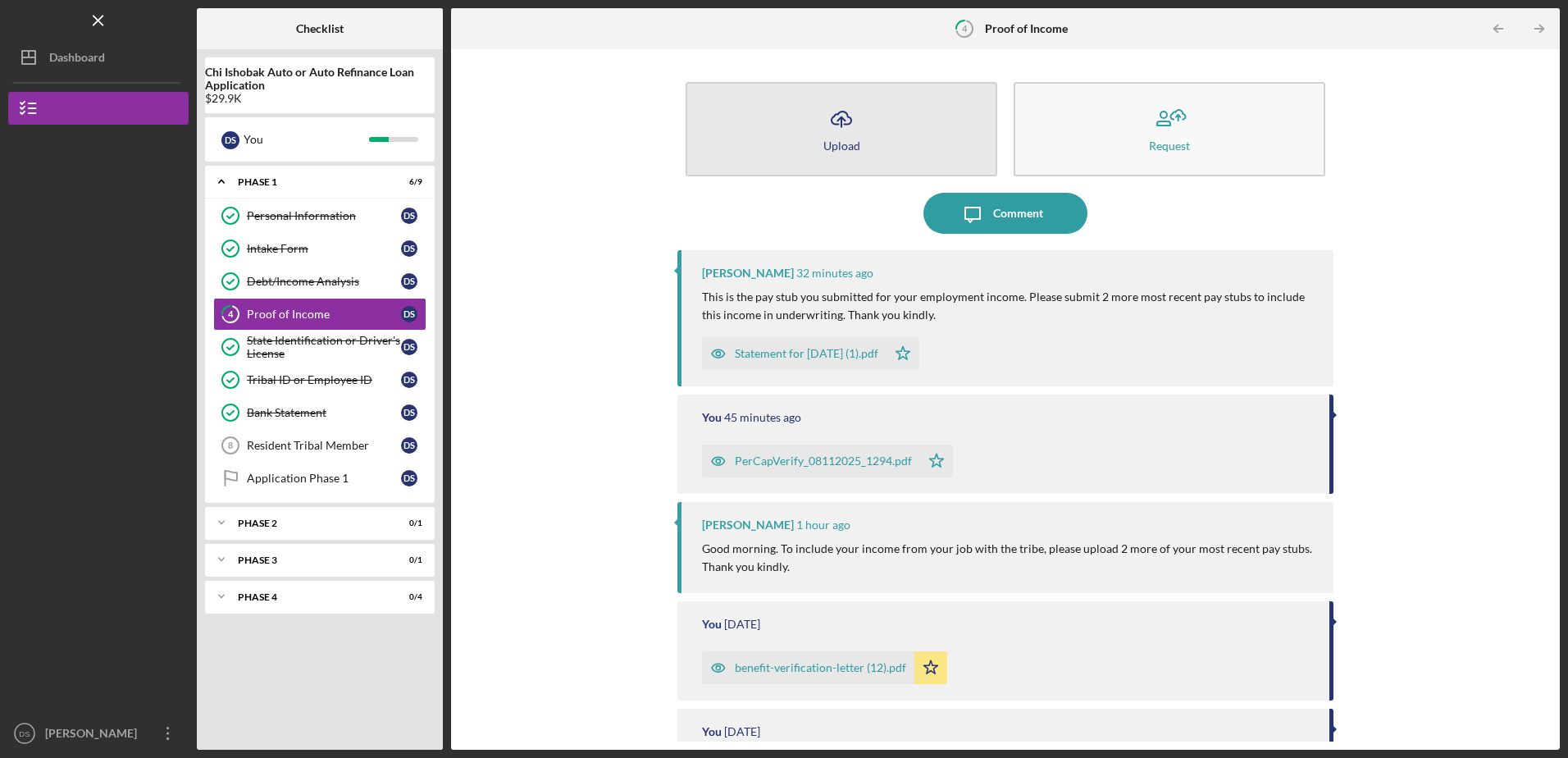
click at [836, 132] on icon "Icon/Upload" at bounding box center [842, 119] width 41 height 41
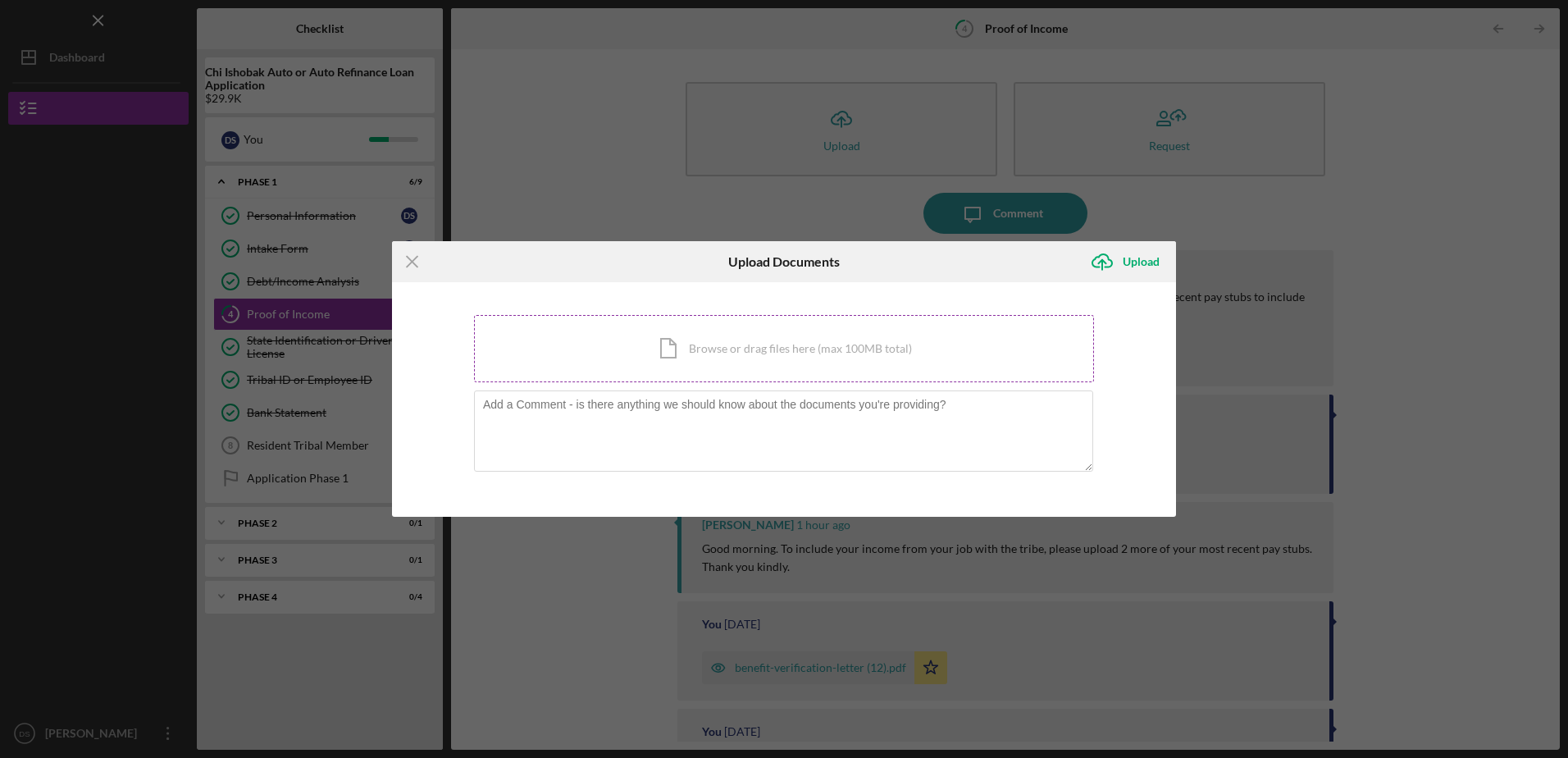
click at [784, 353] on div "Icon/Document Browse or drag files here (max 100MB total) Tap to choose files o…" at bounding box center [784, 349] width 620 height 67
click at [732, 351] on div "Icon/Document Browse or drag files here (max 100MB total) Tap to choose files o…" at bounding box center [784, 349] width 620 height 67
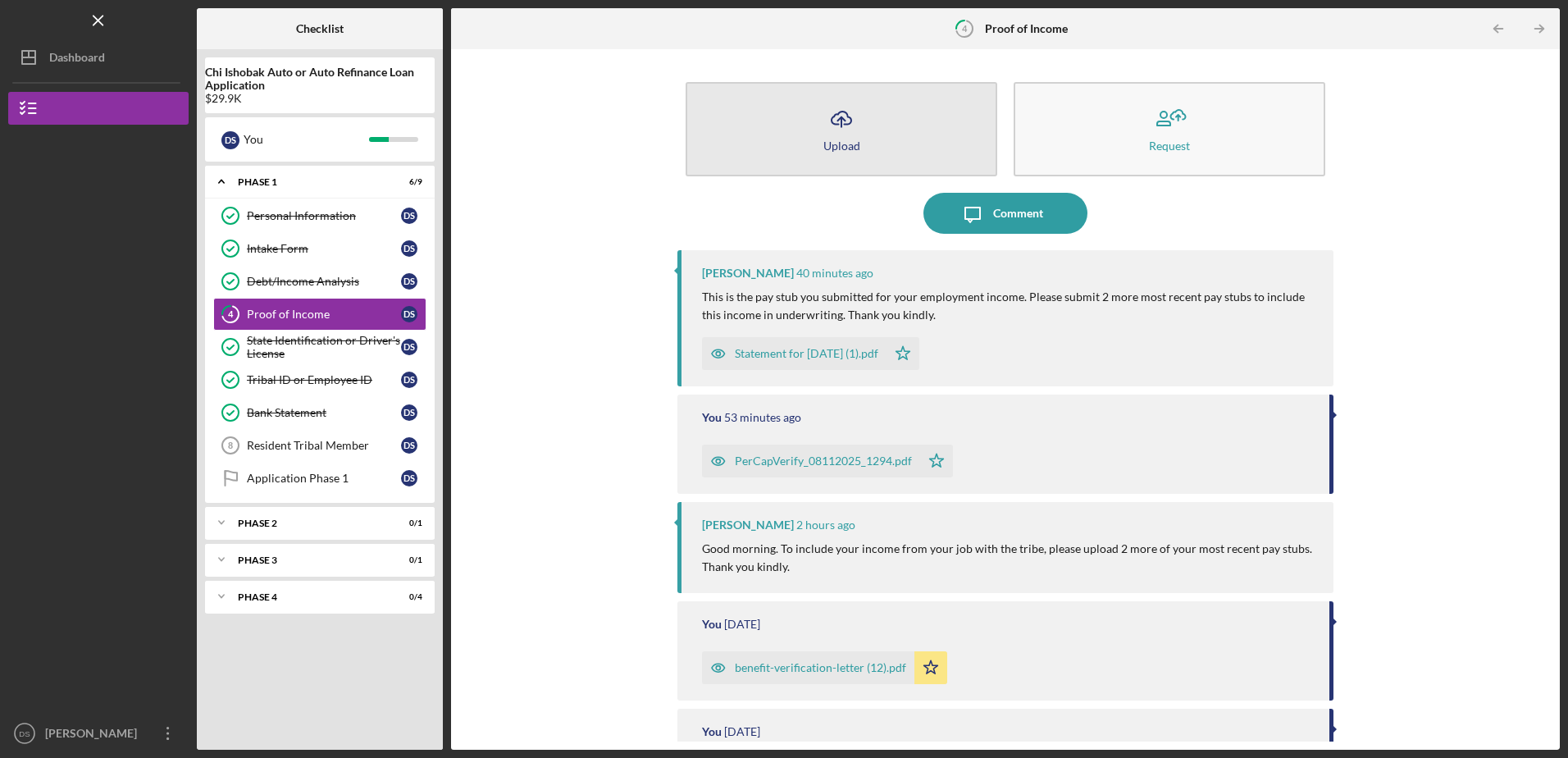
click at [834, 128] on icon "Icon/Upload" at bounding box center [842, 119] width 41 height 41
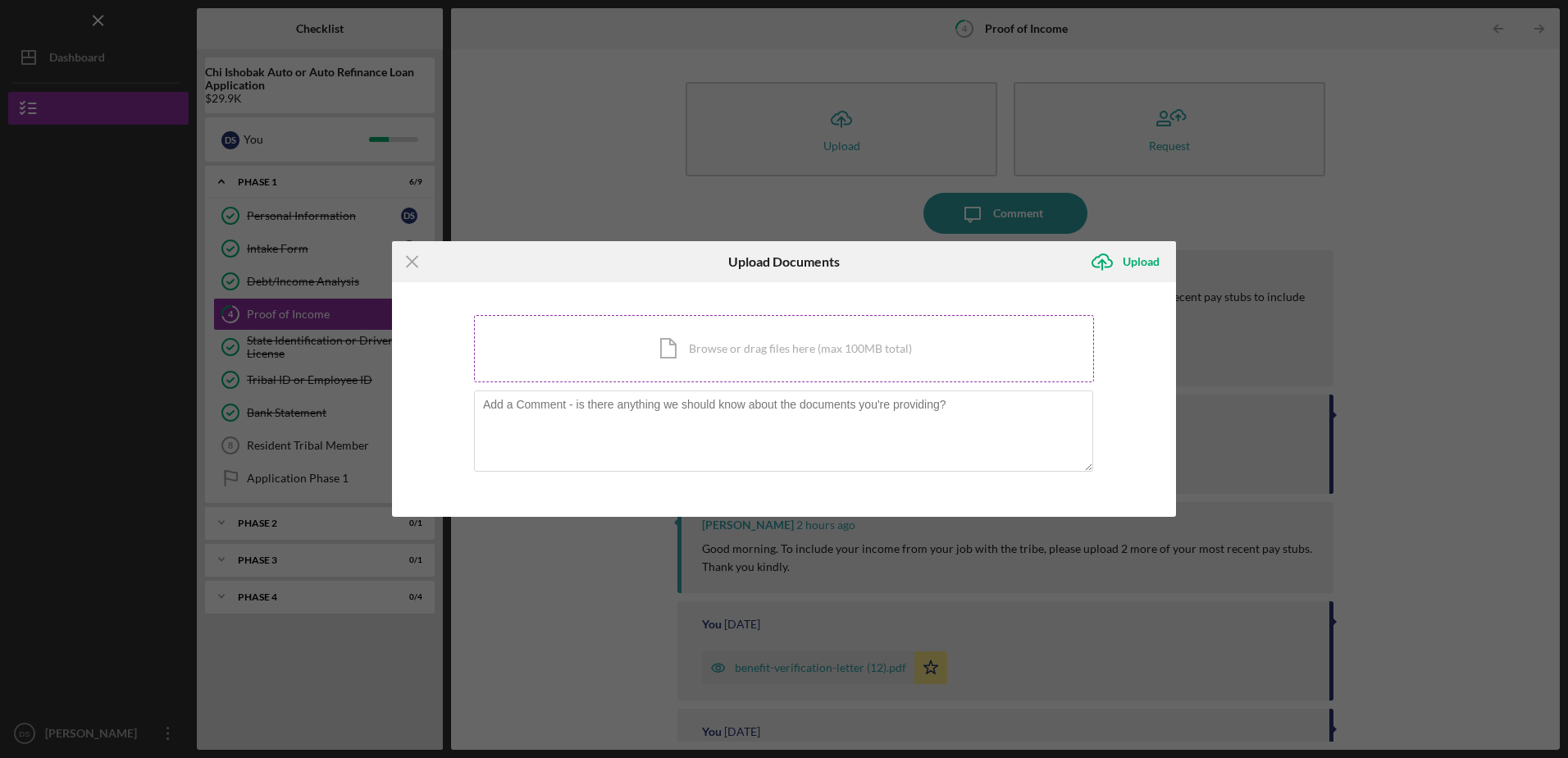
click at [747, 364] on div "Icon/Document Browse or drag files here (max 100MB total) Tap to choose files o…" at bounding box center [784, 349] width 620 height 67
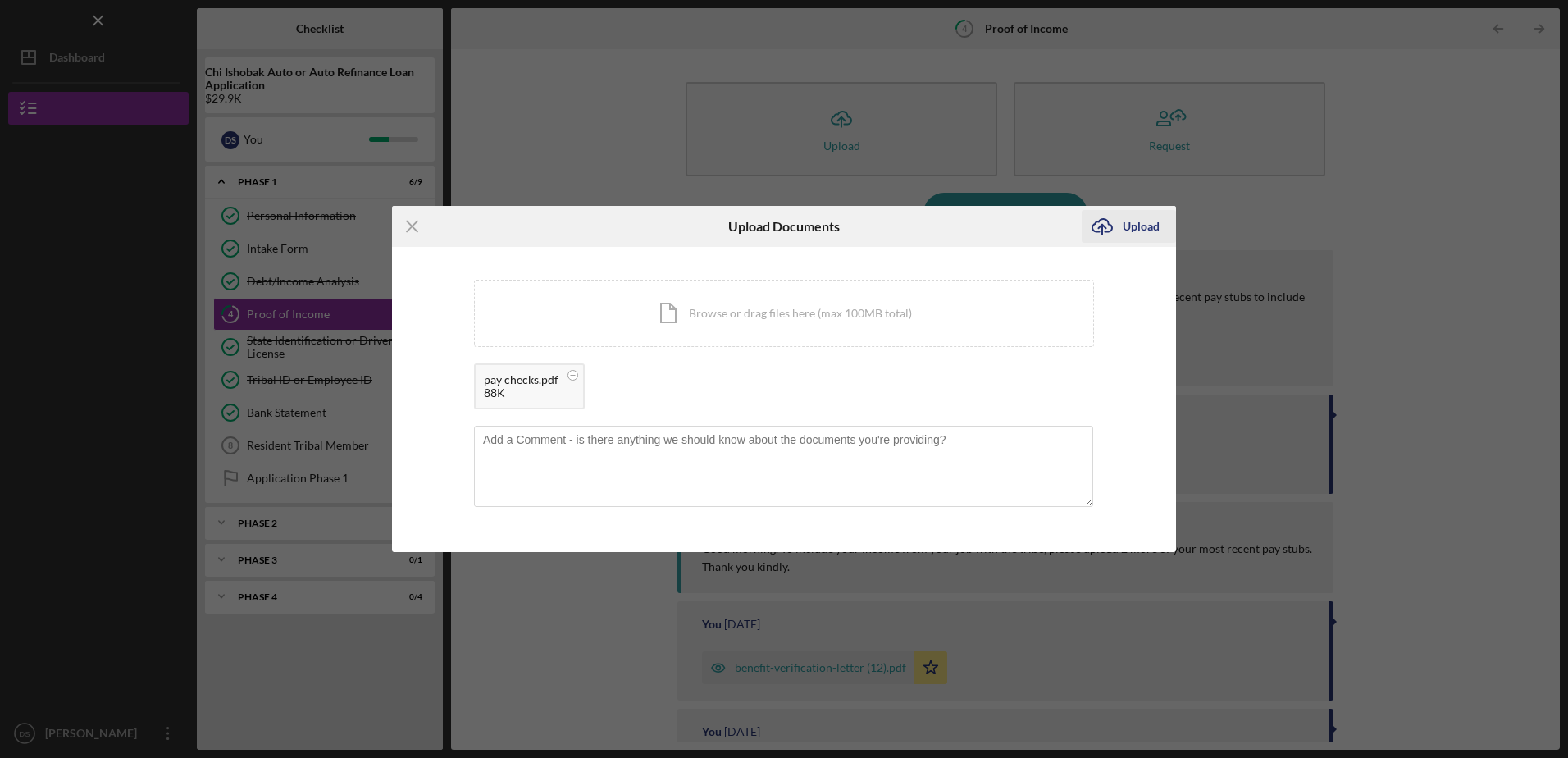
click at [1144, 225] on div "Upload" at bounding box center [1141, 226] width 37 height 33
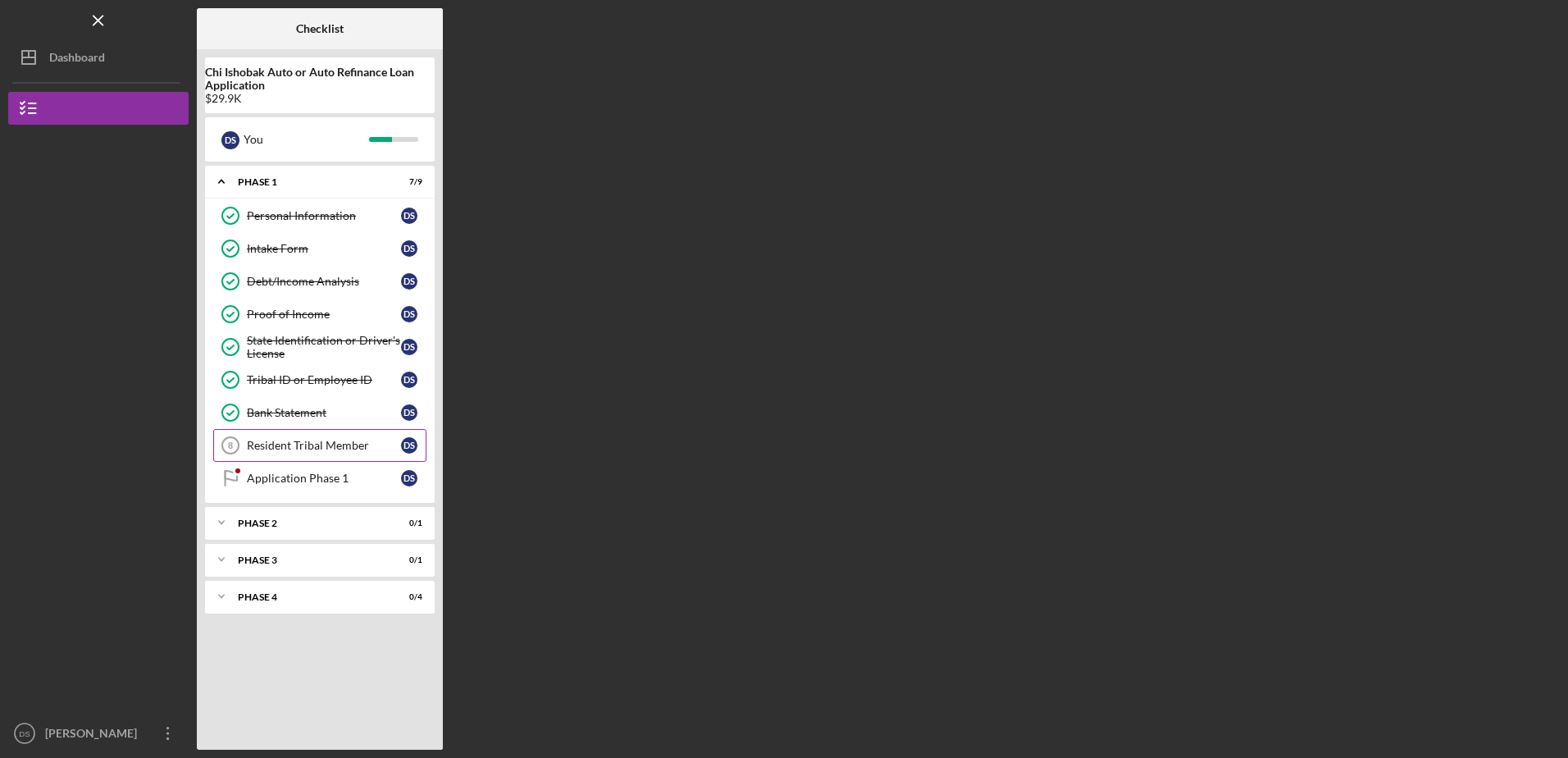
click at [335, 439] on div "Resident Tribal Member" at bounding box center [324, 446] width 155 height 13
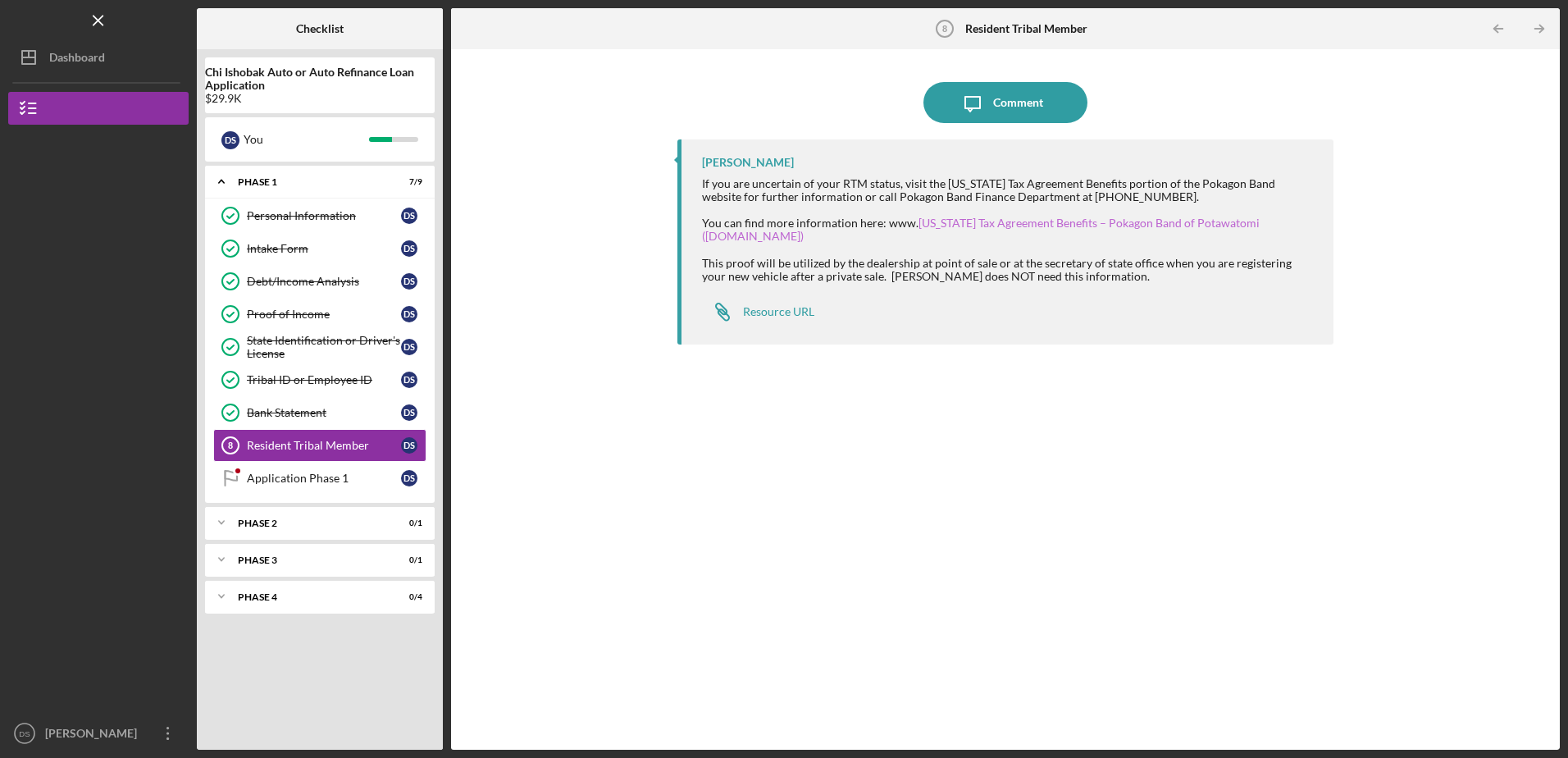
click at [1127, 221] on link "[US_STATE] Tax Agreement Benefits – Pokagon Band of Potawatomi ([DOMAIN_NAME])" at bounding box center [981, 229] width 557 height 27
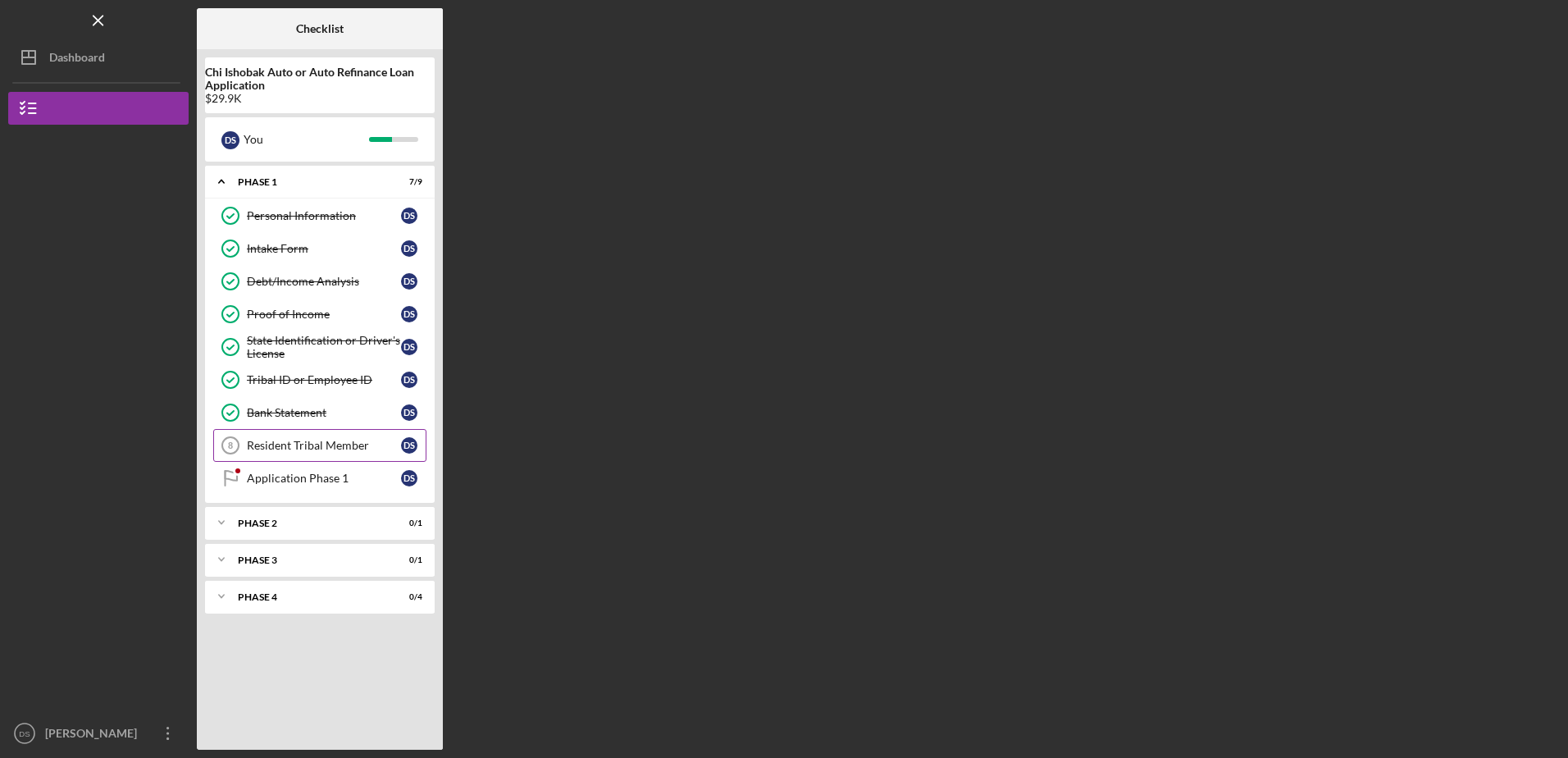
click at [365, 452] on div "Resident Tribal Member" at bounding box center [324, 446] width 155 height 13
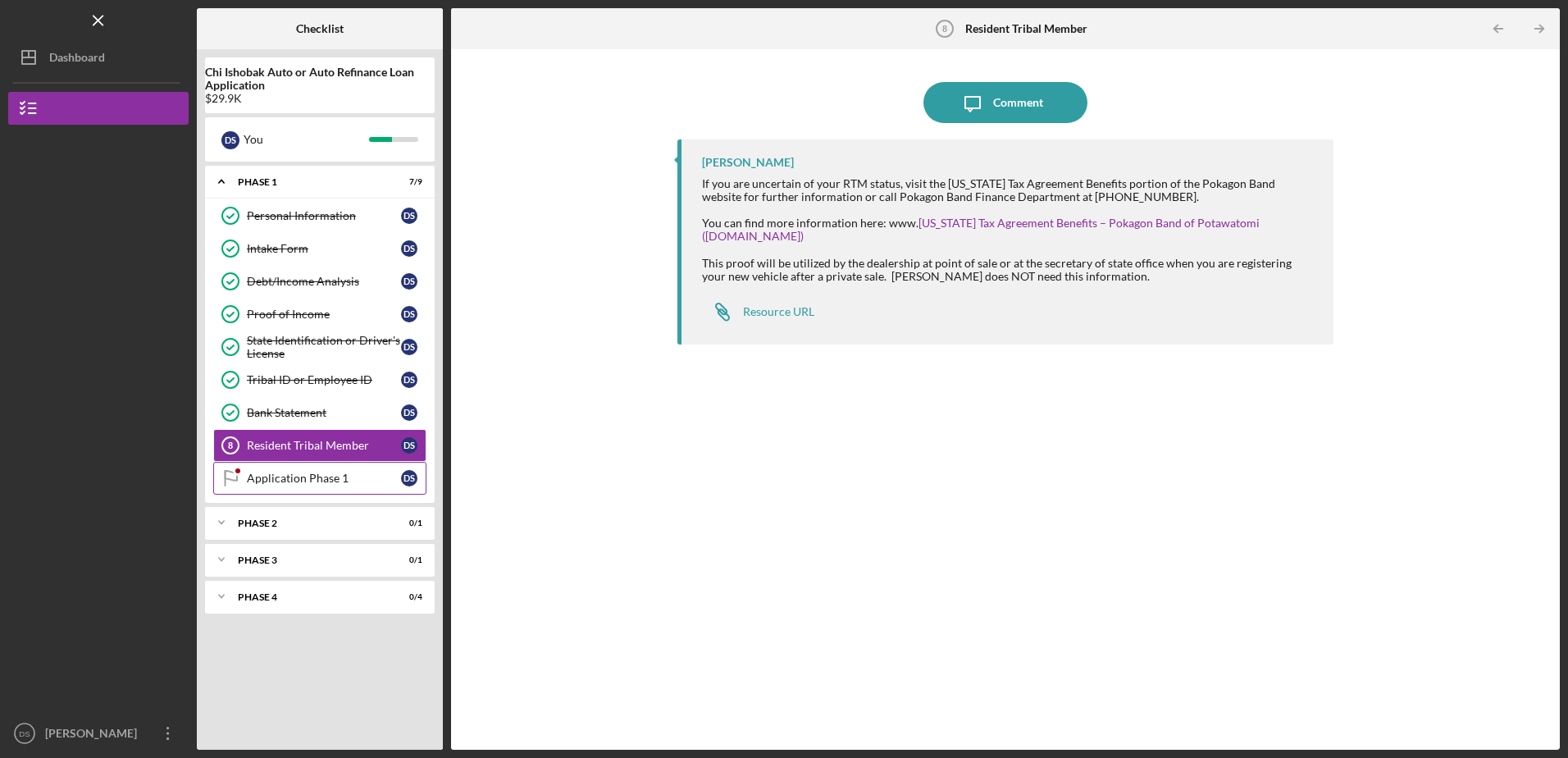
click at [287, 485] on div "Application Phase 1" at bounding box center [324, 479] width 155 height 13
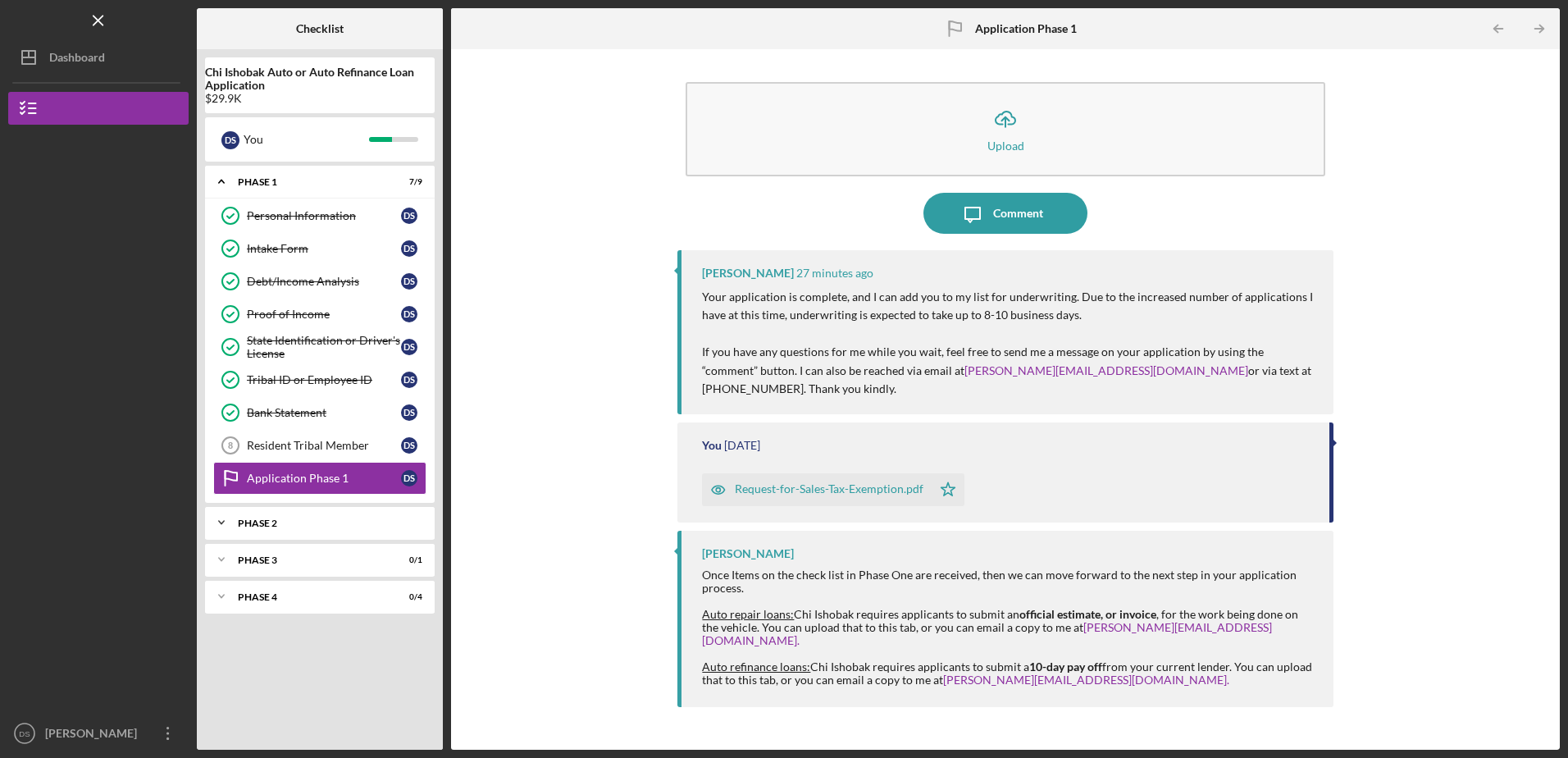
click at [265, 524] on div "Phase 2" at bounding box center [326, 523] width 176 height 10
